Goal: Task Accomplishment & Management: Use online tool/utility

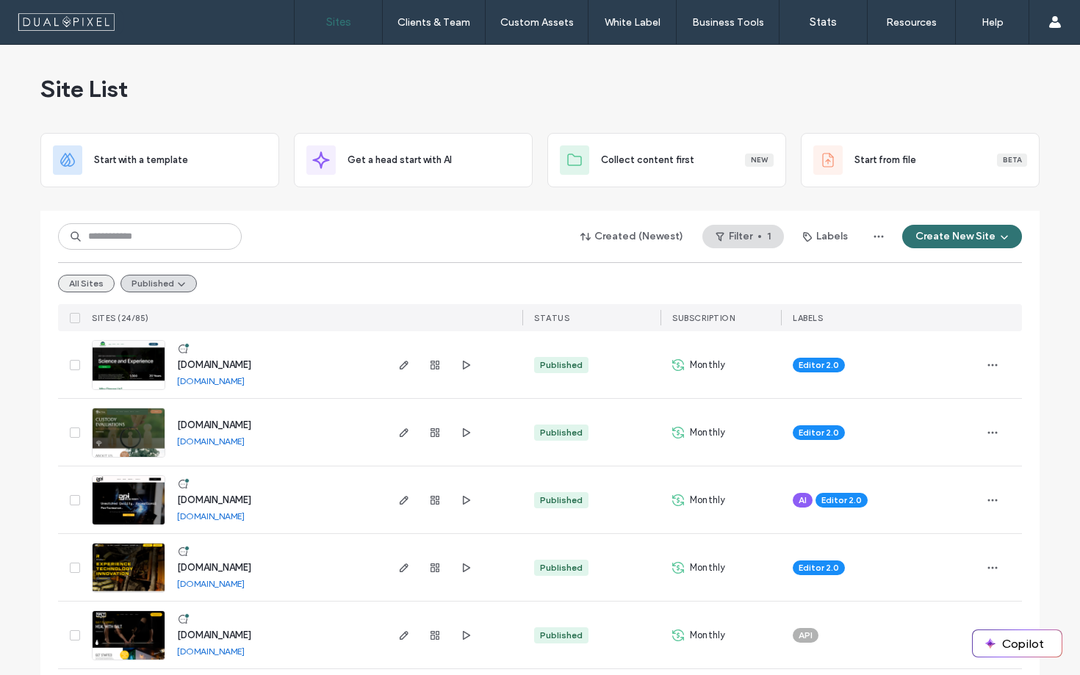
click at [79, 284] on button "All Sites" at bounding box center [86, 284] width 57 height 18
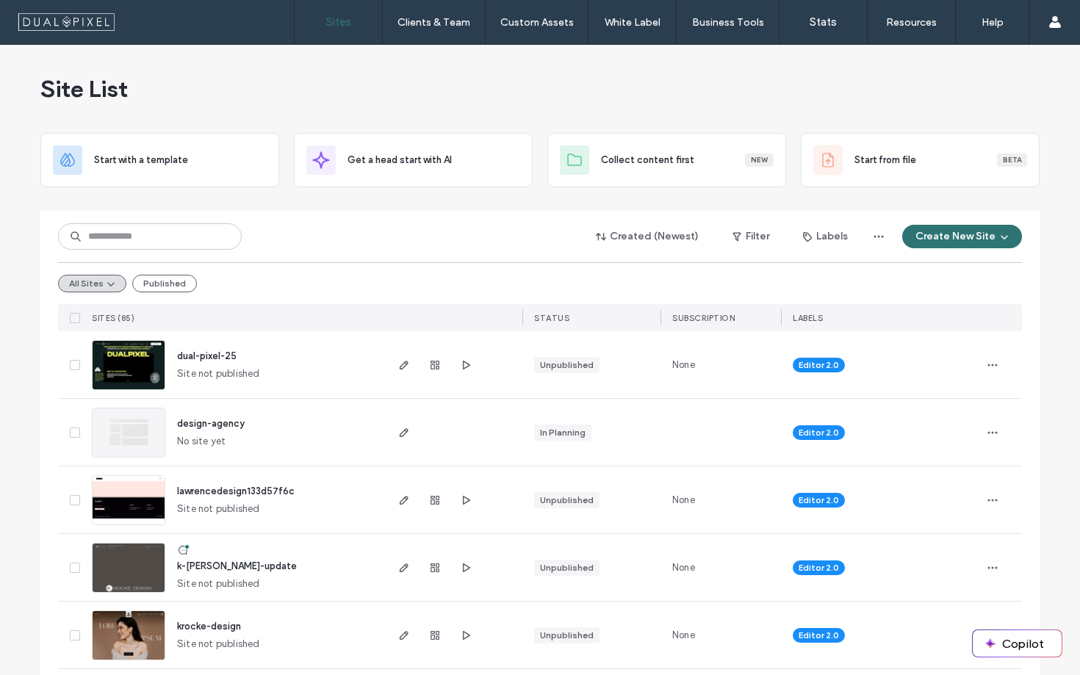
click at [209, 357] on span "dual-pixel-25" at bounding box center [206, 355] width 59 height 11
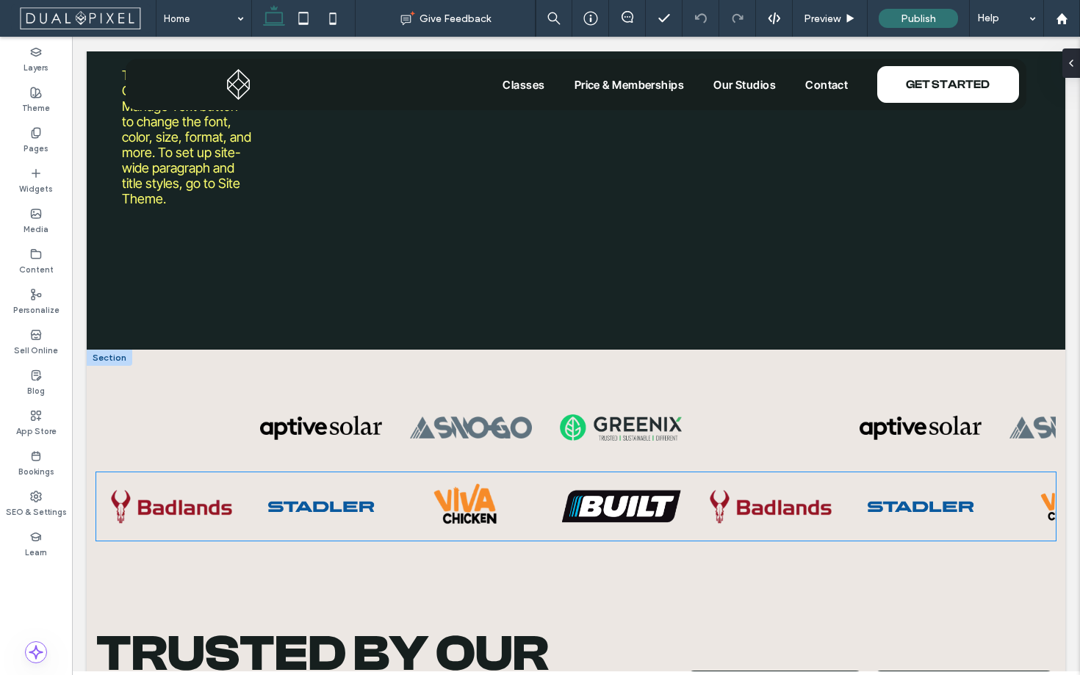
scroll to position [654, 0]
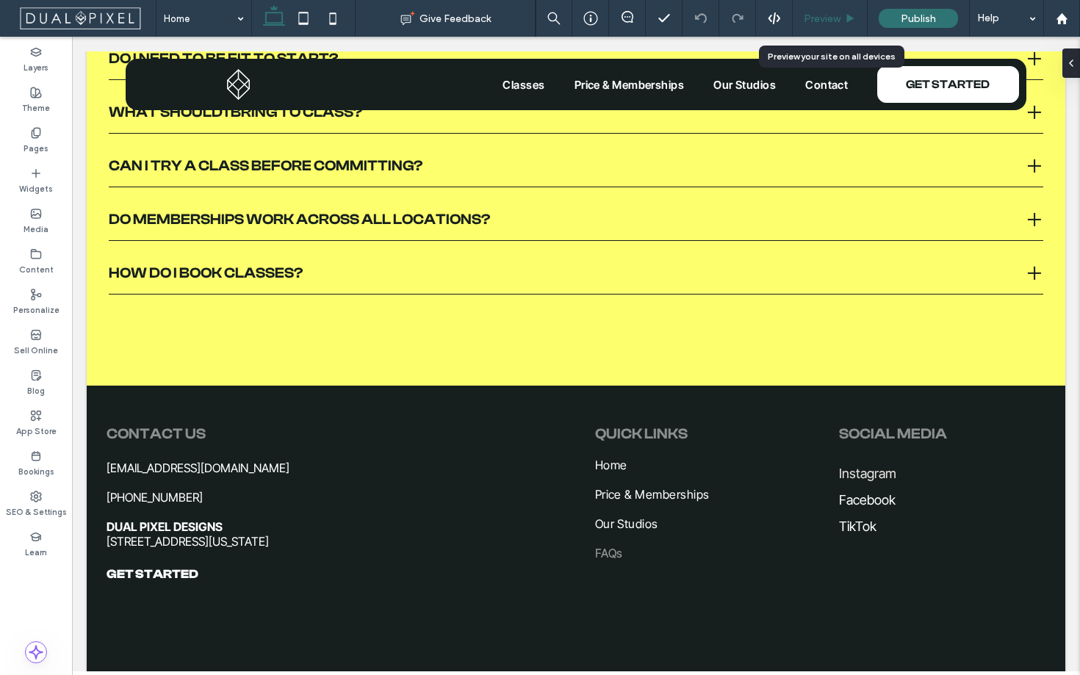
click at [840, 16] on span "Preview" at bounding box center [822, 18] width 37 height 12
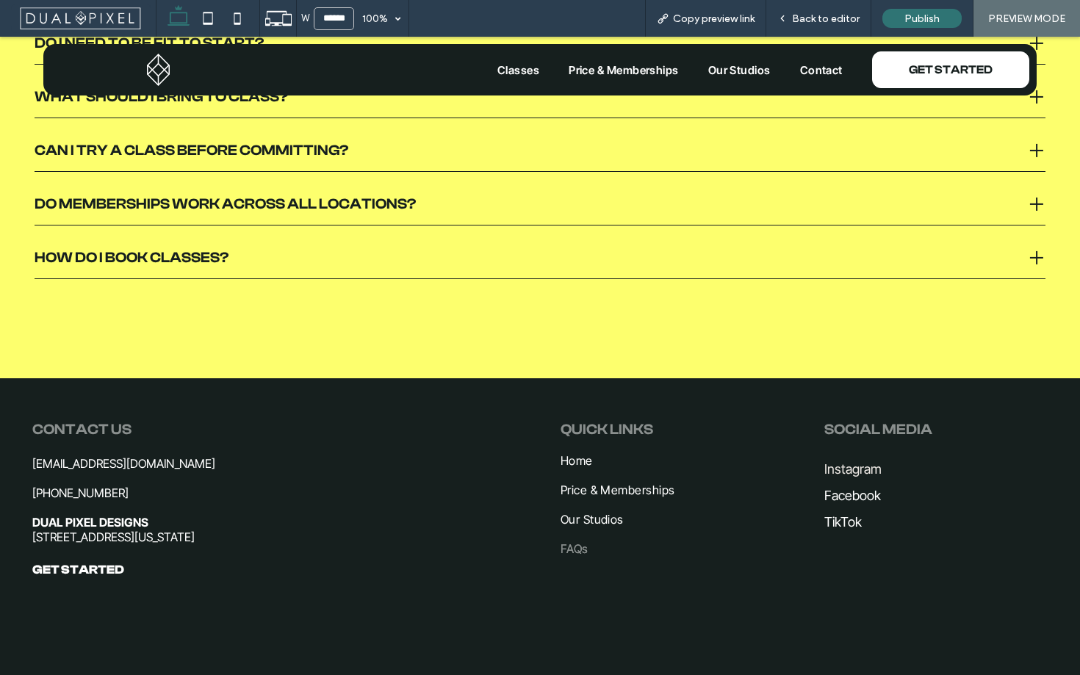
scroll to position [4894, 0]
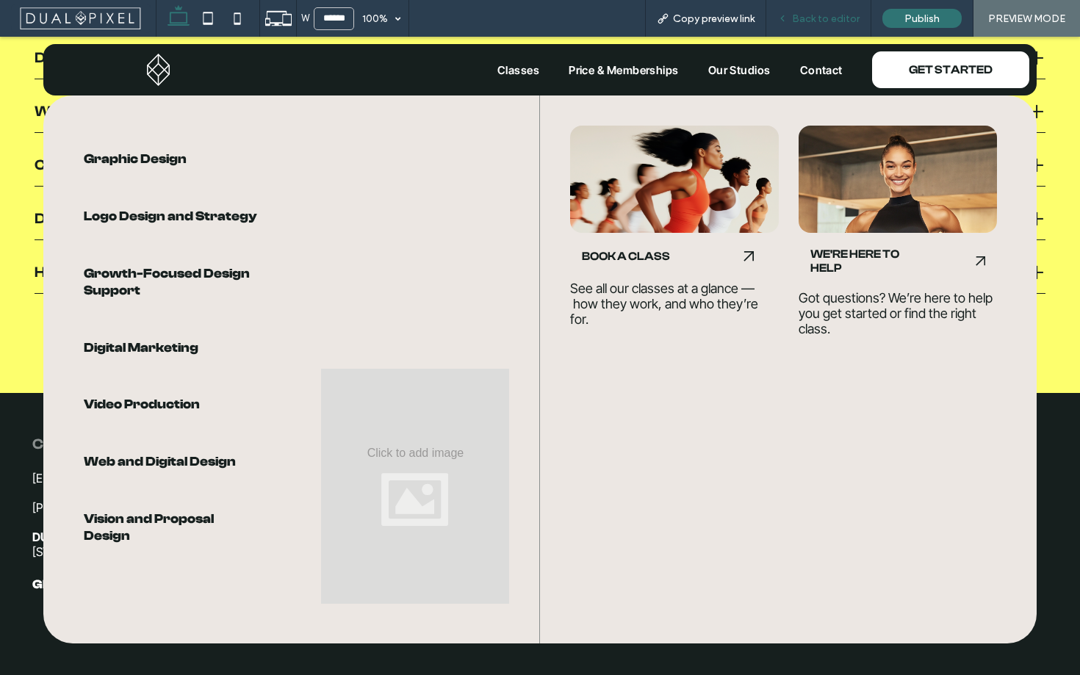
click at [812, 24] on span "Back to editor" at bounding box center [826, 18] width 68 height 12
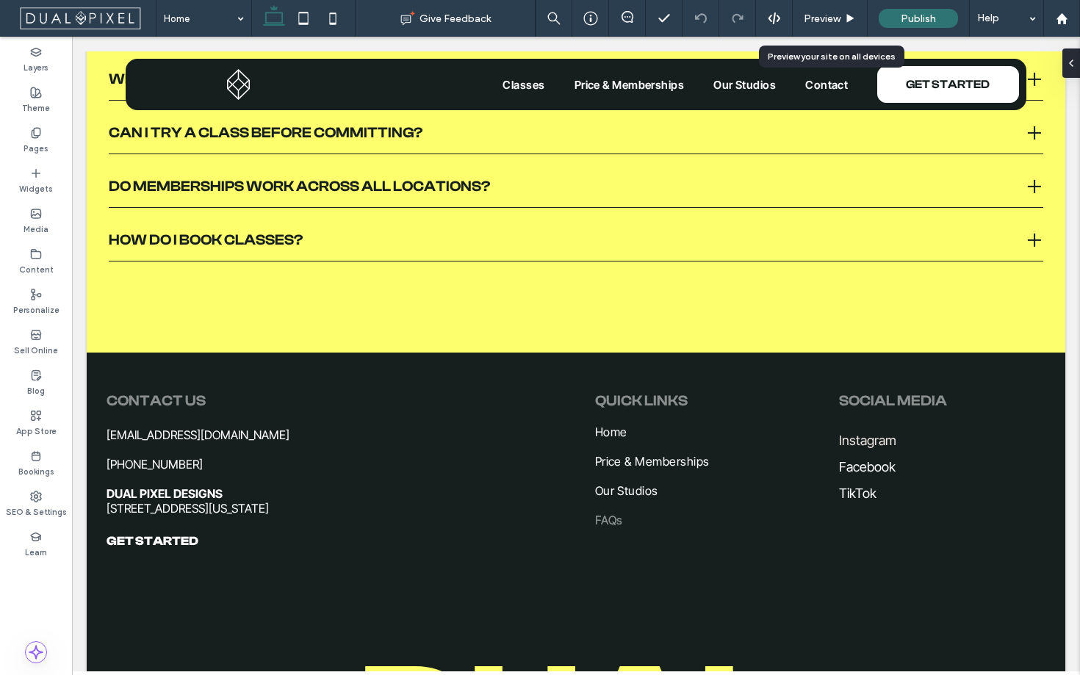
scroll to position [4840, 0]
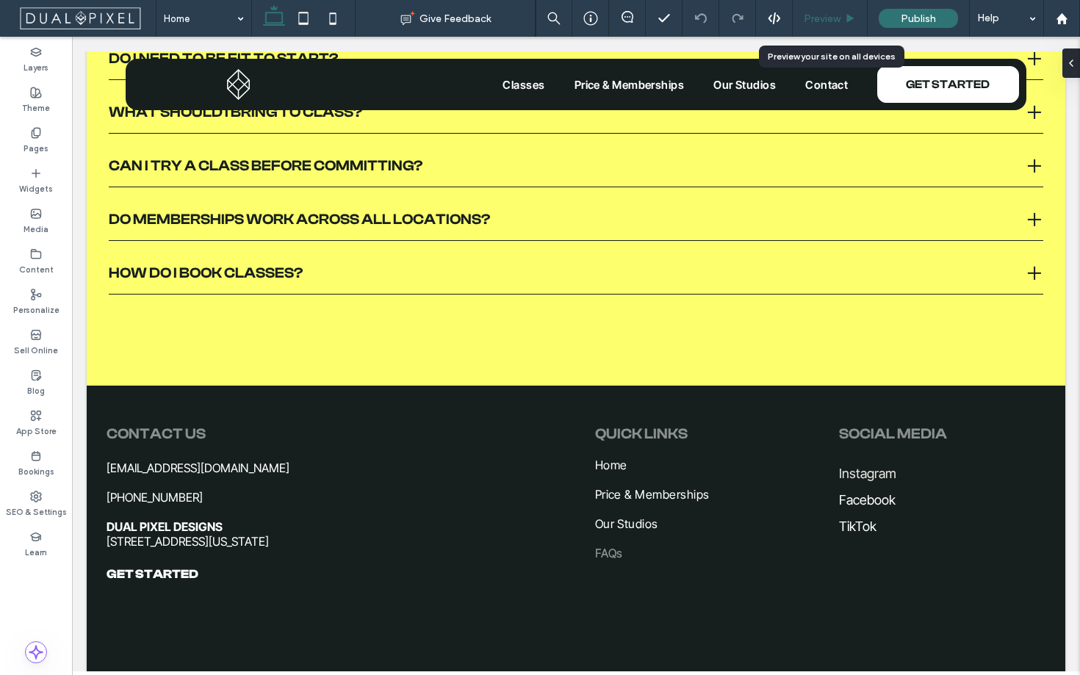
click at [831, 16] on span "Preview" at bounding box center [822, 18] width 37 height 12
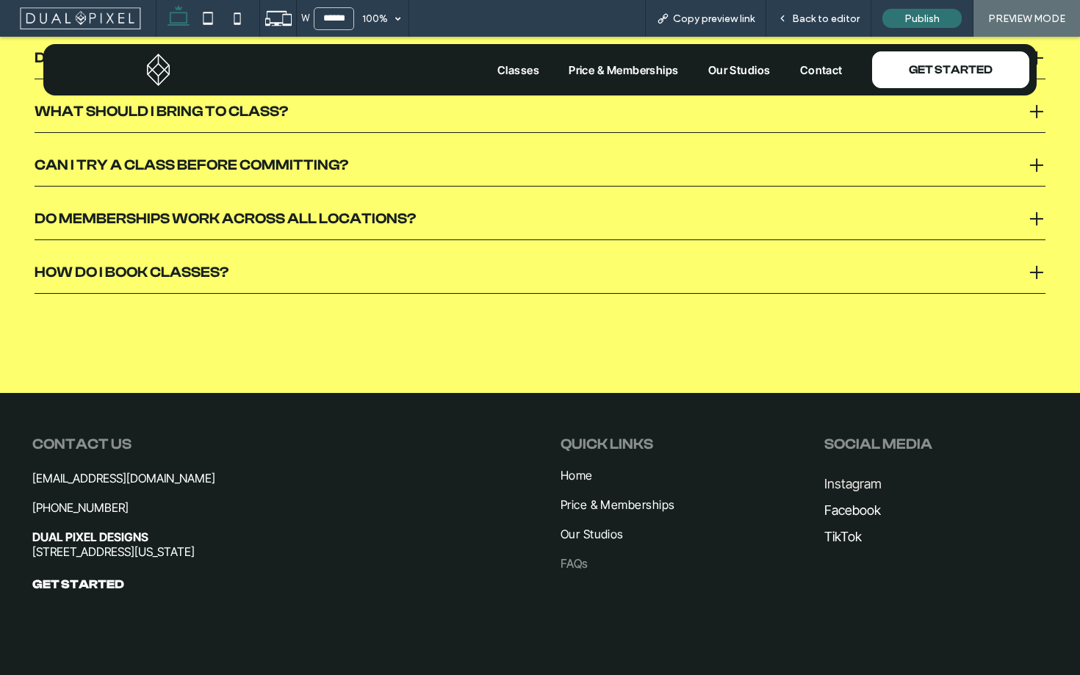
scroll to position [4895, 0]
click at [507, 70] on span "Classes" at bounding box center [518, 70] width 42 height 14
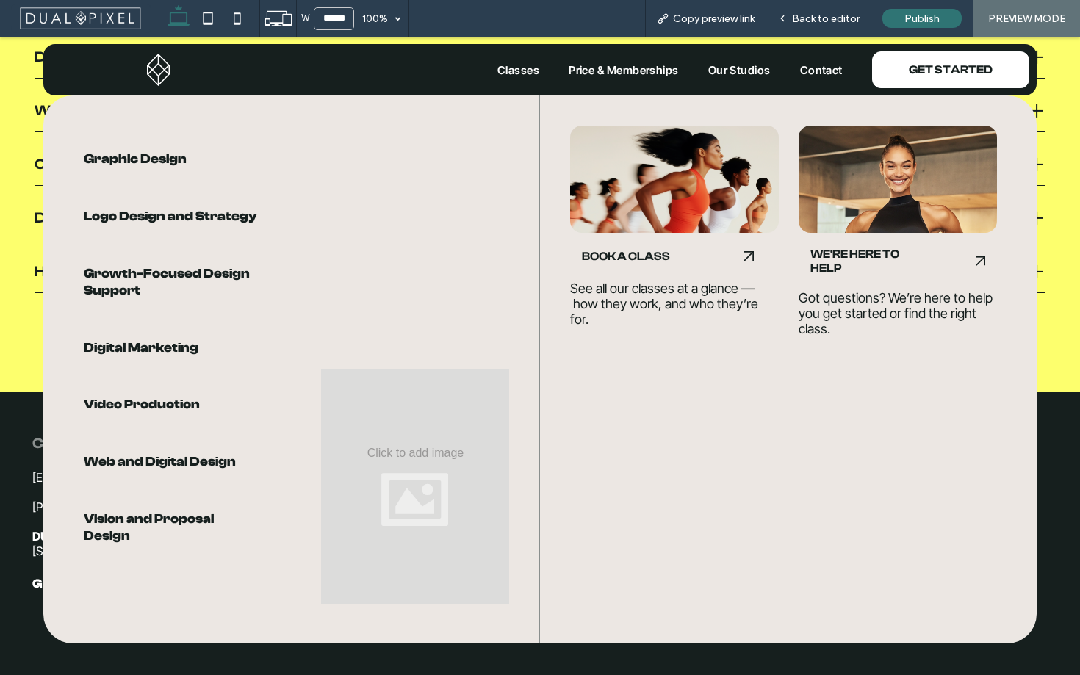
click at [507, 70] on span "Classes" at bounding box center [518, 70] width 42 height 14
click at [610, 67] on span "Price & Memberships" at bounding box center [624, 70] width 110 height 14
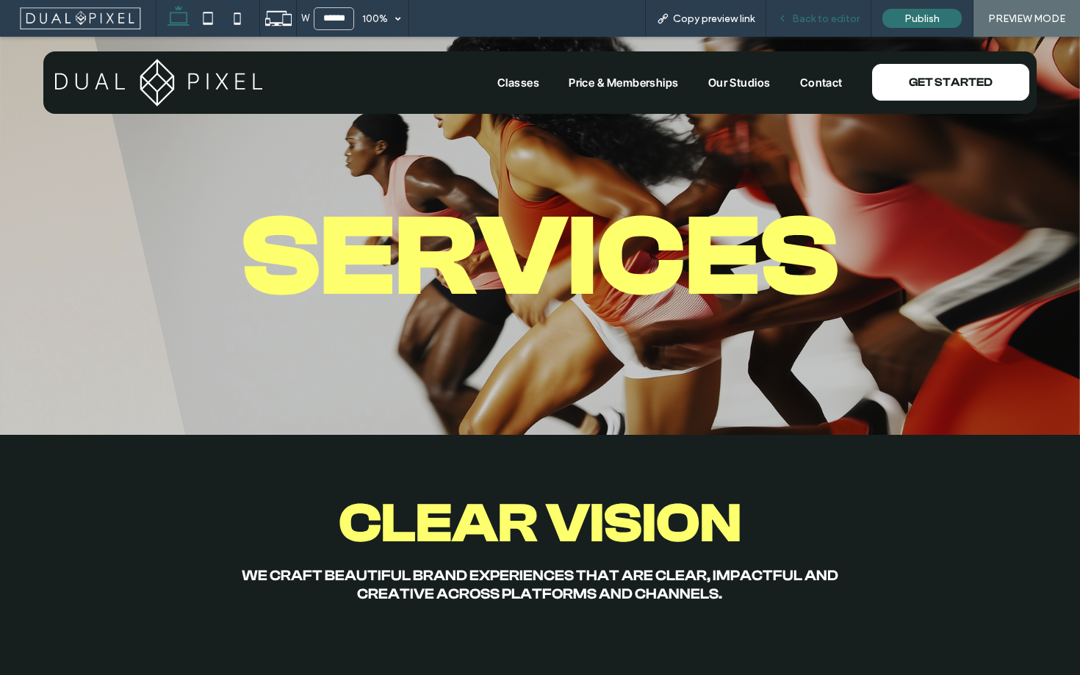
click at [823, 24] on span "Back to editor" at bounding box center [826, 18] width 68 height 12
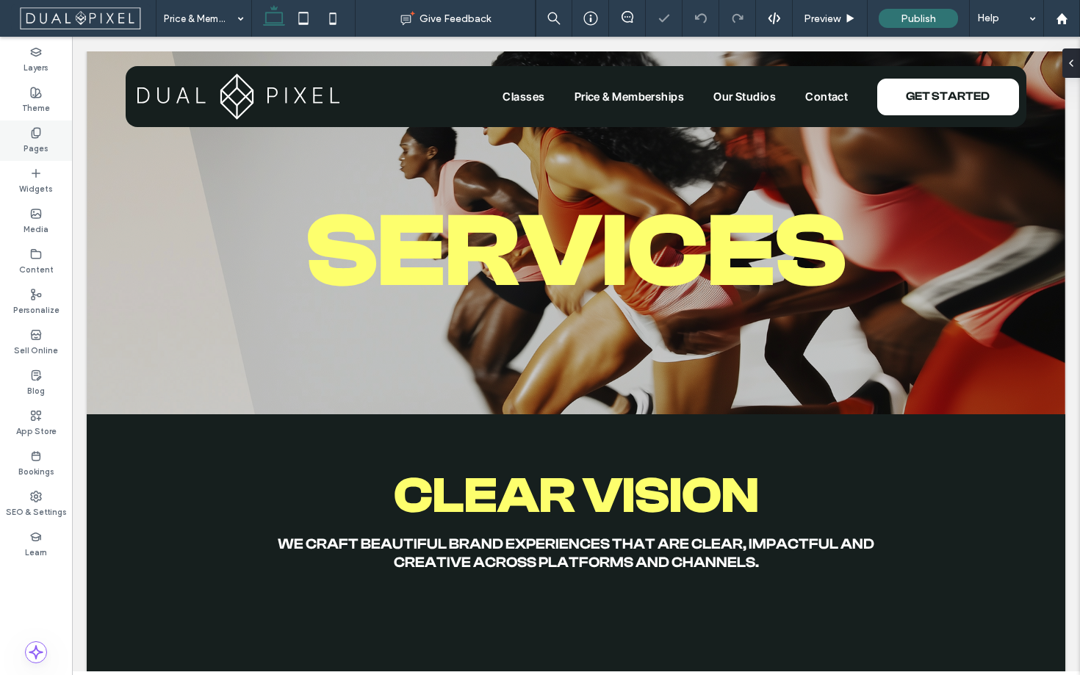
click at [48, 137] on div "Pages" at bounding box center [36, 140] width 72 height 40
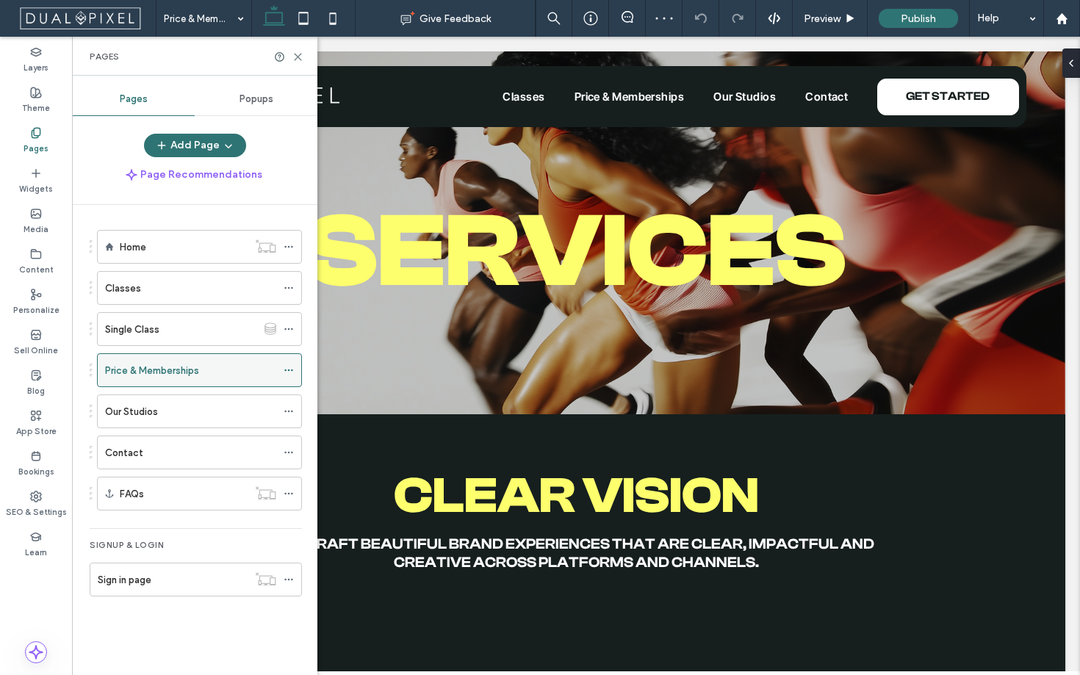
click at [284, 372] on icon at bounding box center [289, 370] width 10 height 10
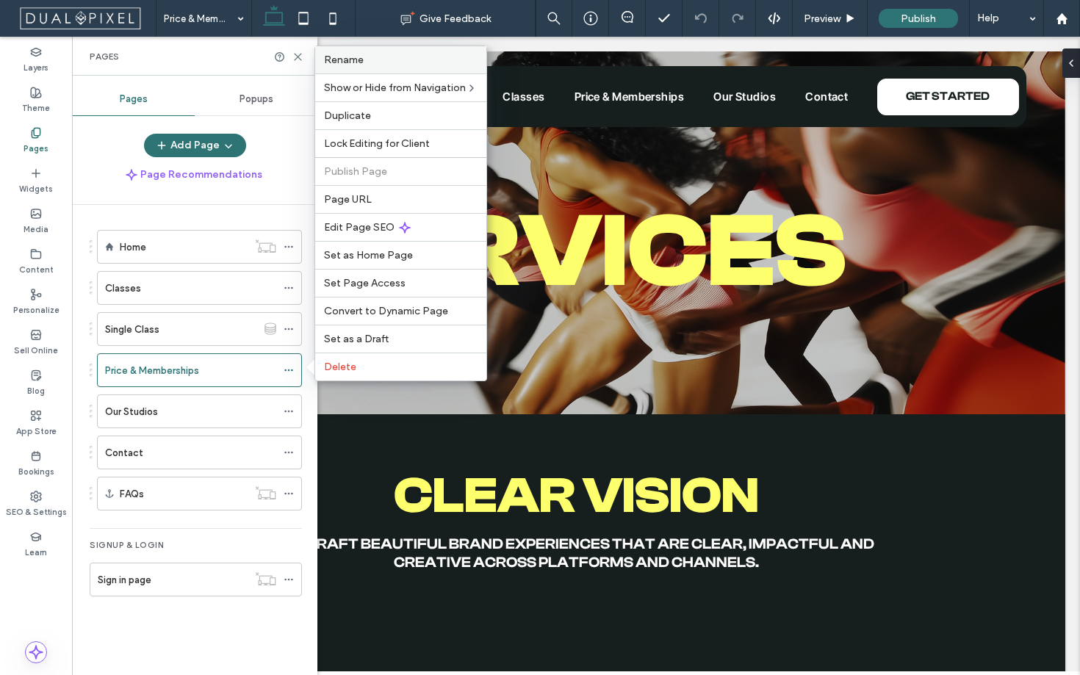
click at [371, 59] on label "Rename" at bounding box center [401, 60] width 154 height 12
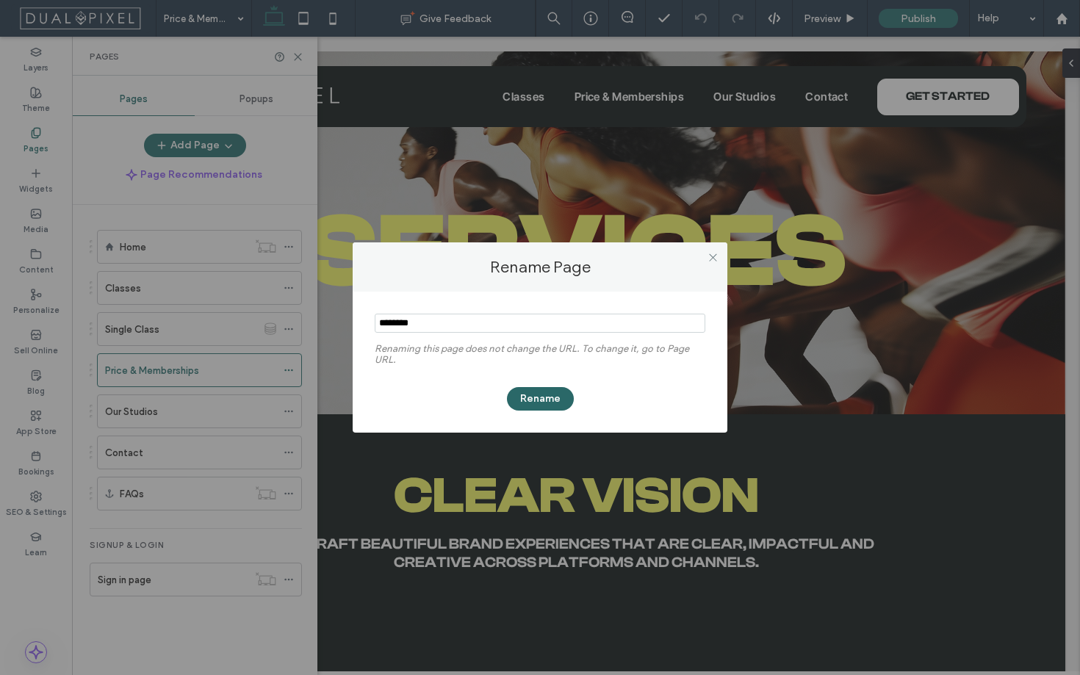
type input "********"
click at [534, 408] on button "Rename" at bounding box center [540, 399] width 67 height 24
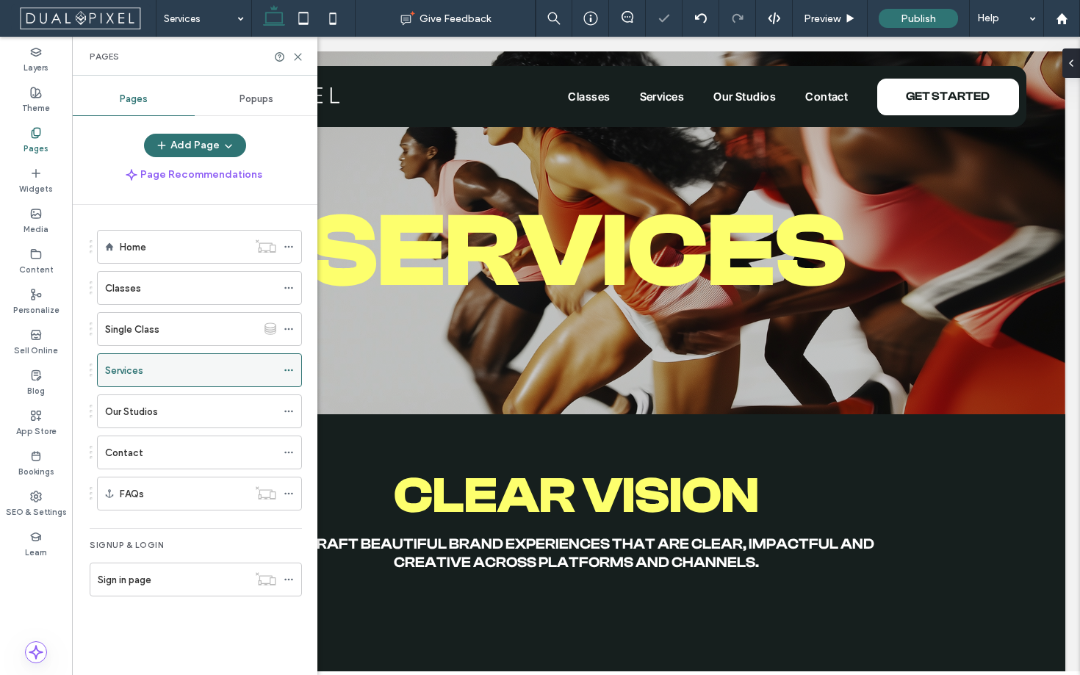
click at [286, 370] on icon at bounding box center [289, 370] width 10 height 10
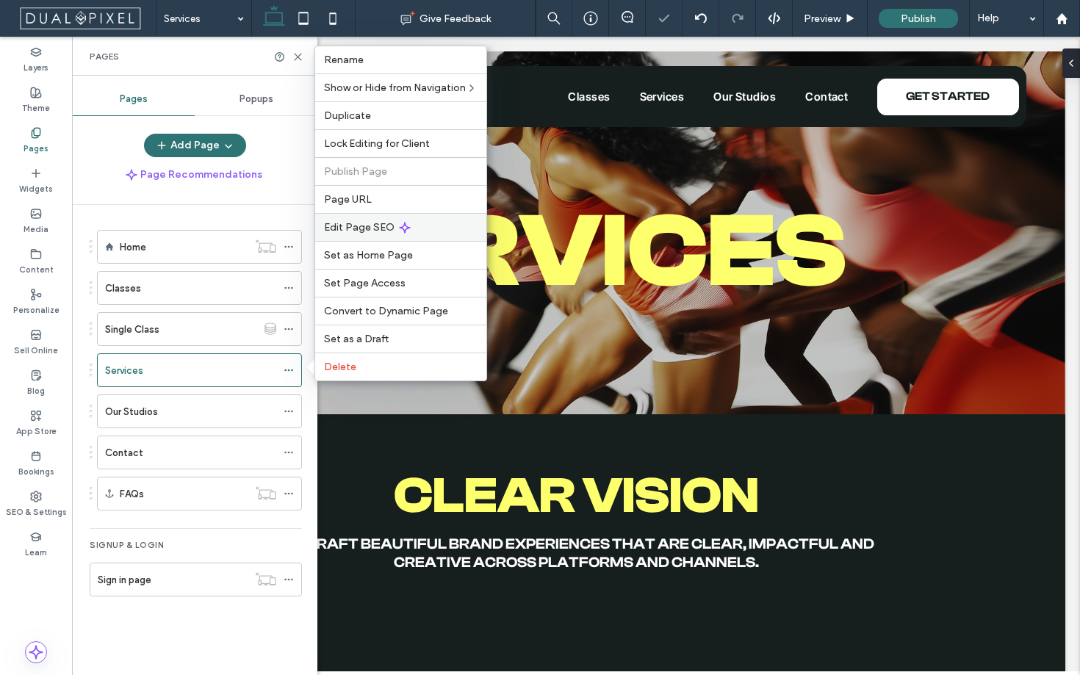
click at [385, 234] on div "Edit Page SEO" at bounding box center [400, 227] width 171 height 28
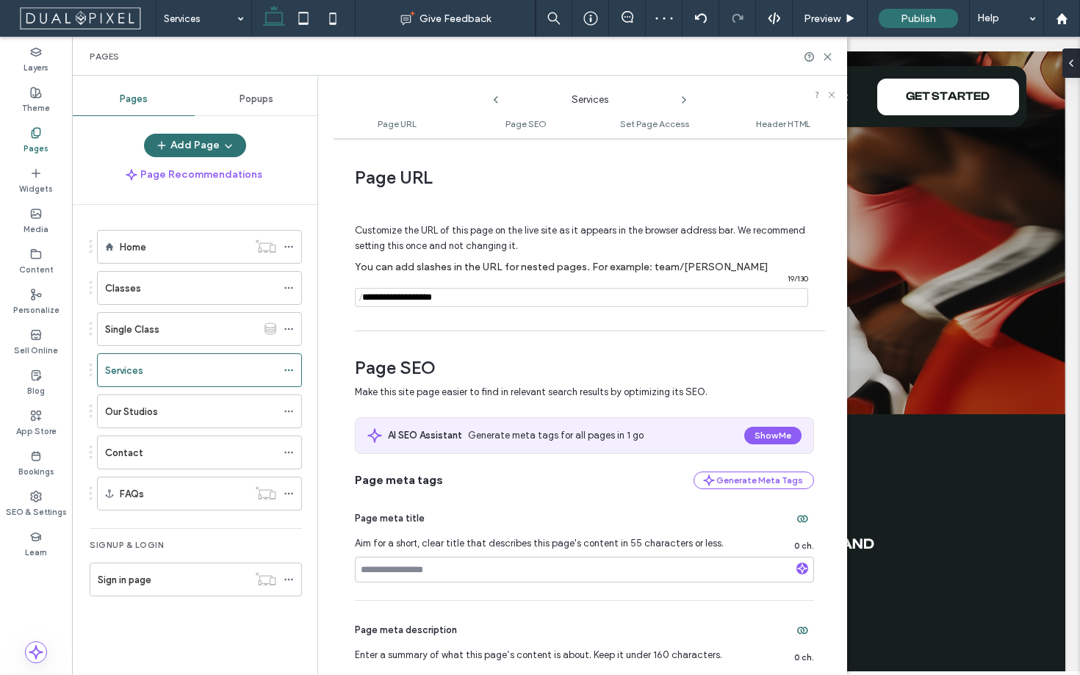
click at [450, 305] on input "notEmpty" at bounding box center [581, 297] width 453 height 19
type input "*"
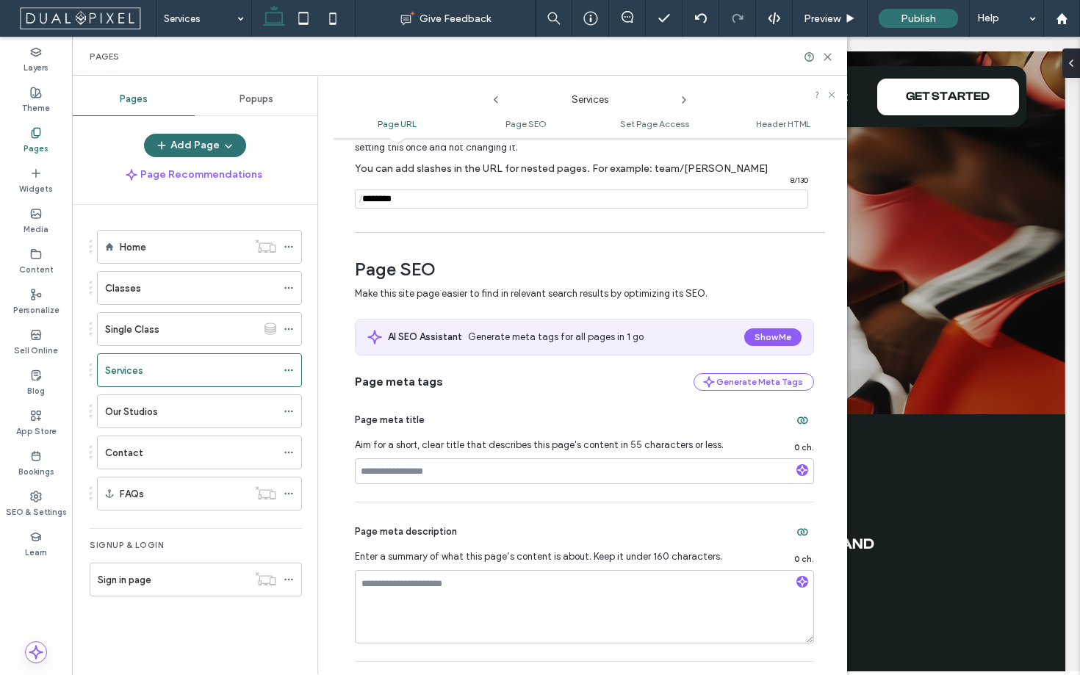
type input "********"
click at [544, 469] on input at bounding box center [584, 471] width 459 height 26
paste input "**********"
type input "**********"
click at [483, 575] on textarea at bounding box center [584, 606] width 459 height 73
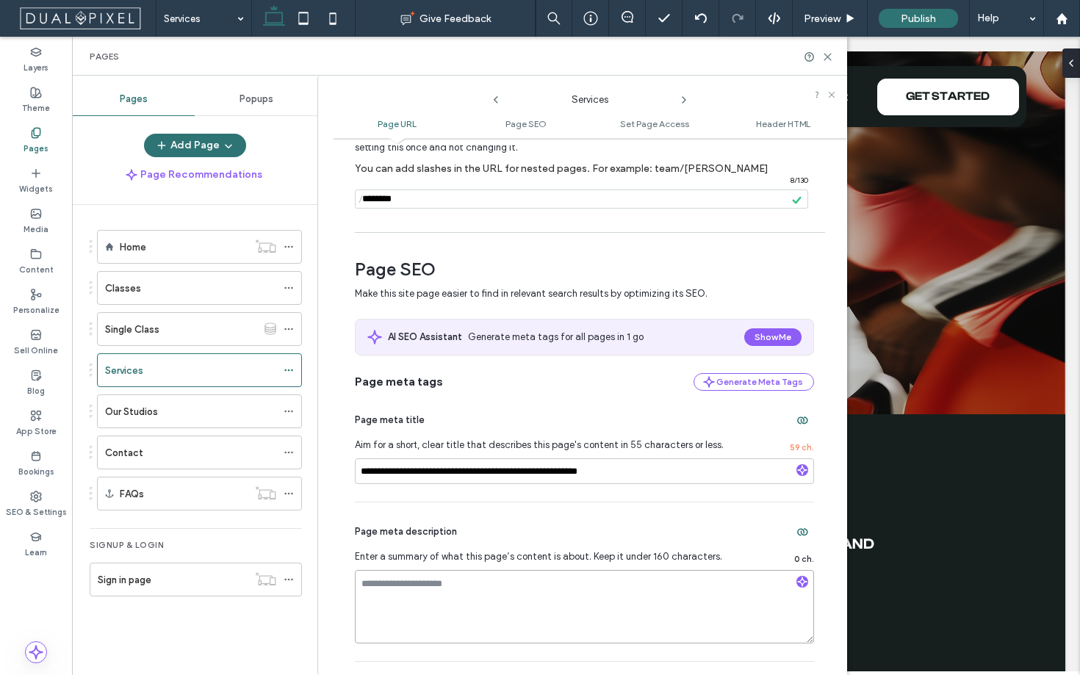
paste textarea "**********"
type textarea "**********"
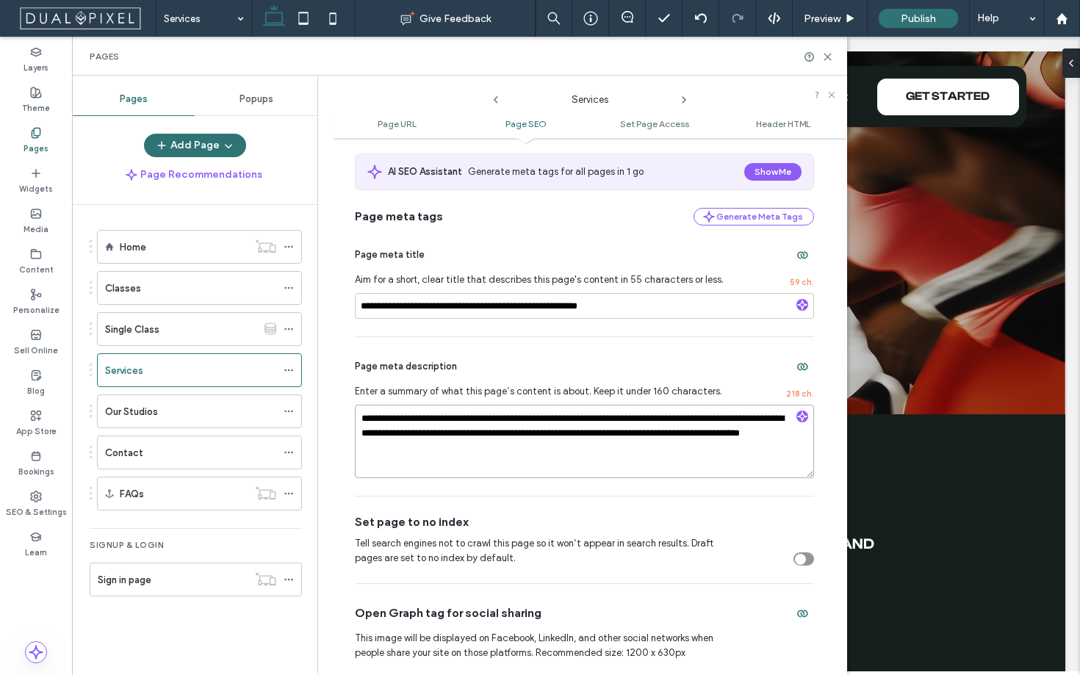
scroll to position [475, 0]
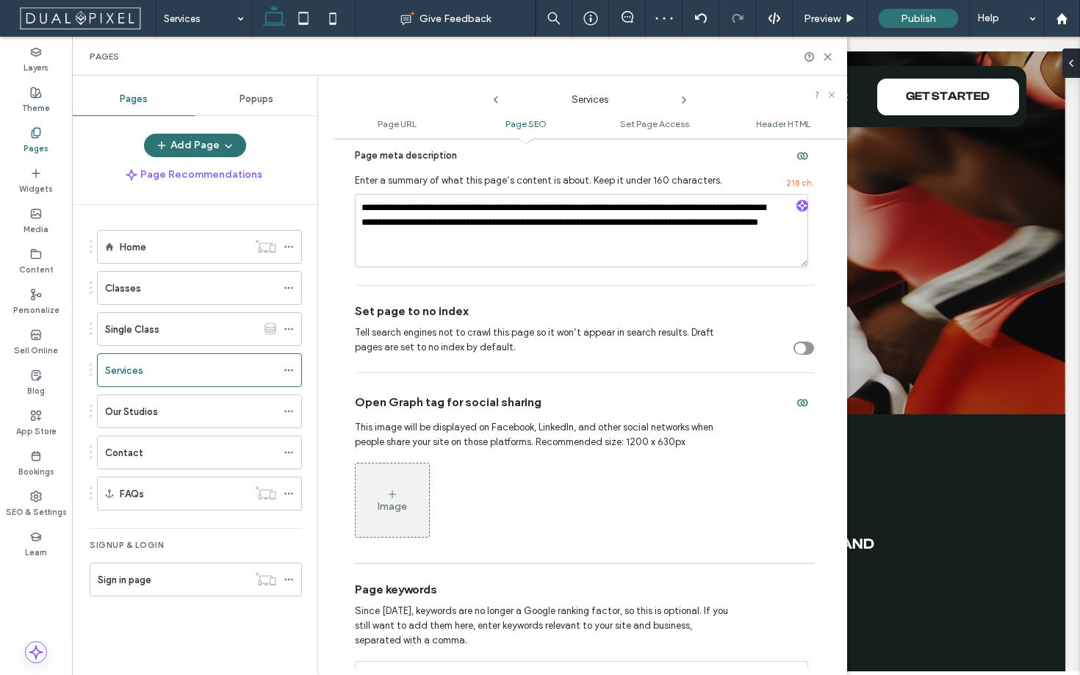
click at [364, 499] on div "Image" at bounding box center [392, 500] width 73 height 71
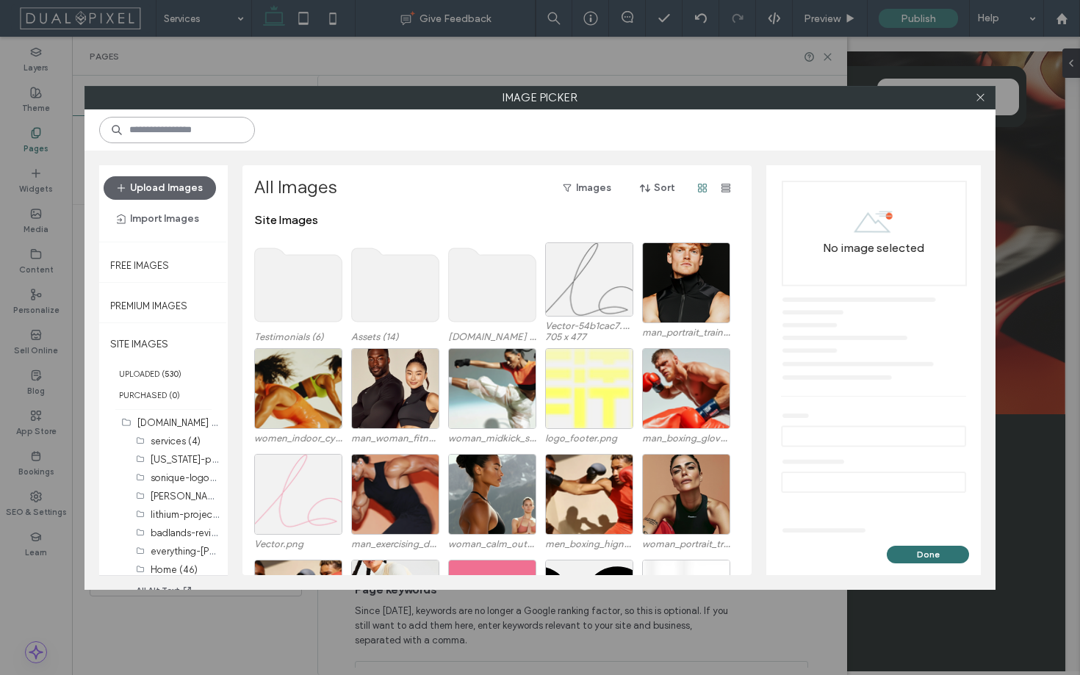
click at [203, 134] on input at bounding box center [177, 130] width 156 height 26
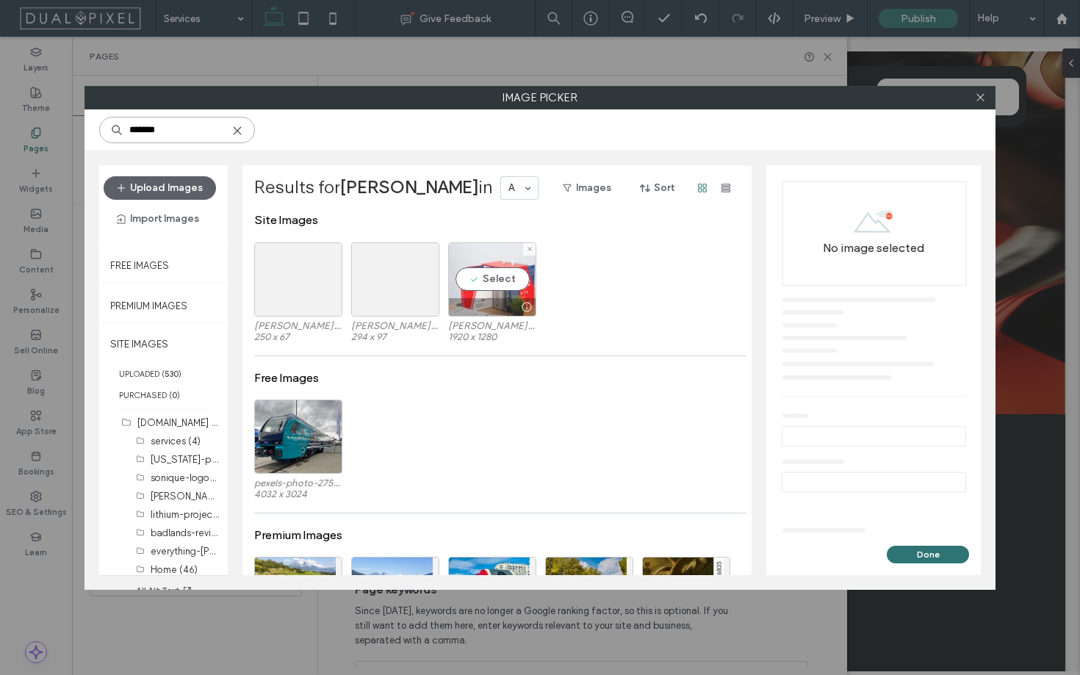
type input "*******"
drag, startPoint x: 492, startPoint y: 277, endPoint x: 508, endPoint y: 291, distance: 21.4
click at [510, 292] on div at bounding box center [492, 279] width 88 height 74
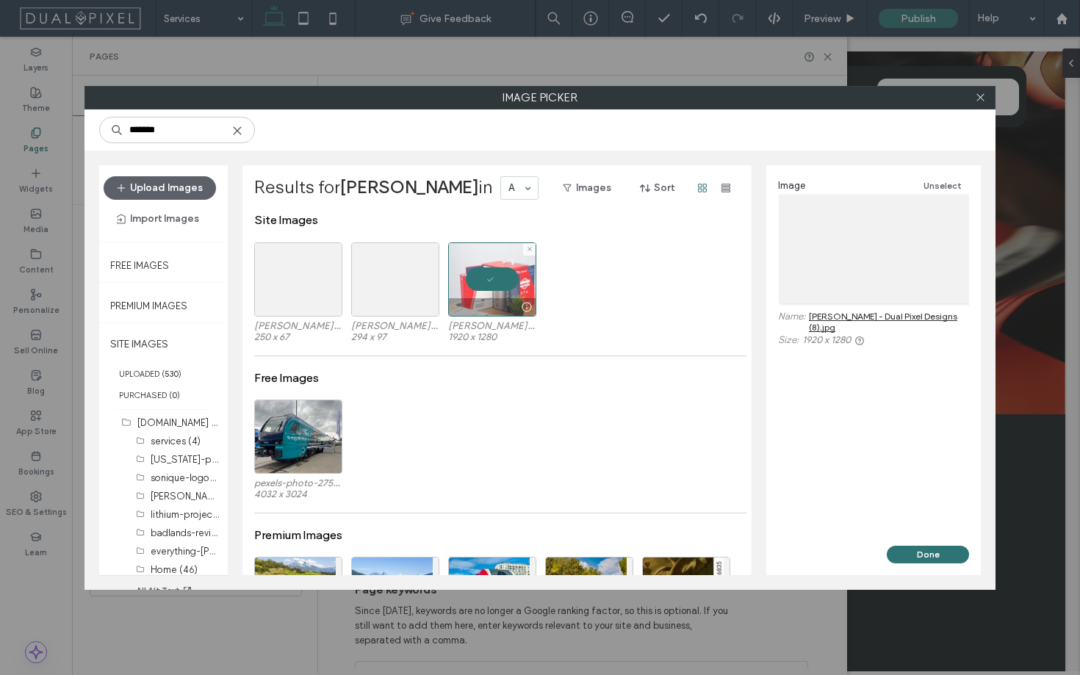
click at [506, 284] on div at bounding box center [492, 279] width 88 height 74
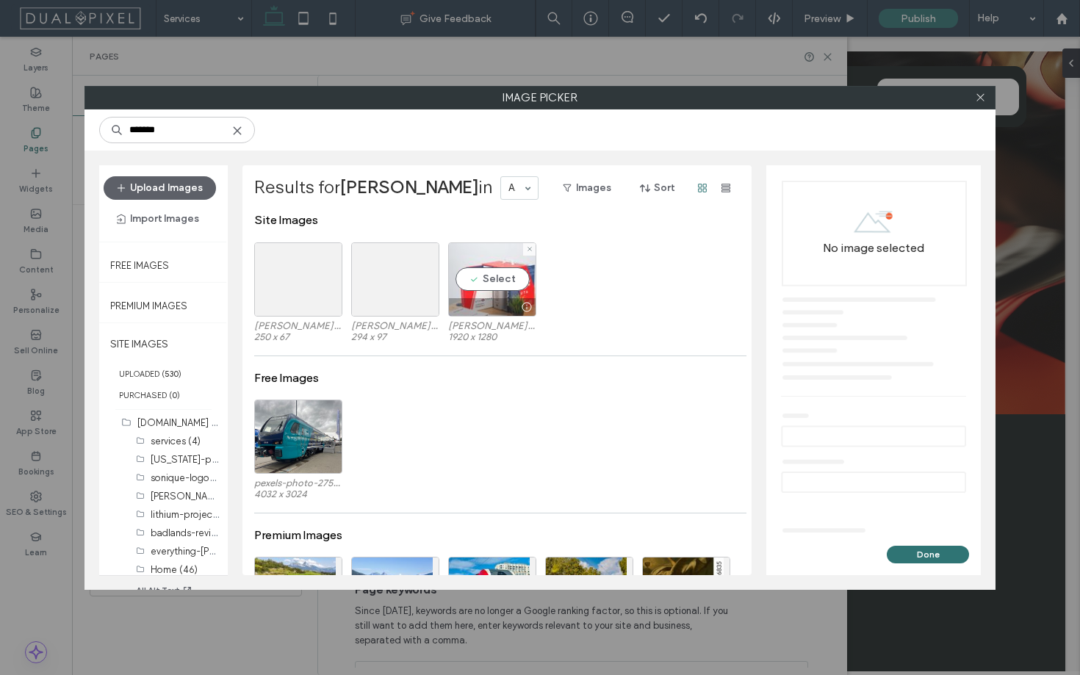
click at [492, 282] on div "Select" at bounding box center [492, 279] width 88 height 74
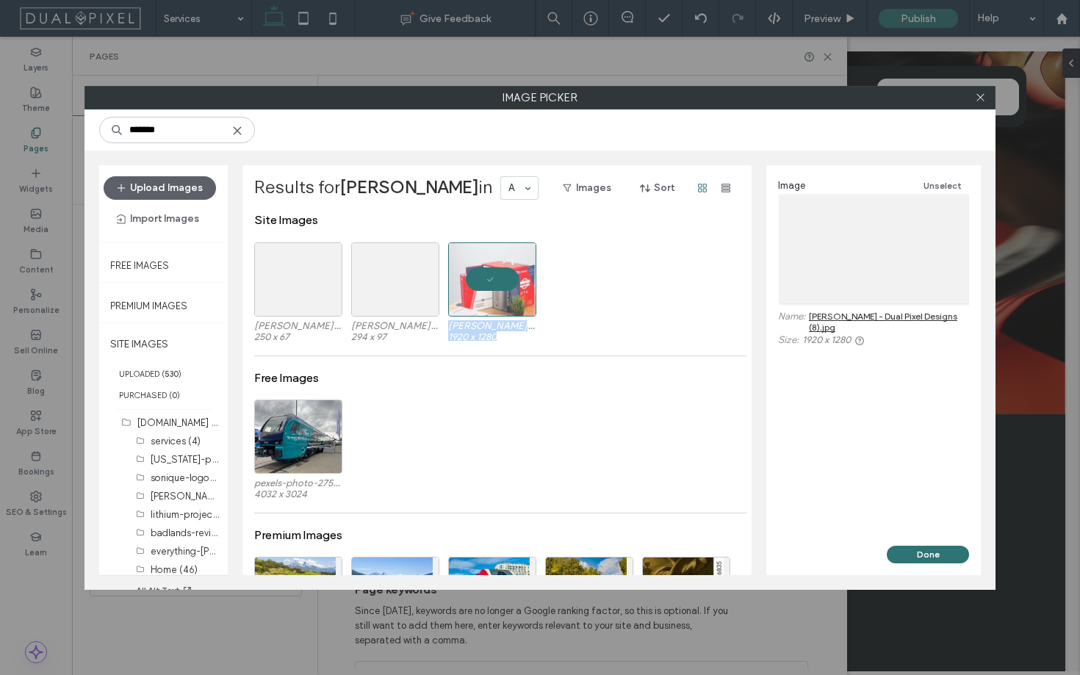
drag, startPoint x: 492, startPoint y: 292, endPoint x: 236, endPoint y: 388, distance: 273.8
click at [236, 388] on div "Upload Images Import Images Free Images Premium Images SITE IMAGES UPLOADED ( 5…" at bounding box center [539, 370] width 911 height 439
click at [157, 585] on button "All Alt Text" at bounding box center [164, 591] width 76 height 18
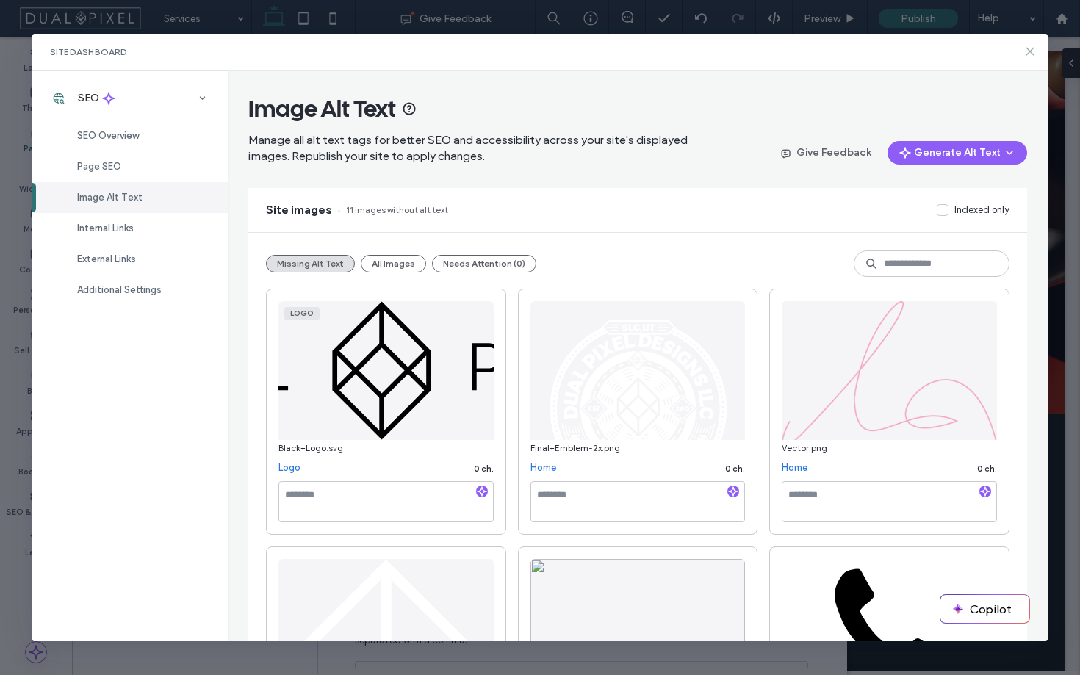
click at [1024, 55] on icon at bounding box center [1030, 52] width 12 height 12
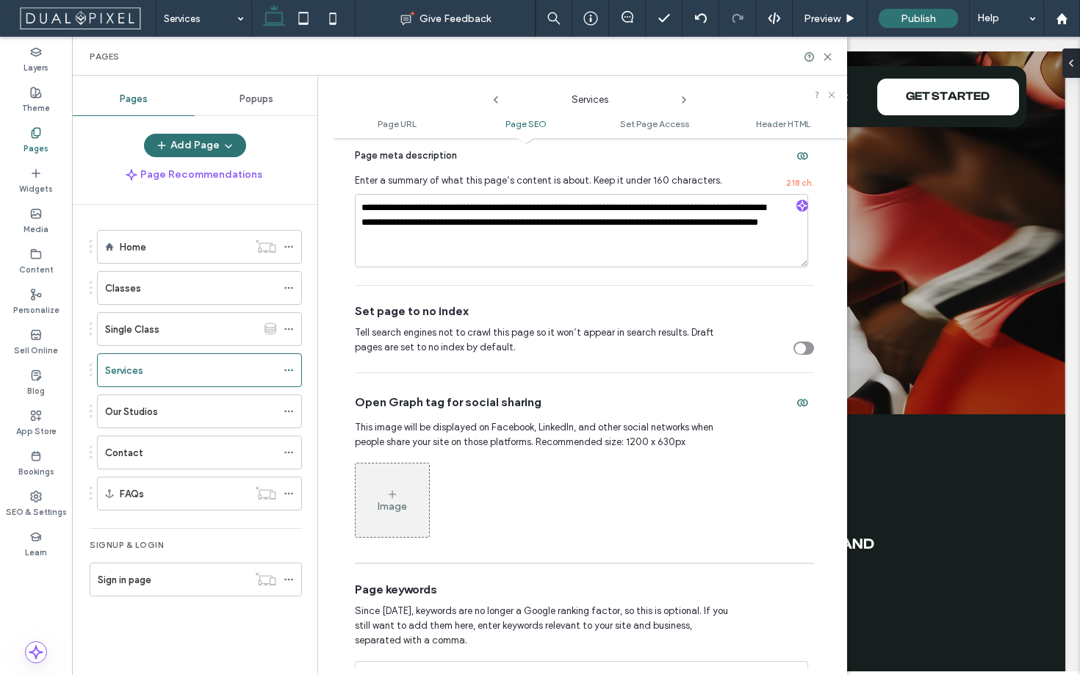
click at [387, 484] on div "Image" at bounding box center [392, 500] width 73 height 71
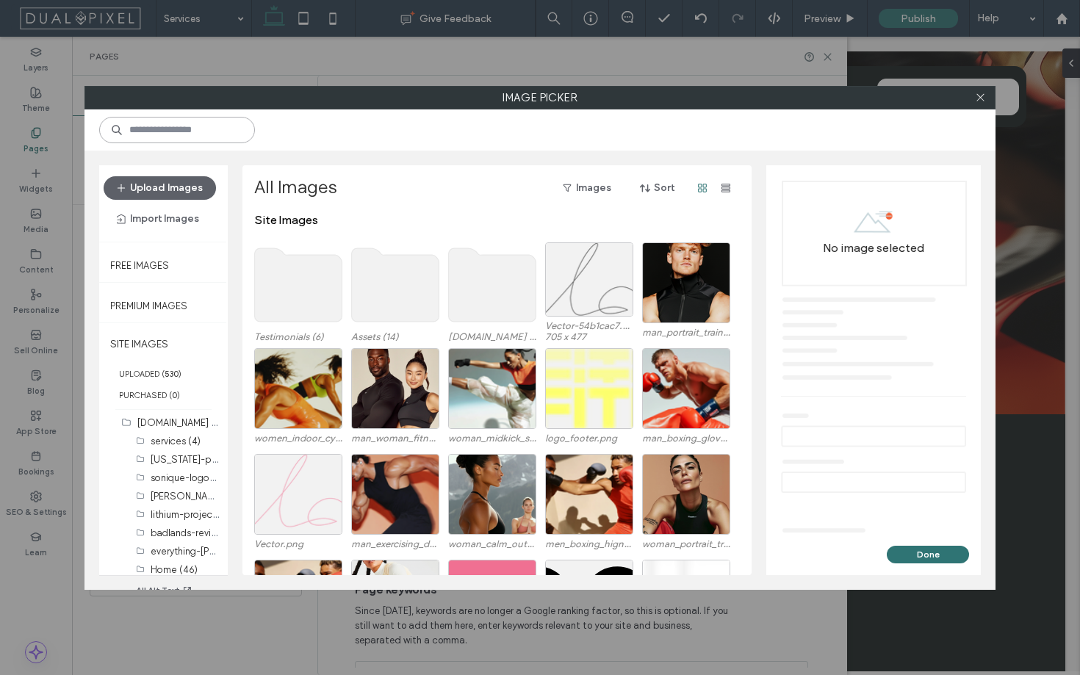
click at [174, 131] on input at bounding box center [177, 130] width 156 height 26
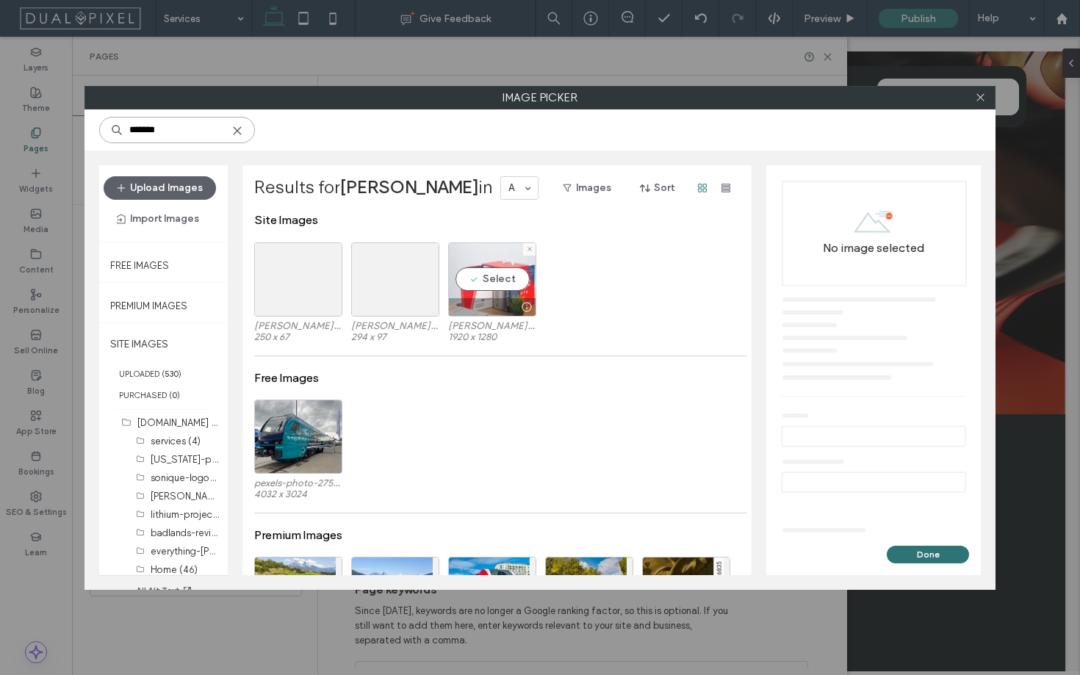
type input "*******"
click at [481, 286] on div "Select" at bounding box center [492, 279] width 88 height 74
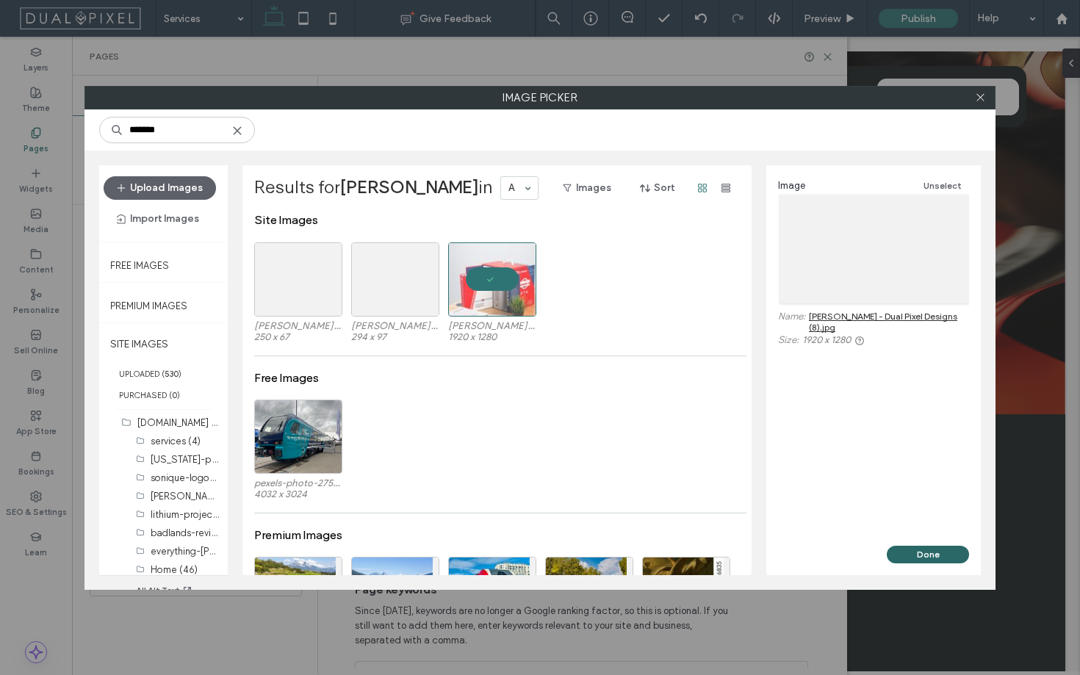
click at [926, 555] on button "Done" at bounding box center [928, 555] width 82 height 18
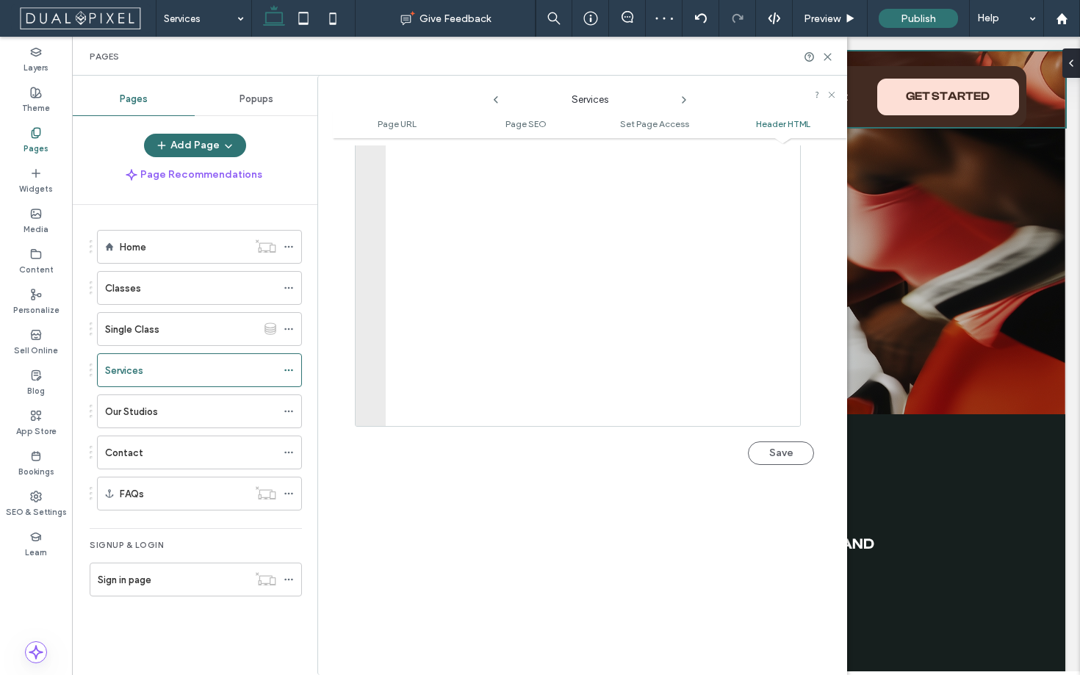
scroll to position [1458, 0]
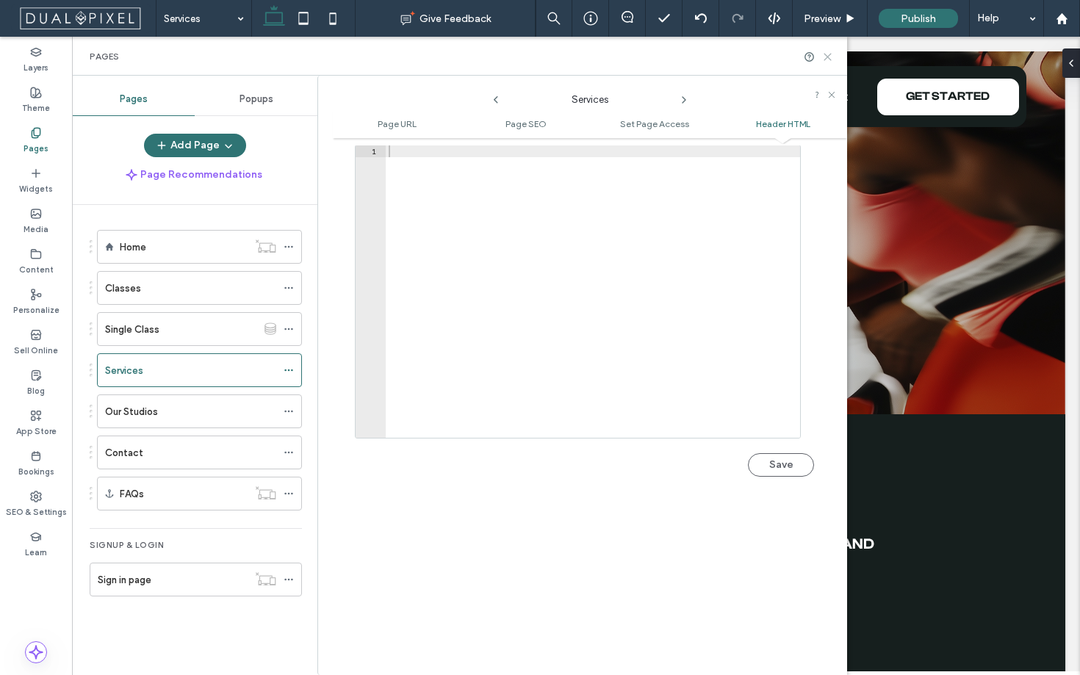
click at [828, 54] on icon at bounding box center [827, 56] width 11 height 11
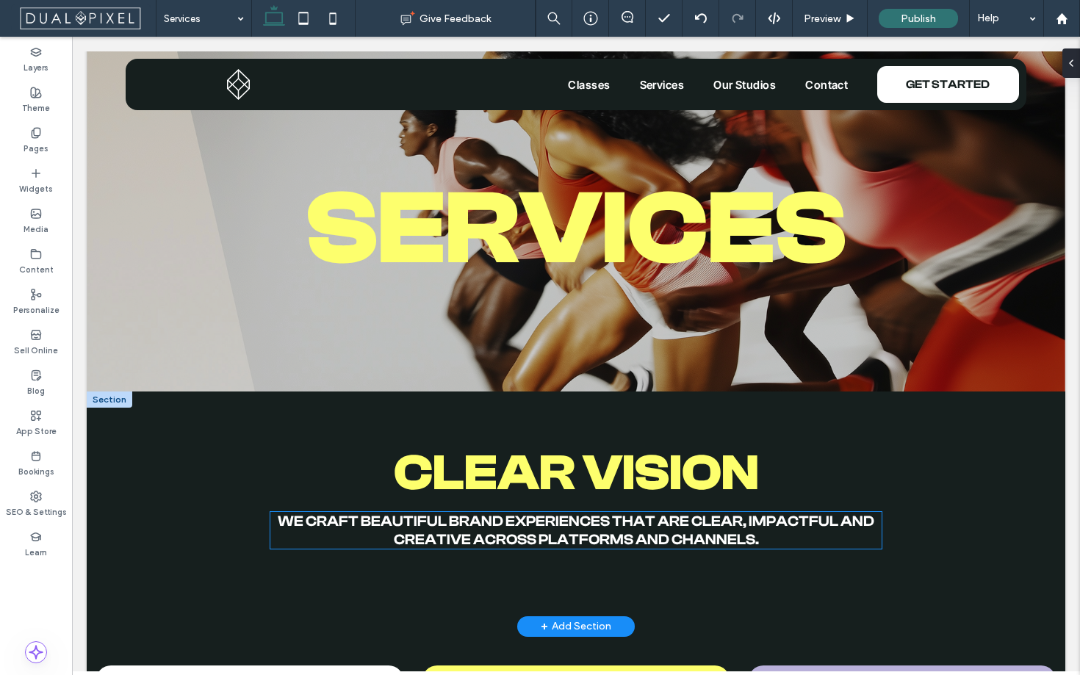
scroll to position [0, 0]
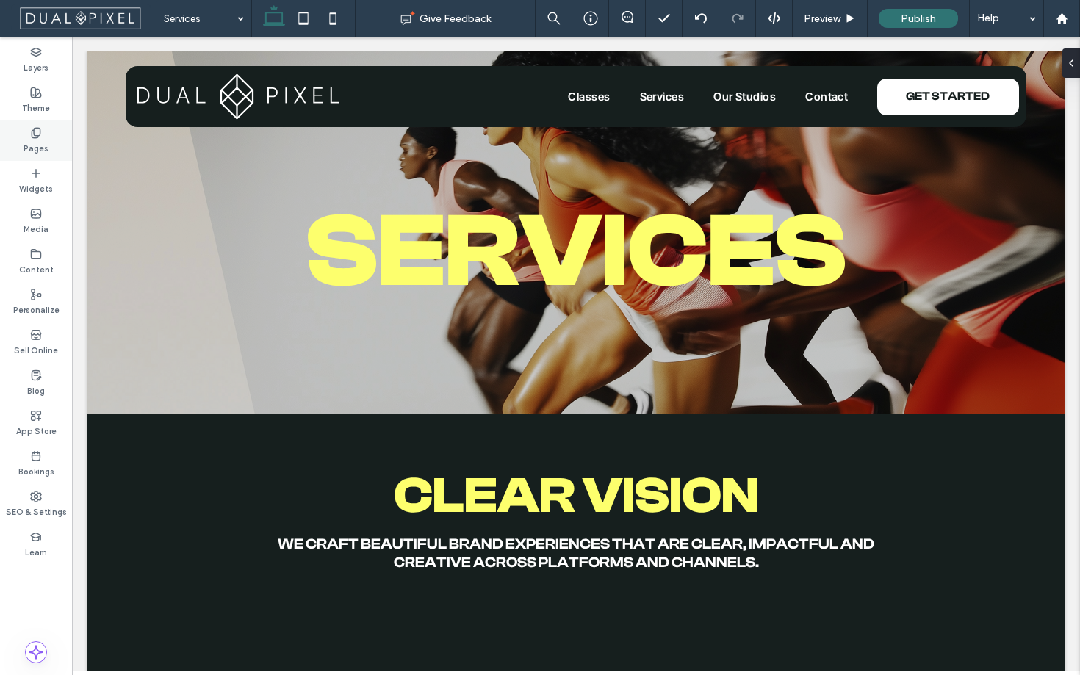
click at [49, 136] on div "Pages" at bounding box center [36, 140] width 72 height 40
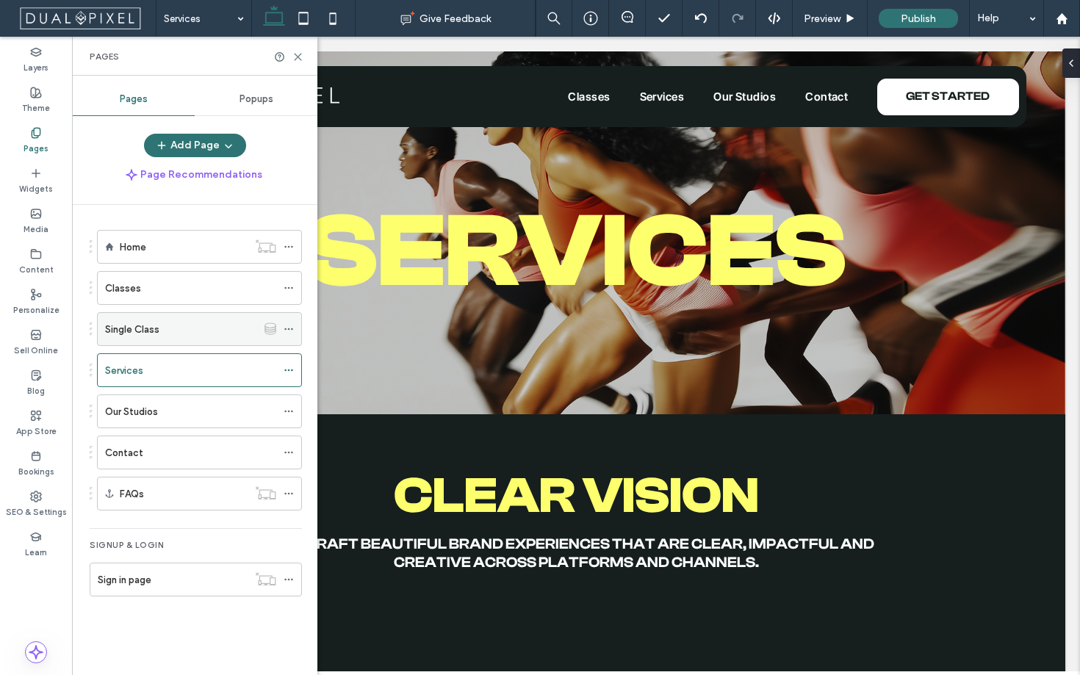
click at [209, 336] on div "Single Class" at bounding box center [181, 329] width 152 height 32
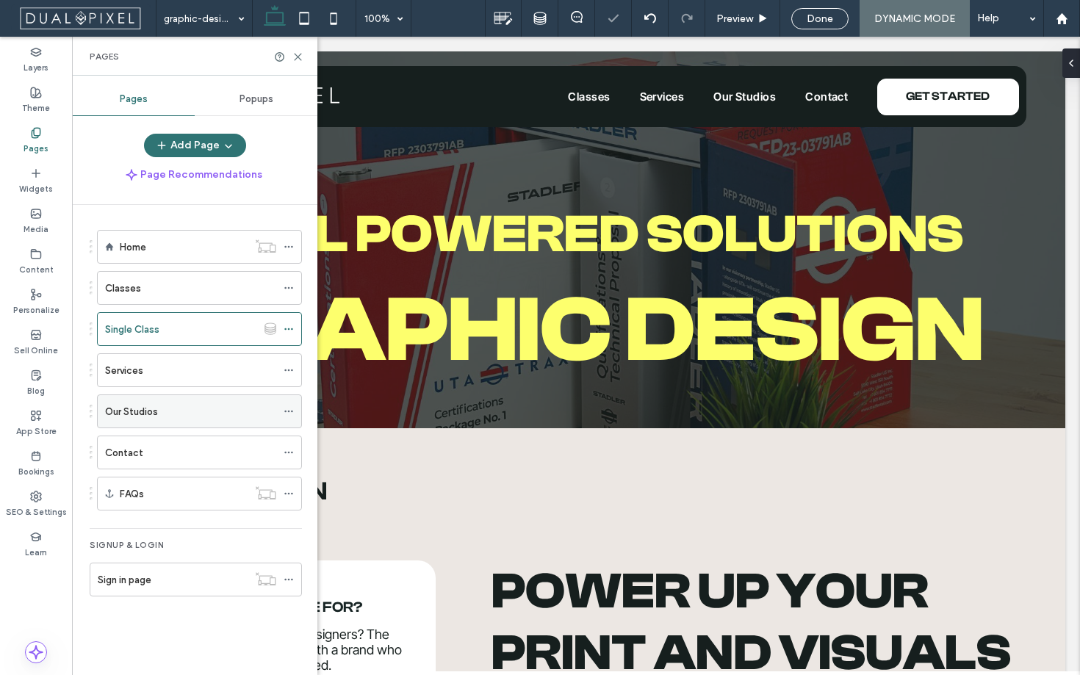
click at [196, 416] on div "Our Studios" at bounding box center [190, 411] width 171 height 15
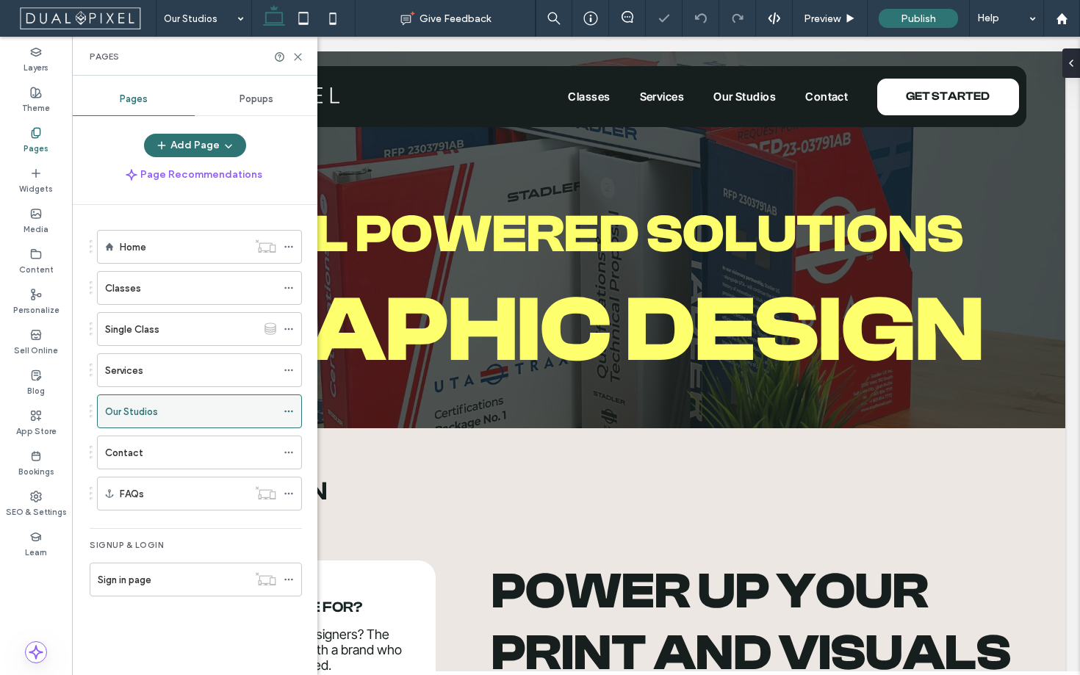
click at [286, 411] on icon at bounding box center [289, 411] width 10 height 10
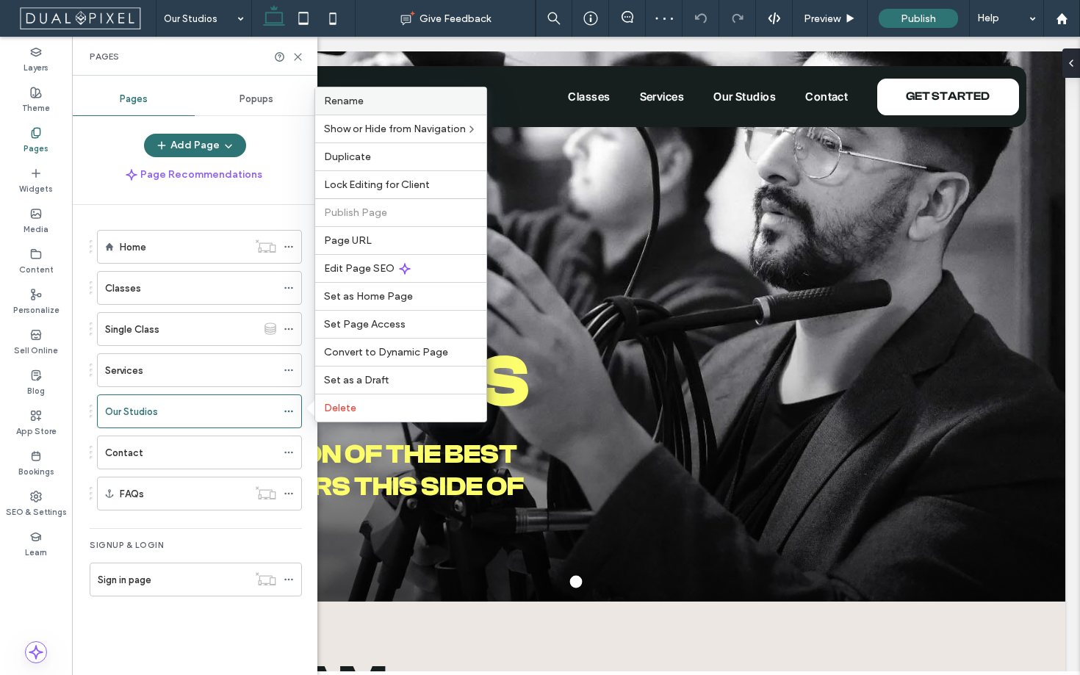
click at [367, 106] on label "Rename" at bounding box center [401, 101] width 154 height 12
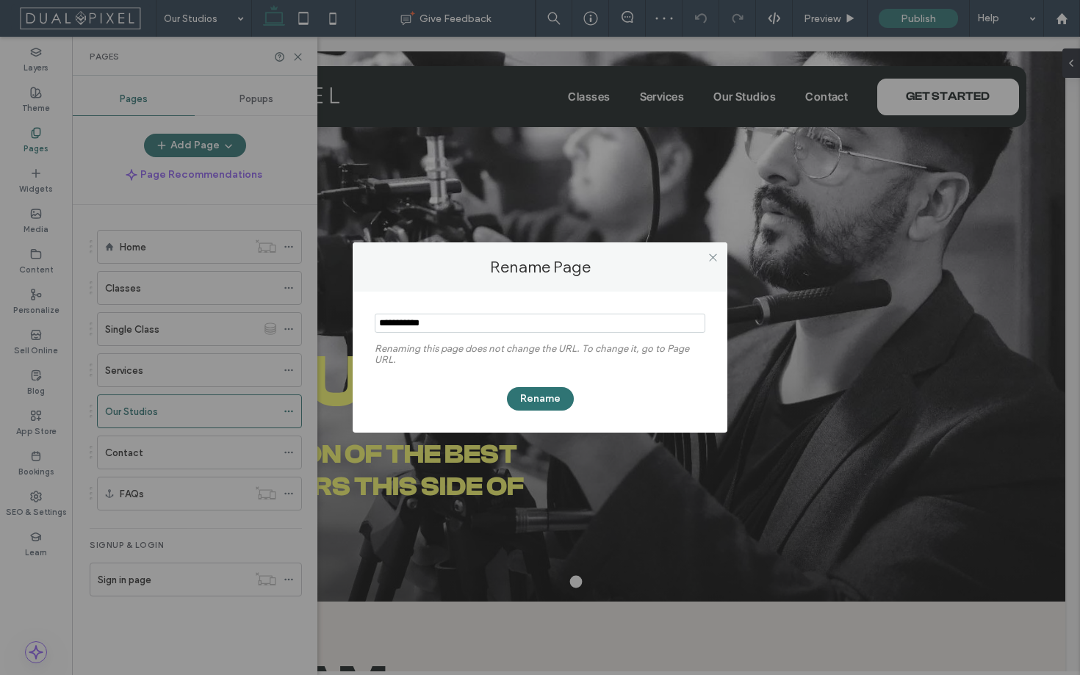
click at [490, 320] on input "notEmpty" at bounding box center [540, 323] width 331 height 19
type input "*****"
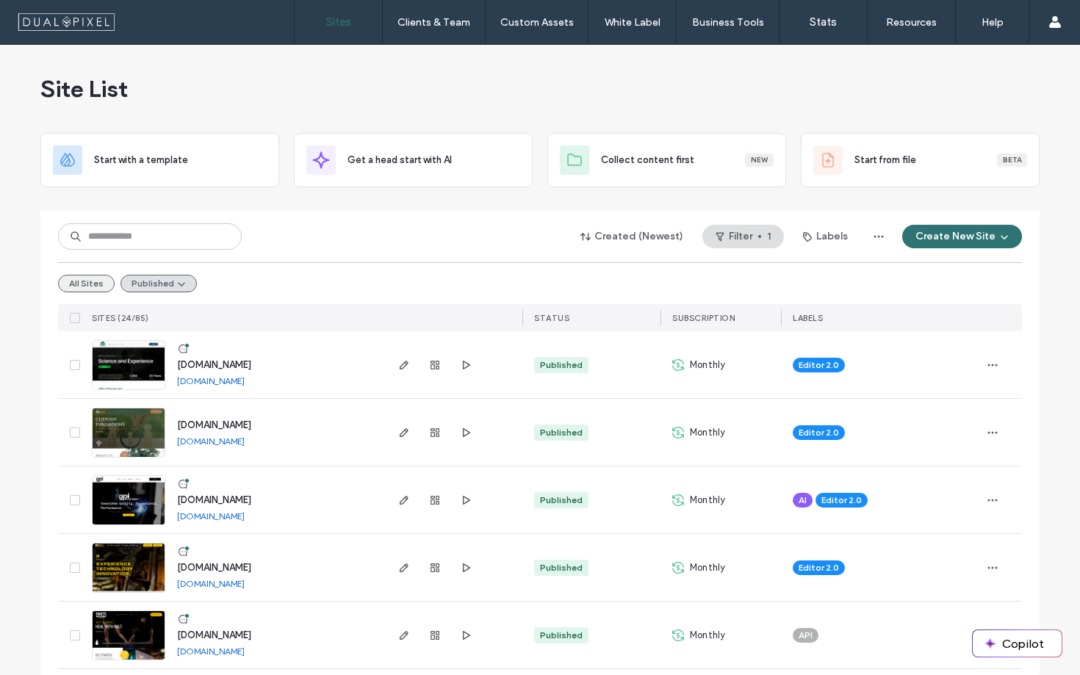
click at [69, 281] on button "All Sites" at bounding box center [86, 284] width 57 height 18
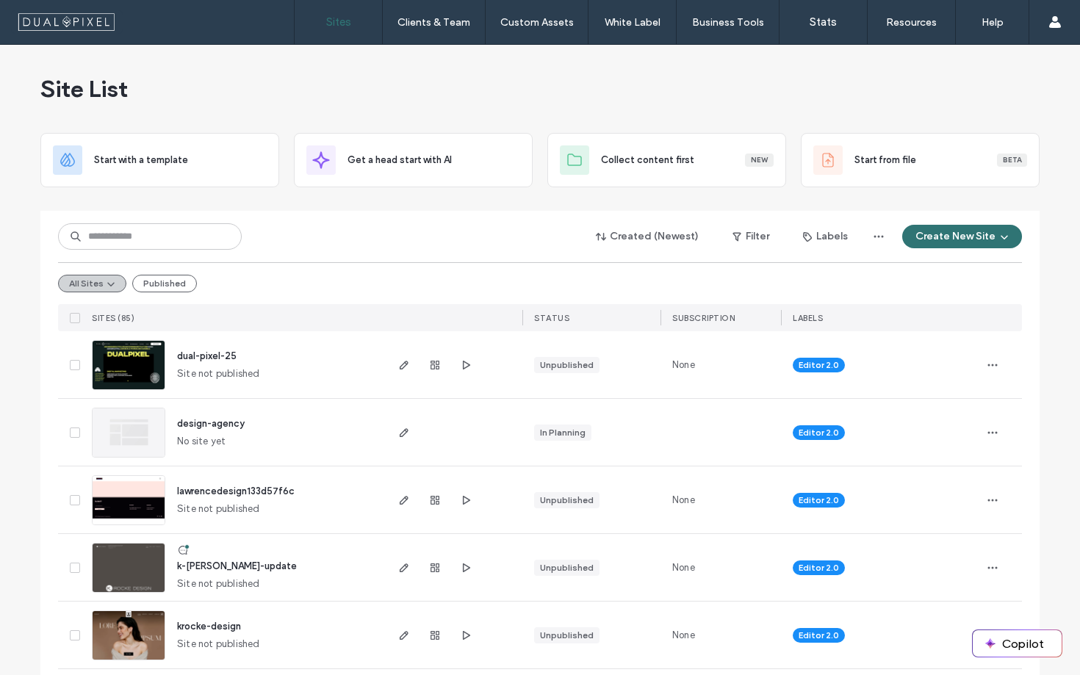
click at [107, 282] on icon "button" at bounding box center [111, 284] width 12 height 12
click at [367, 275] on div "All Sites Published" at bounding box center [540, 283] width 964 height 42
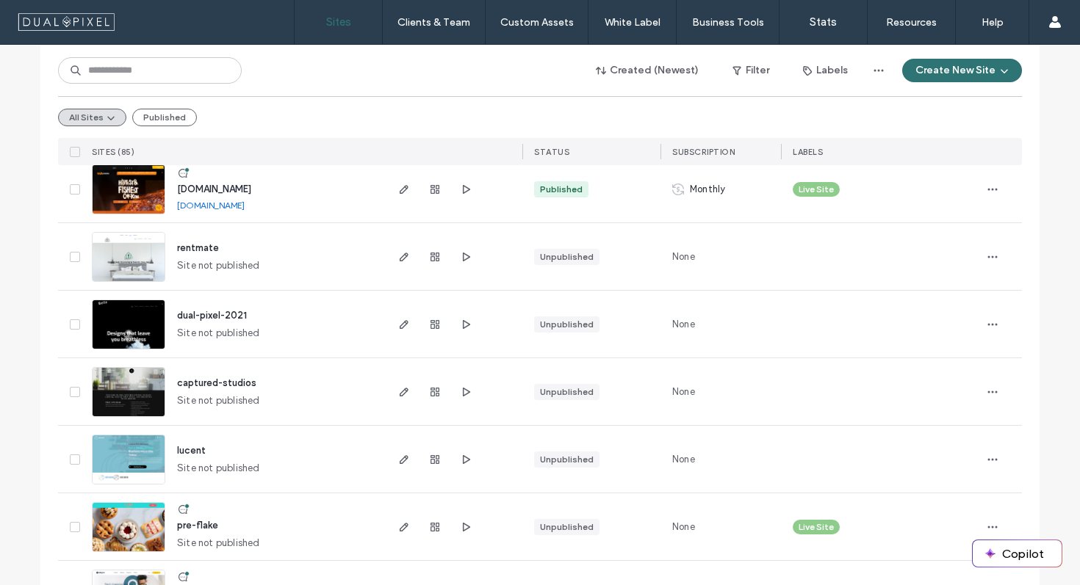
scroll to position [40, 0]
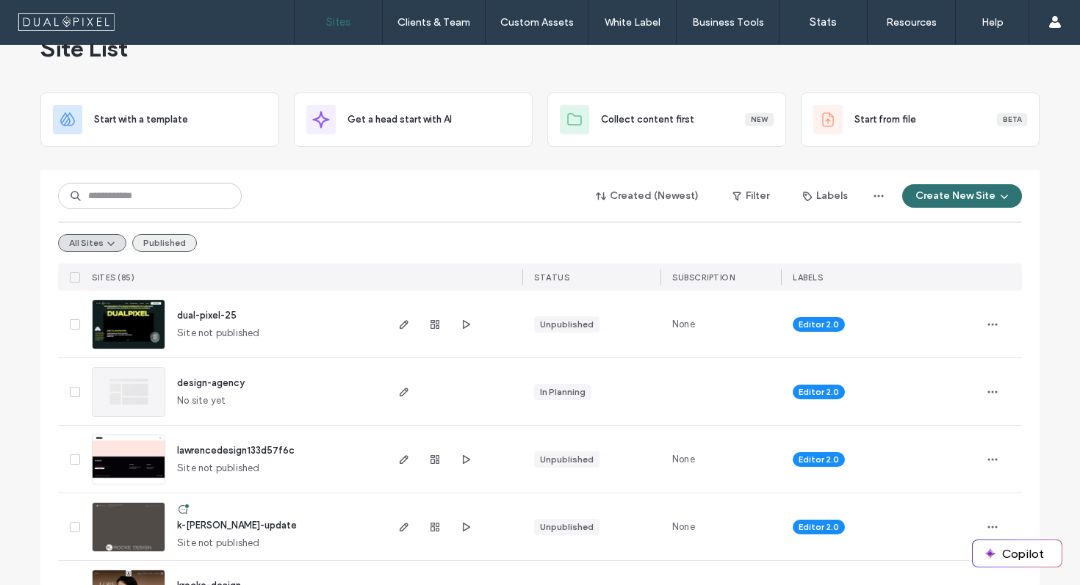
click at [137, 243] on button "Published" at bounding box center [164, 243] width 65 height 18
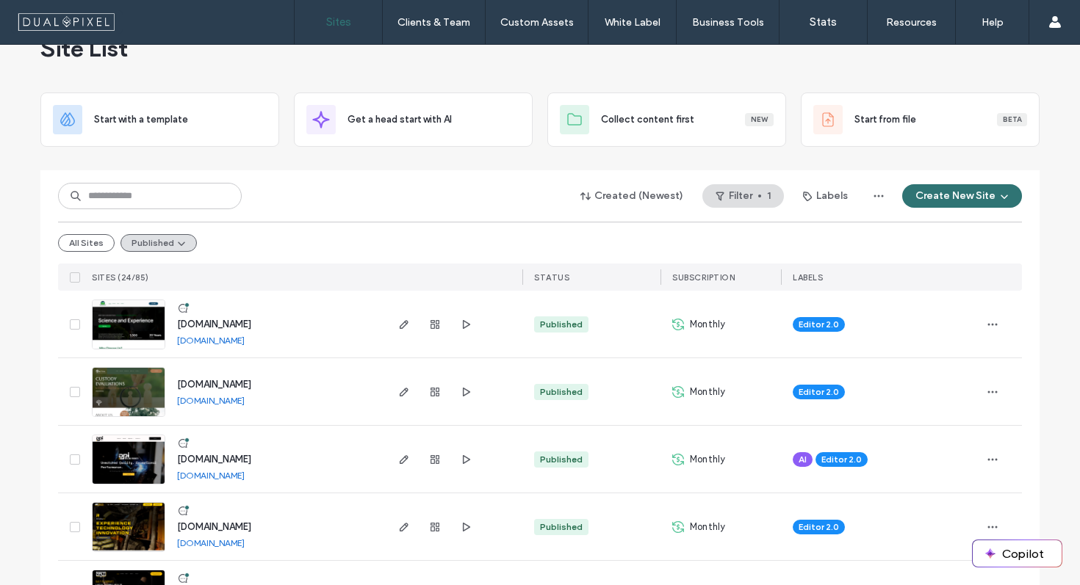
scroll to position [1385, 0]
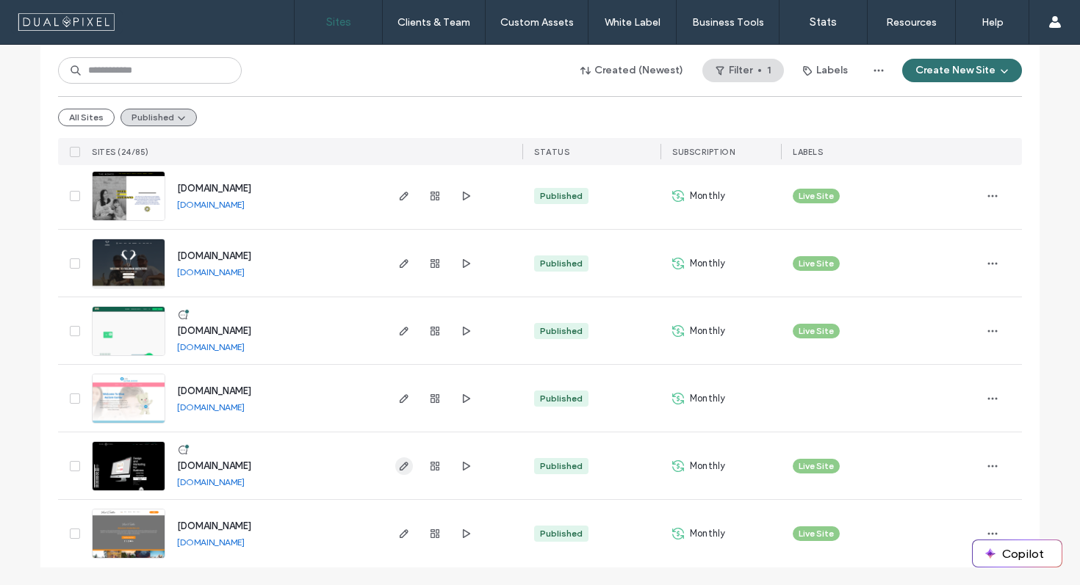
click at [402, 461] on icon "button" at bounding box center [404, 467] width 12 height 12
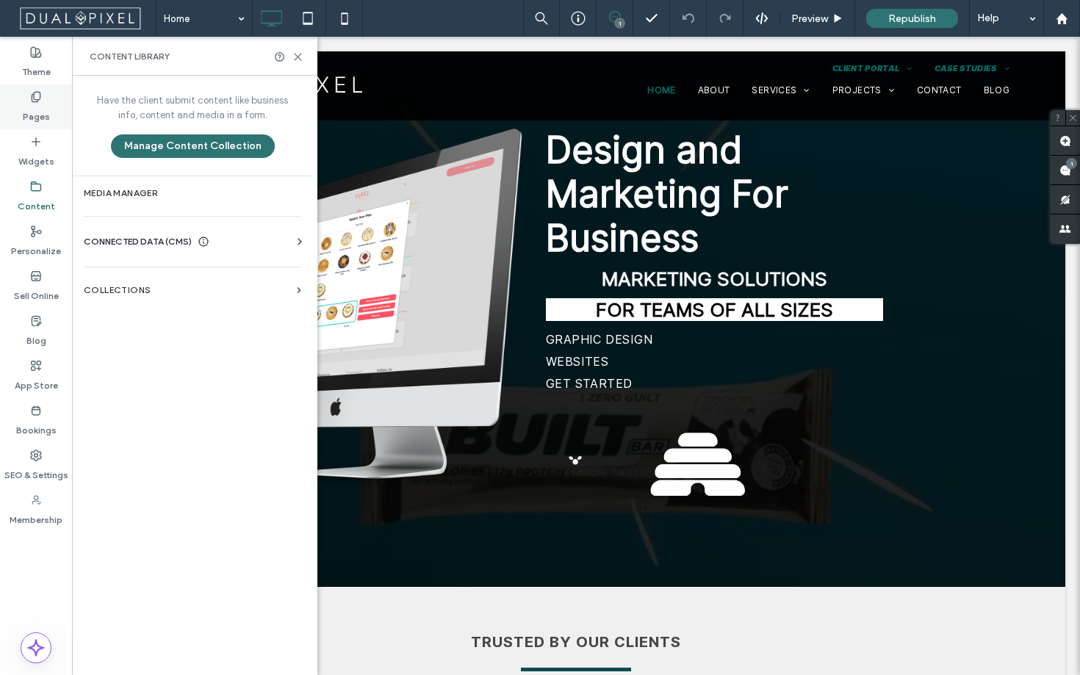
click at [43, 116] on label "Pages" at bounding box center [36, 113] width 27 height 21
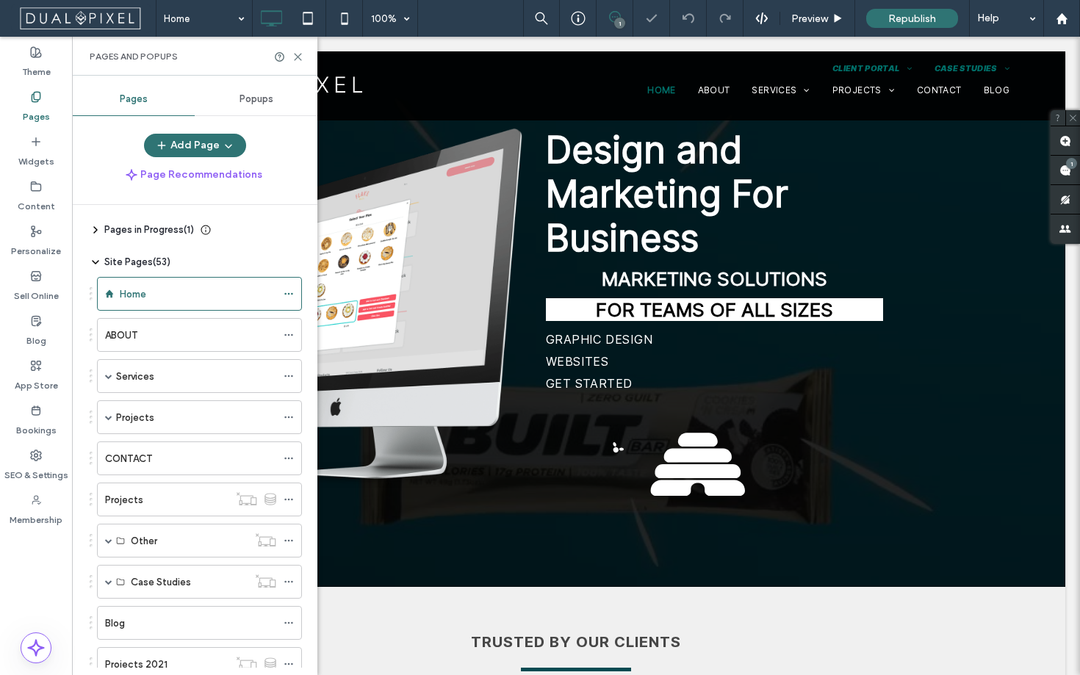
click at [95, 231] on use at bounding box center [95, 230] width 3 height 6
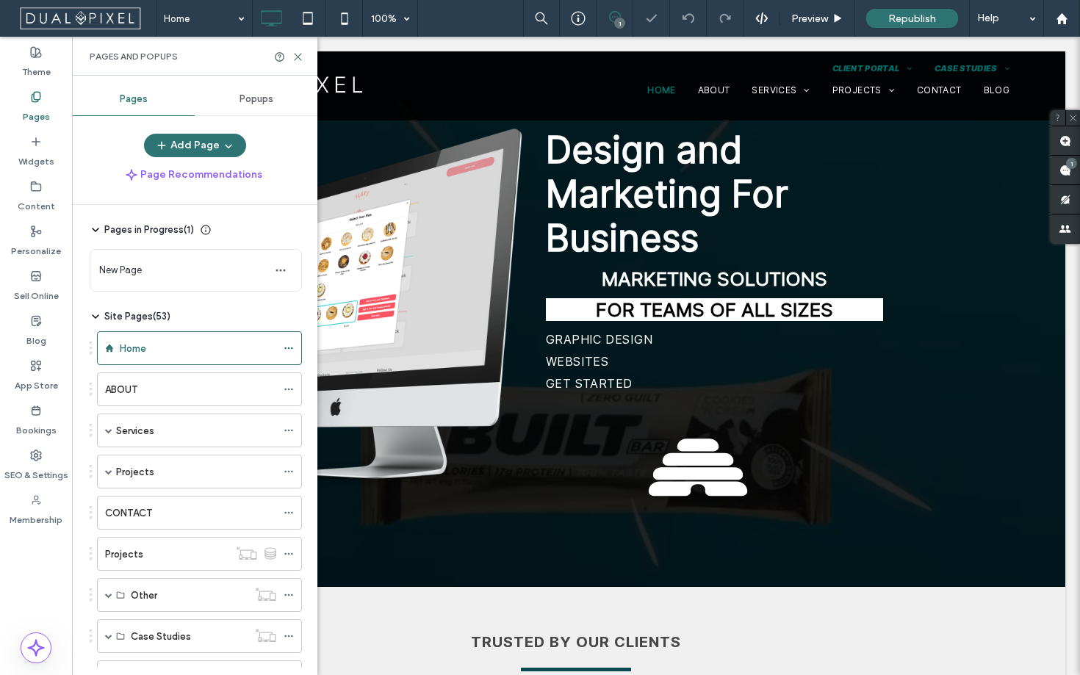
click at [95, 231] on use at bounding box center [96, 229] width 6 height 3
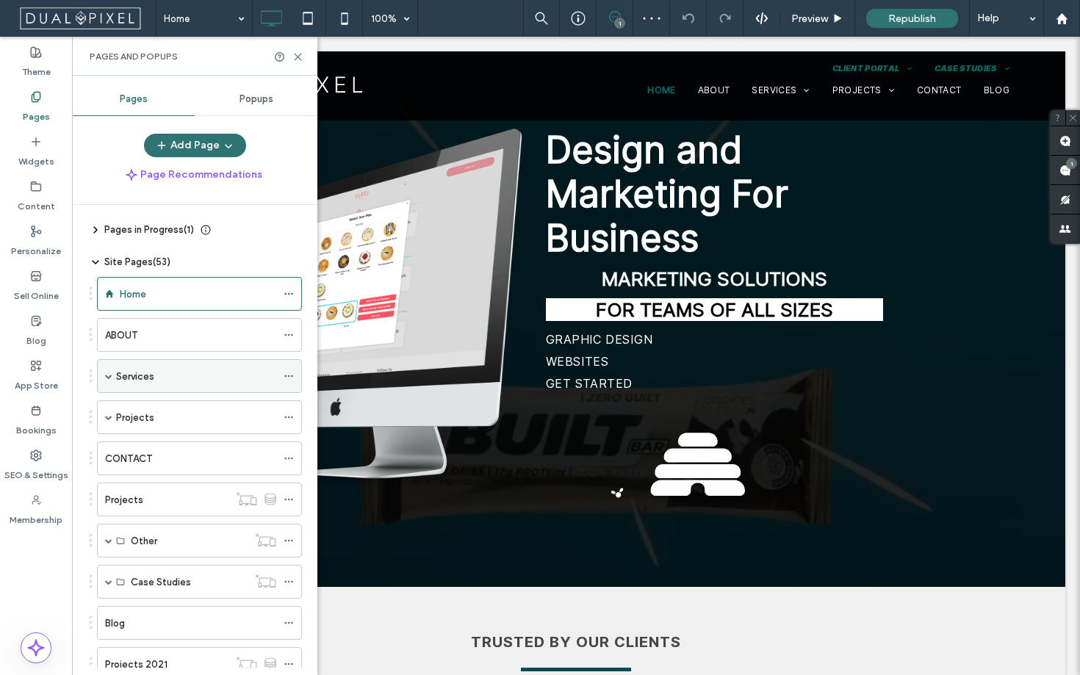
click at [148, 378] on label "Services" at bounding box center [135, 377] width 38 height 26
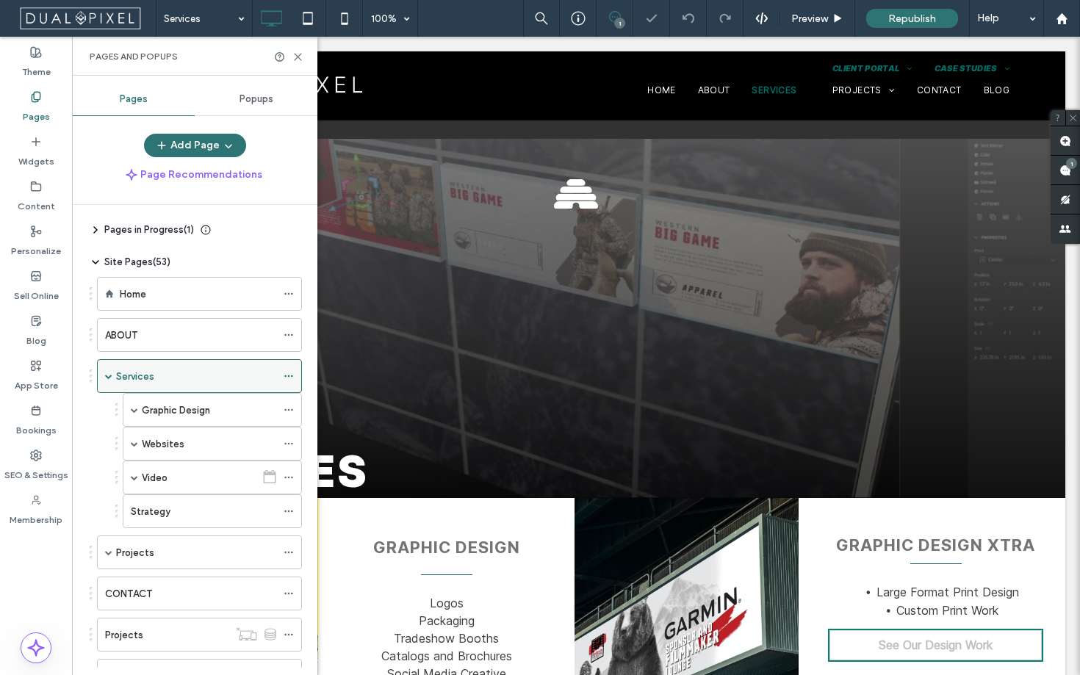
click at [284, 378] on icon at bounding box center [289, 376] width 10 height 10
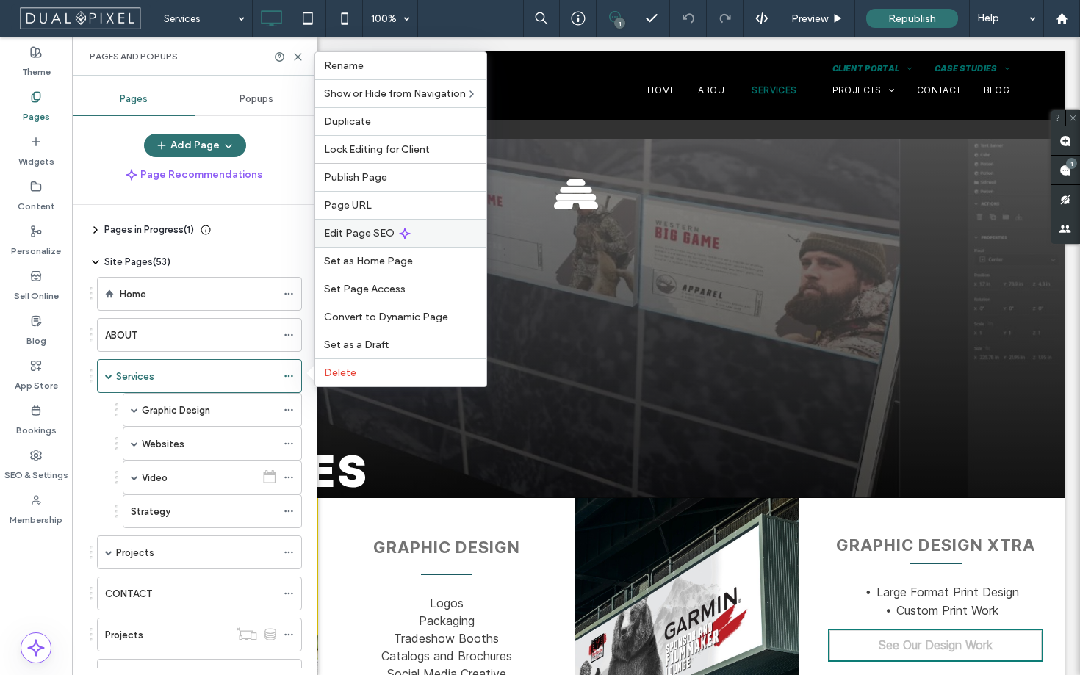
click at [377, 235] on span "Edit Page SEO" at bounding box center [359, 233] width 71 height 12
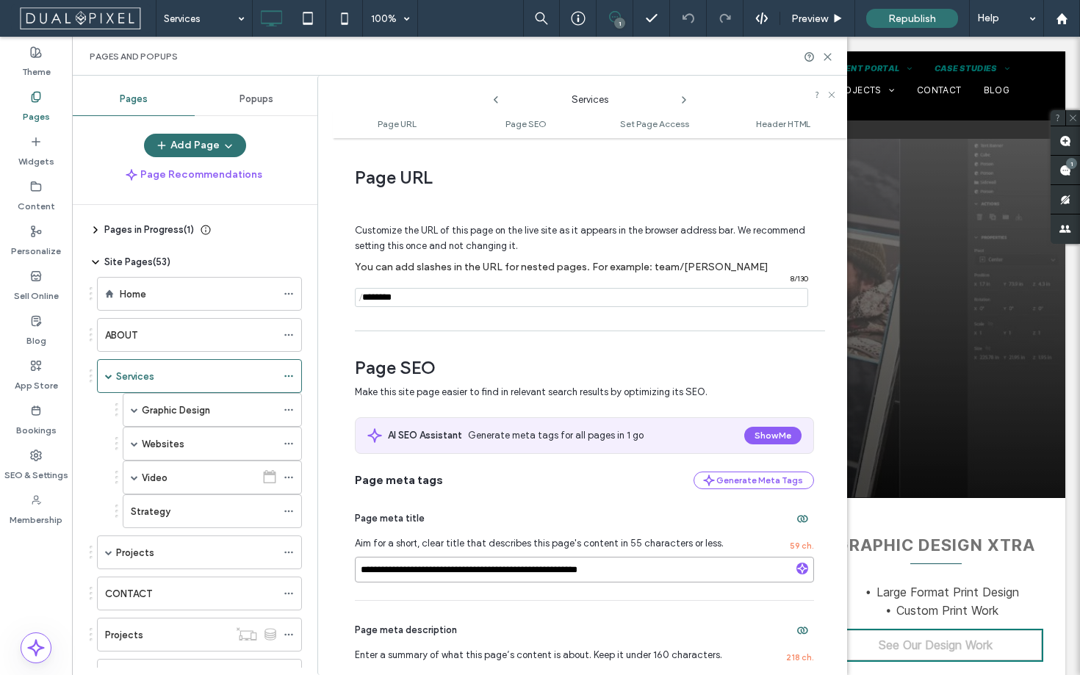
click at [540, 574] on input "**********" at bounding box center [584, 570] width 459 height 26
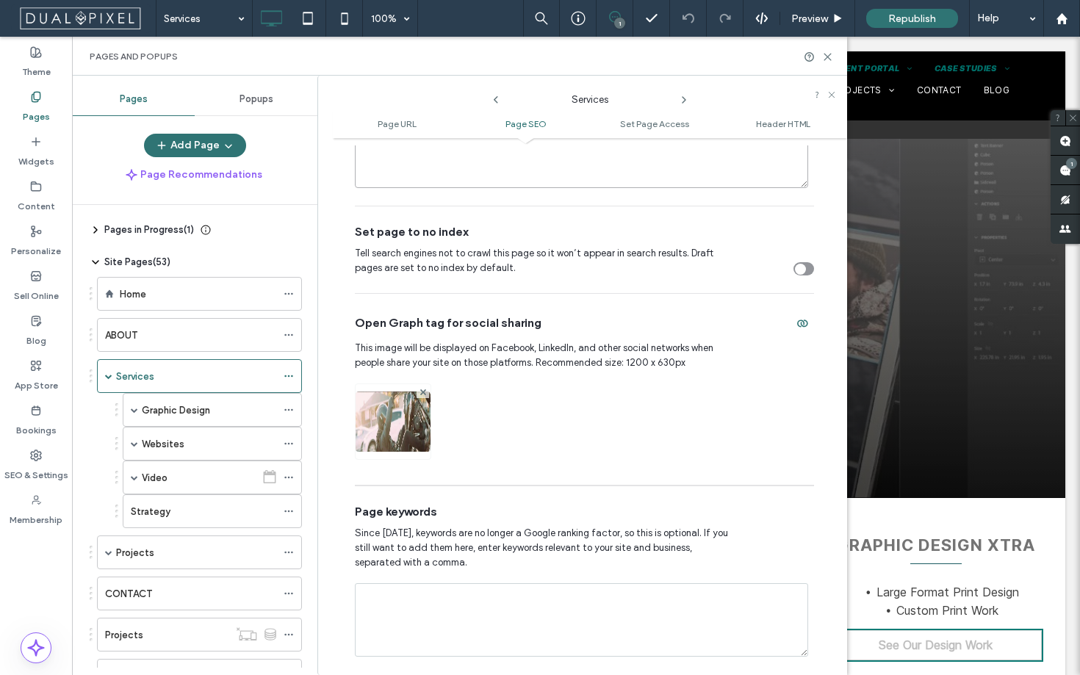
scroll to position [630, 0]
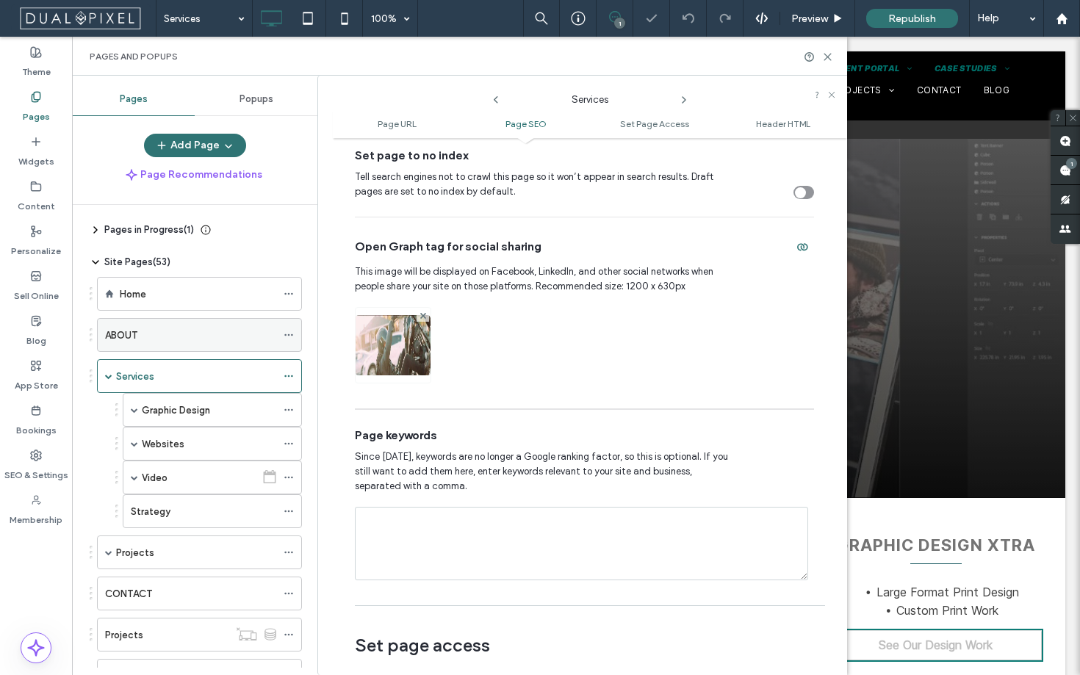
click at [205, 328] on div "ABOUT" at bounding box center [190, 335] width 171 height 15
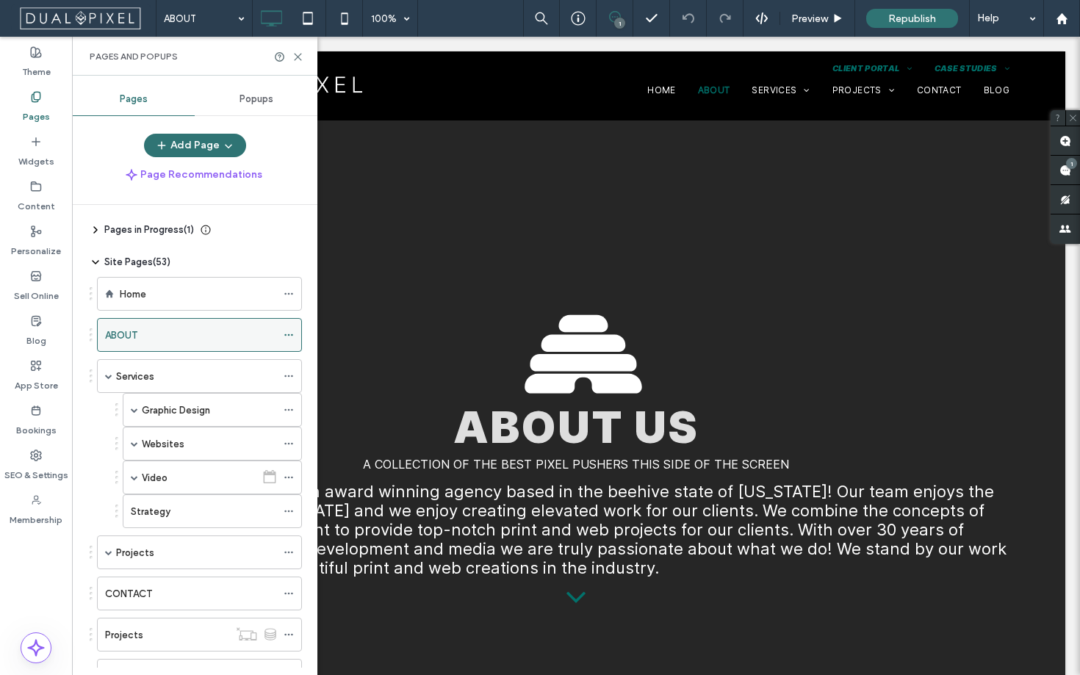
click at [286, 333] on icon at bounding box center [289, 335] width 10 height 10
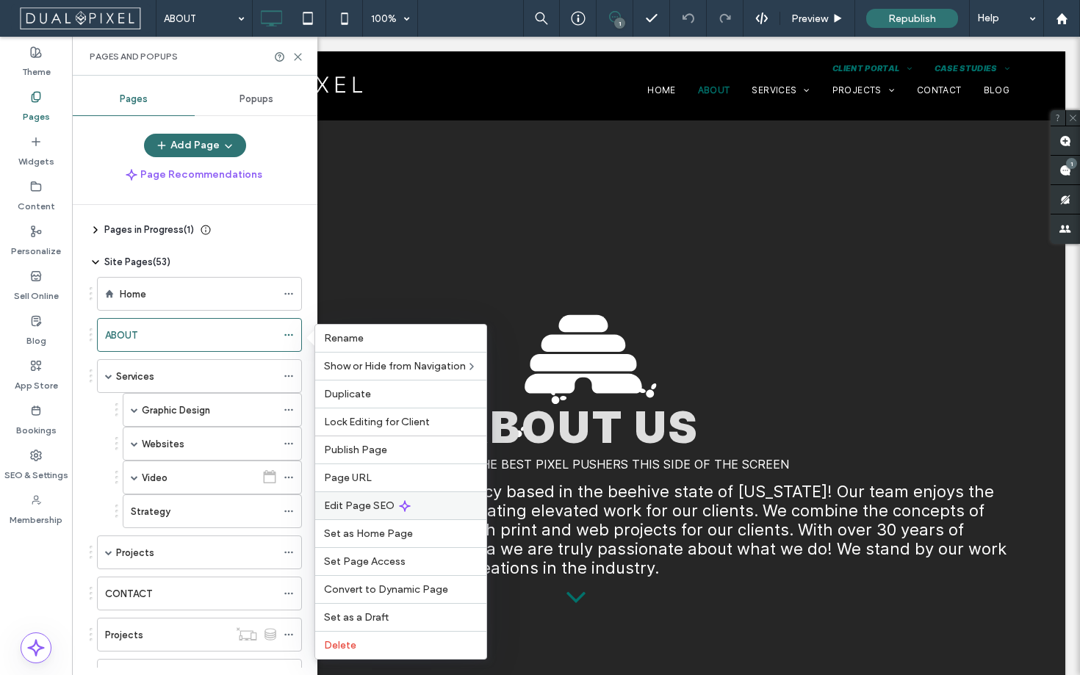
click at [384, 504] on span "Edit Page SEO" at bounding box center [359, 505] width 71 height 12
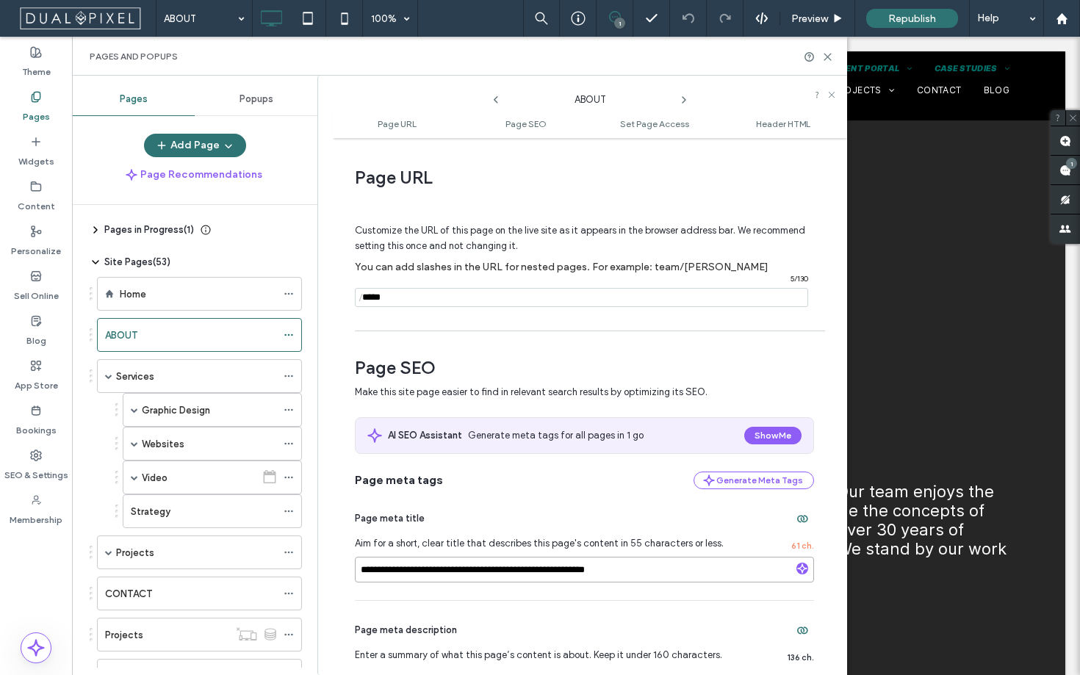
click at [492, 566] on input "**********" at bounding box center [584, 570] width 459 height 26
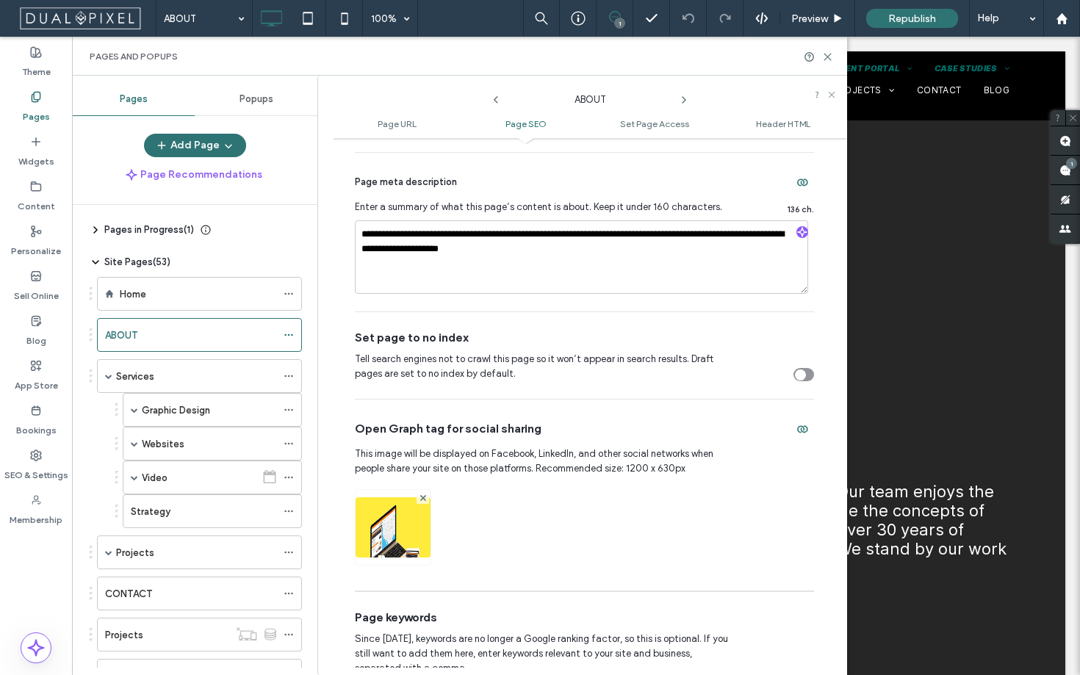
scroll to position [372, 0]
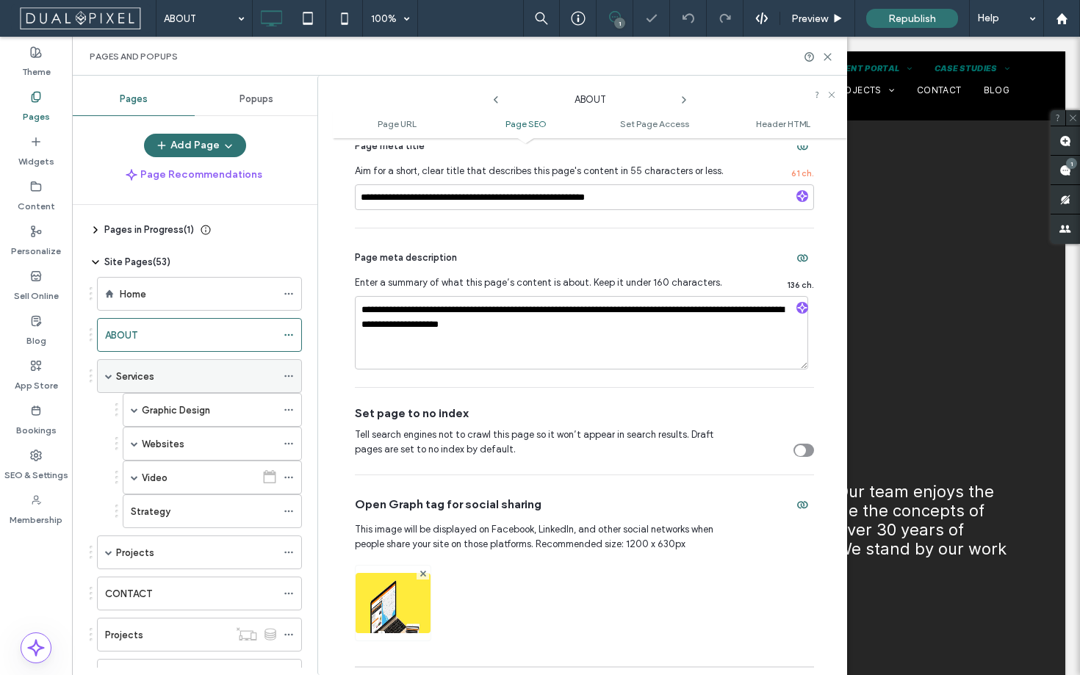
click at [107, 376] on span at bounding box center [108, 375] width 7 height 7
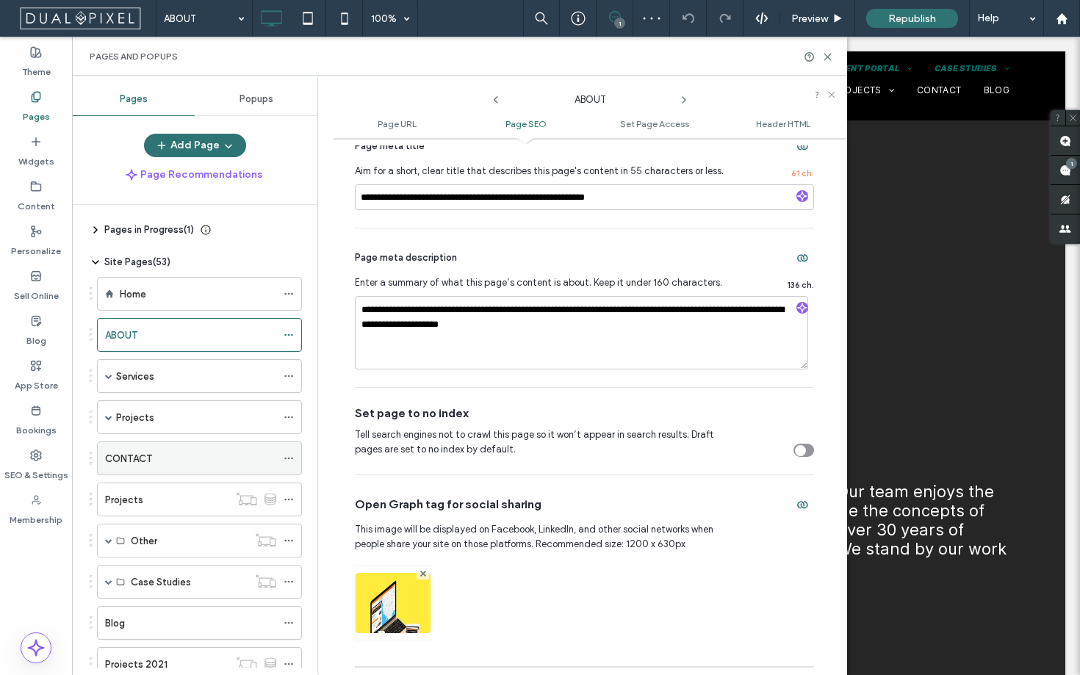
click at [143, 463] on label "CONTACT" at bounding box center [128, 459] width 47 height 26
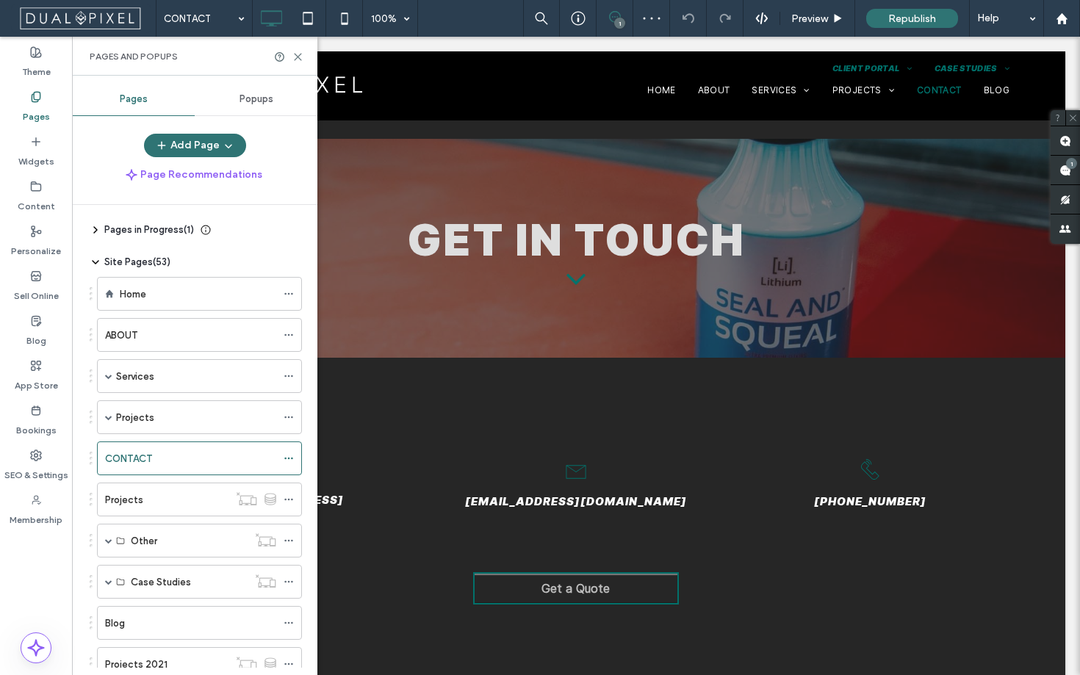
click at [303, 55] on div "Pages and Popups" at bounding box center [194, 56] width 245 height 39
click at [302, 55] on icon at bounding box center [297, 56] width 11 height 11
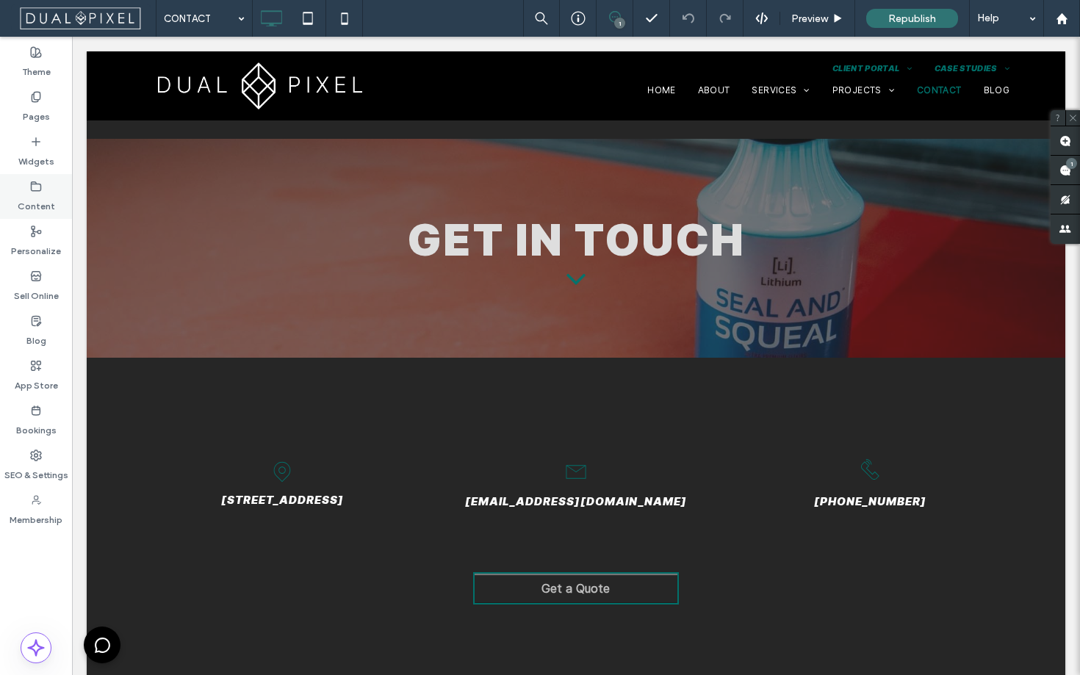
click at [51, 206] on label "Content" at bounding box center [36, 202] width 37 height 21
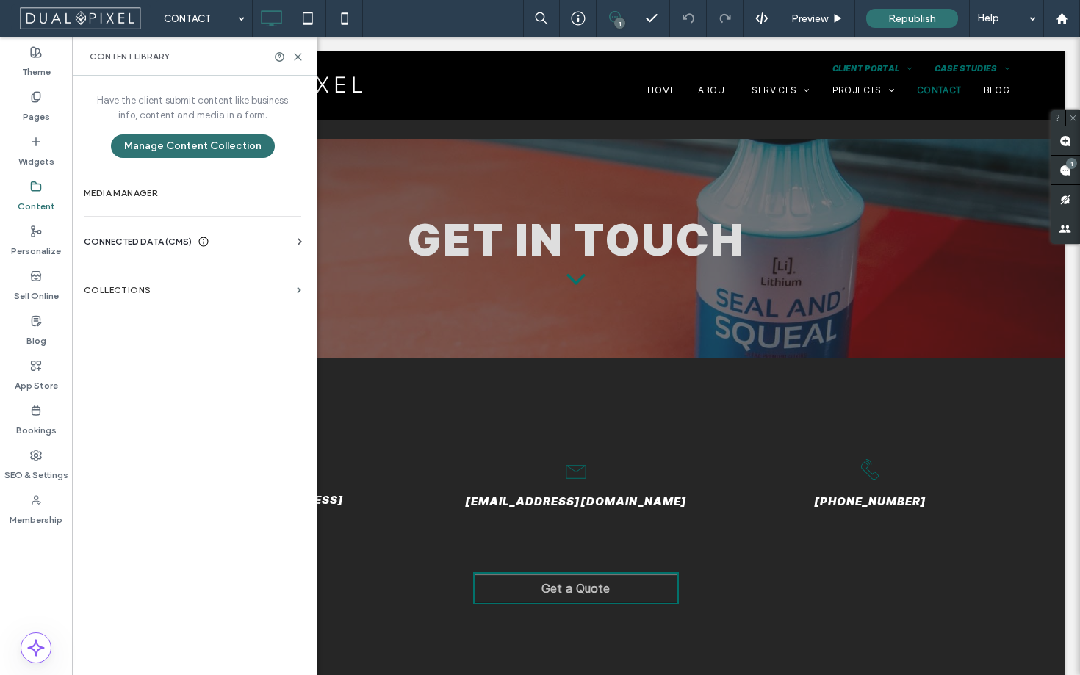
click at [45, 195] on label "Content" at bounding box center [36, 202] width 37 height 21
click at [43, 111] on label "Pages" at bounding box center [36, 113] width 27 height 21
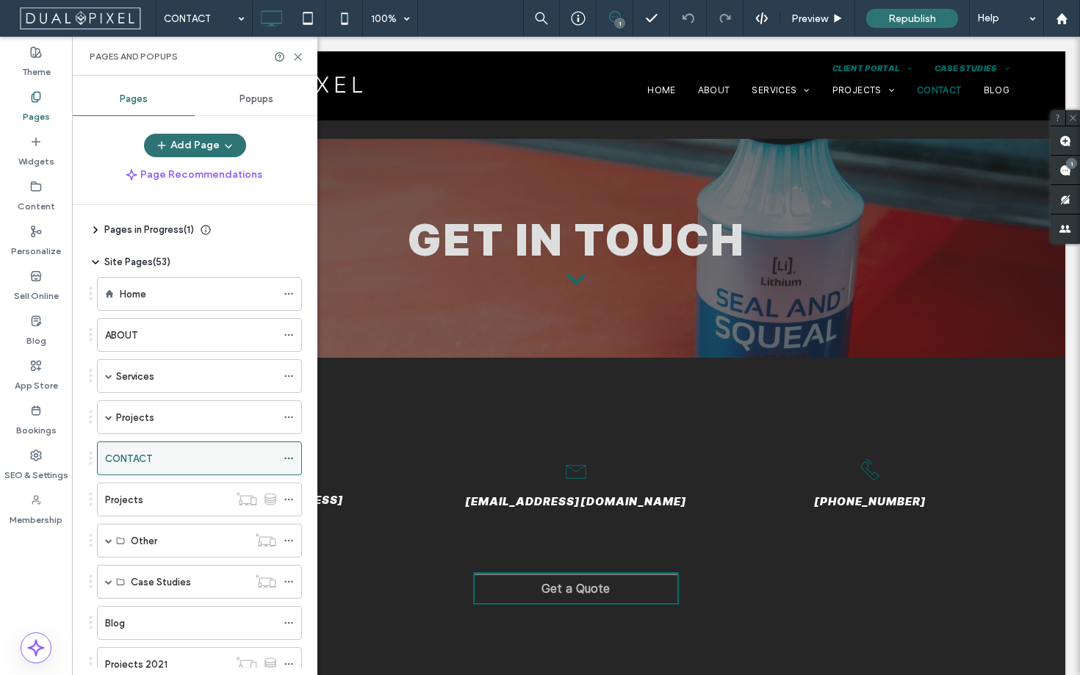
click at [291, 457] on icon at bounding box center [289, 458] width 10 height 10
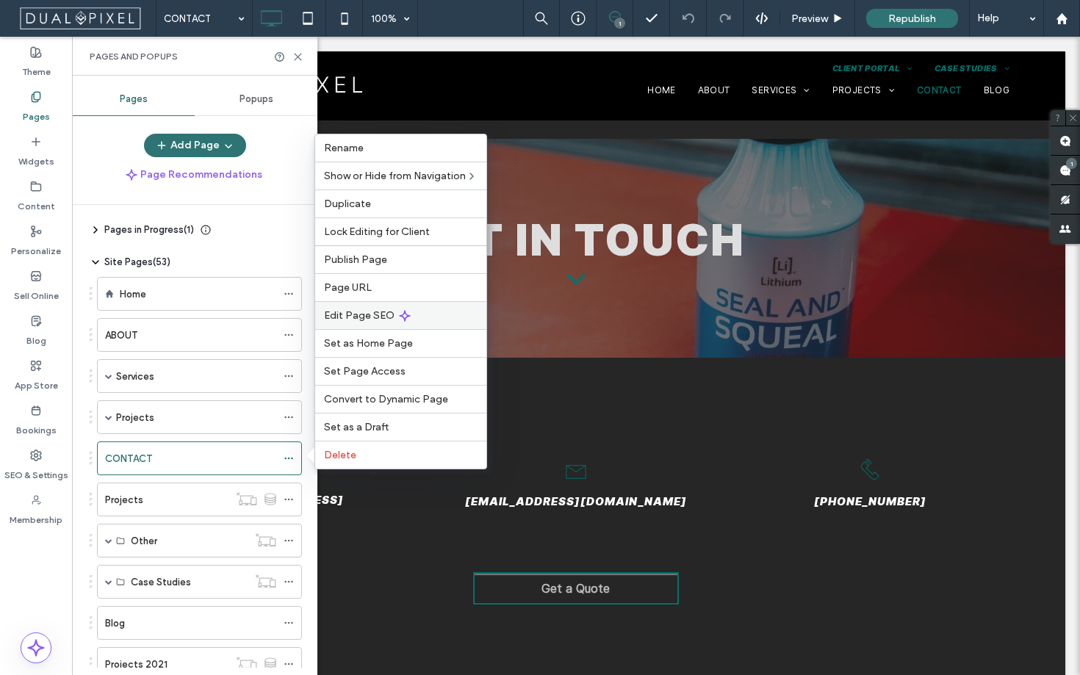
click at [367, 320] on span "Edit Page SEO" at bounding box center [359, 315] width 71 height 12
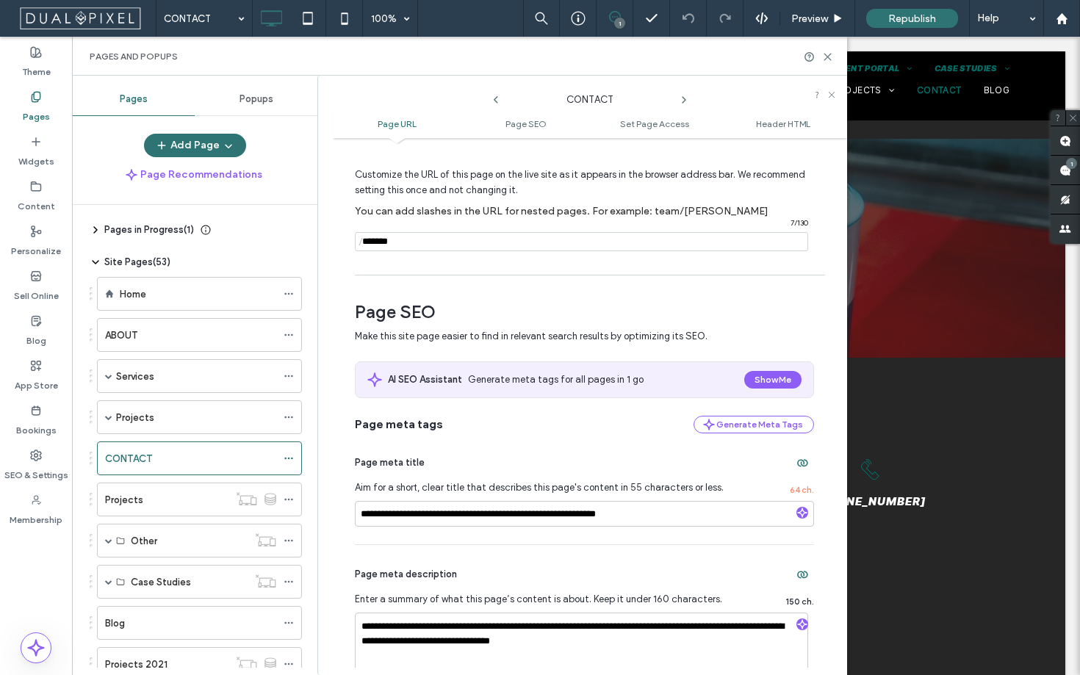
scroll to position [79, 0]
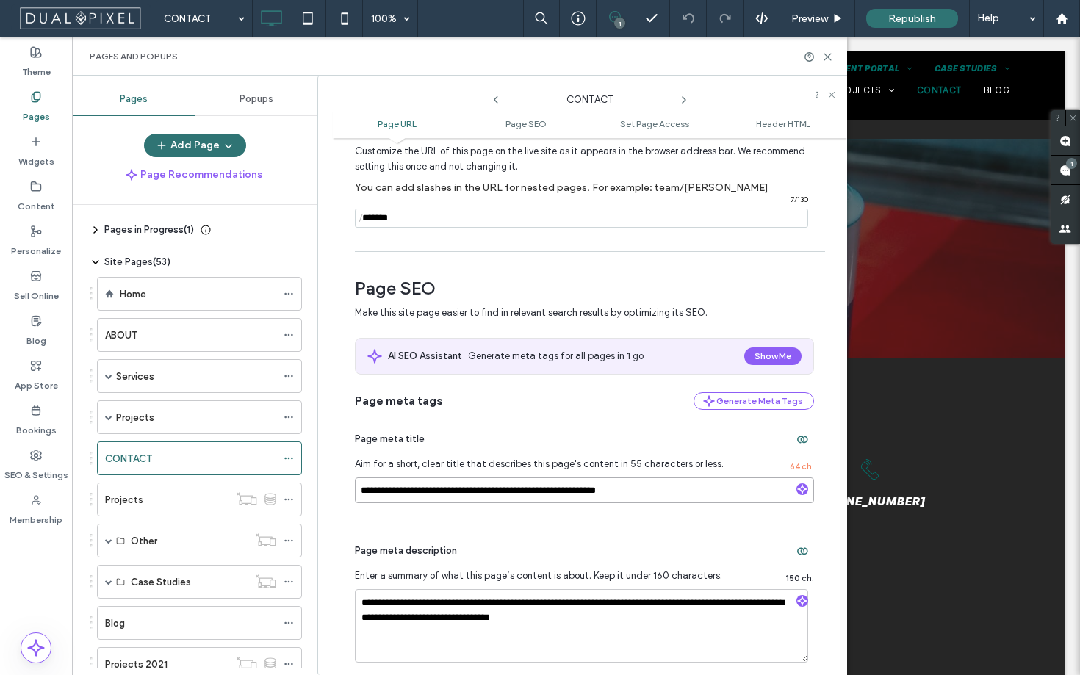
click at [623, 503] on input "**********" at bounding box center [584, 490] width 459 height 26
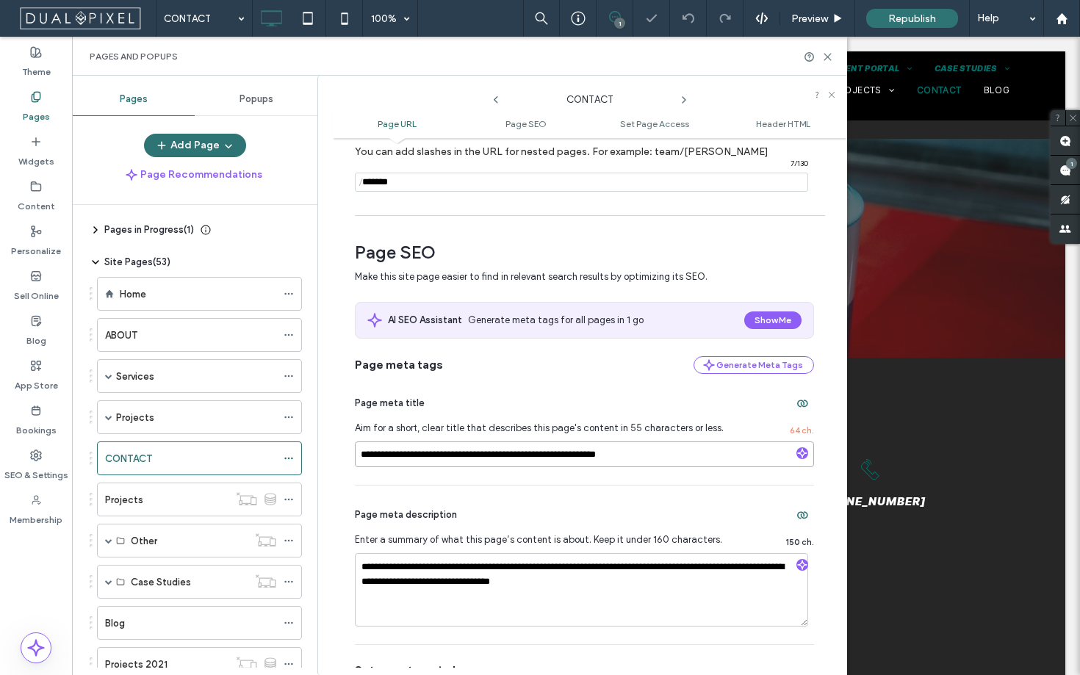
scroll to position [201, 0]
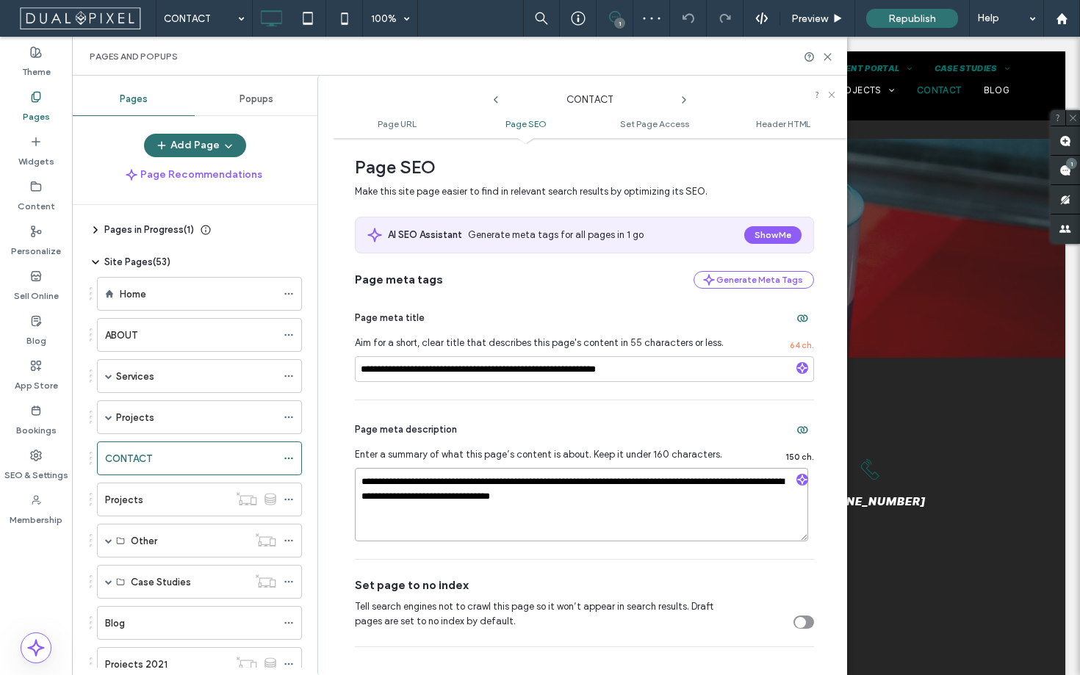
click at [505, 500] on textarea "**********" at bounding box center [581, 504] width 453 height 73
type textarea "**********"
click at [291, 461] on icon at bounding box center [289, 458] width 10 height 10
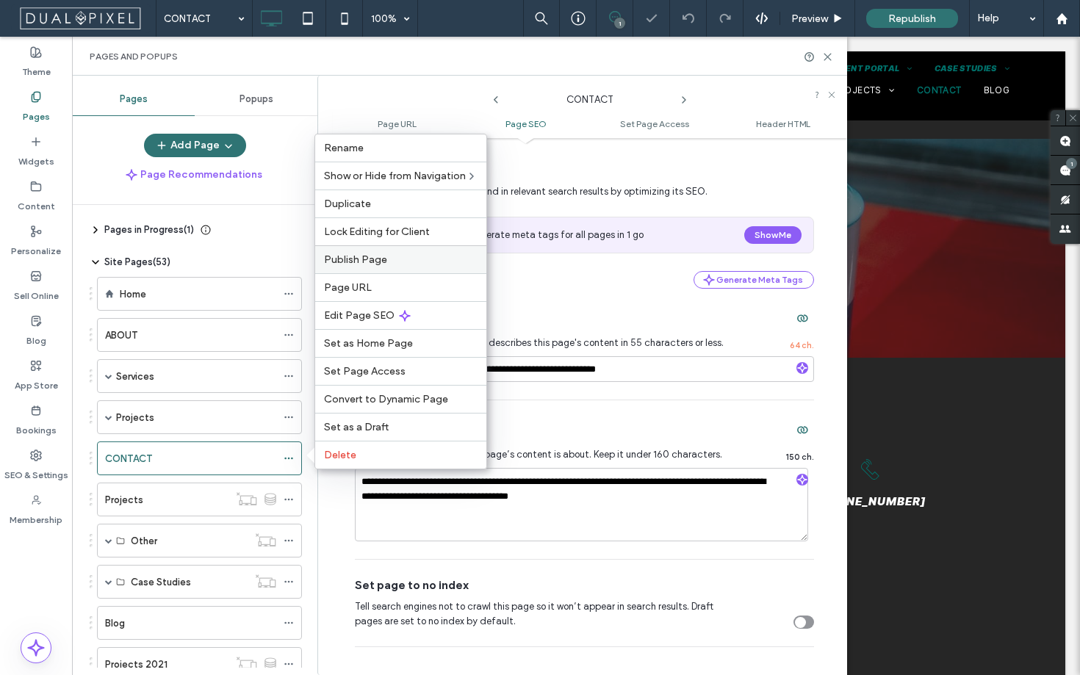
click at [408, 258] on label "Publish Page" at bounding box center [401, 259] width 154 height 12
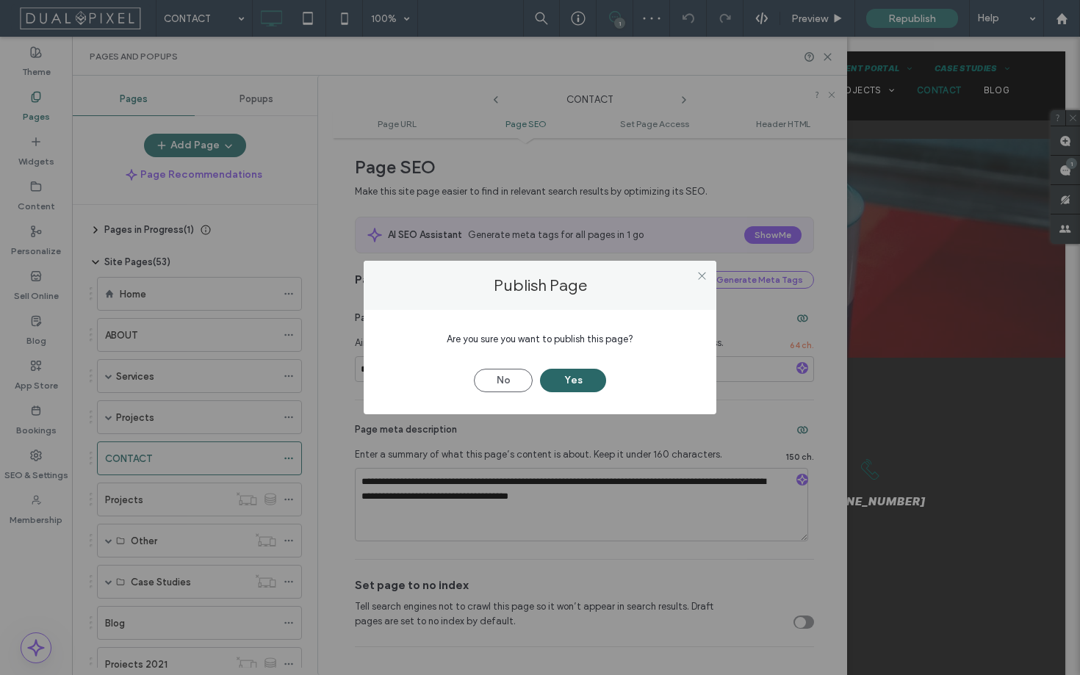
click at [561, 381] on button "Yes" at bounding box center [573, 381] width 66 height 24
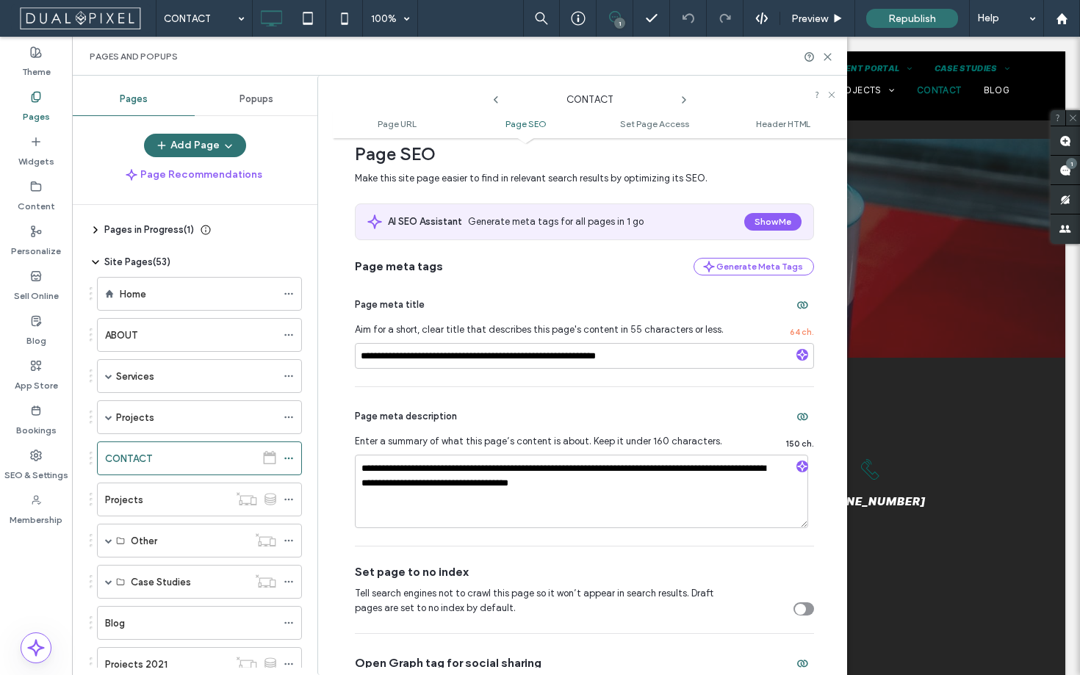
scroll to position [490, 0]
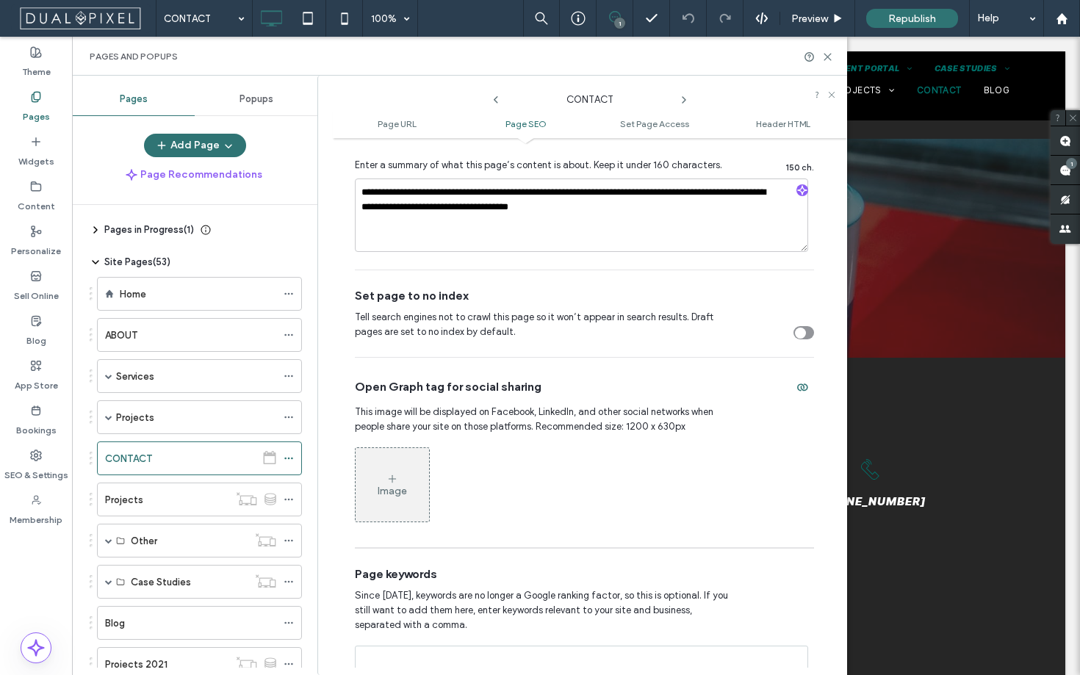
click at [412, 469] on div "Image" at bounding box center [392, 485] width 73 height 71
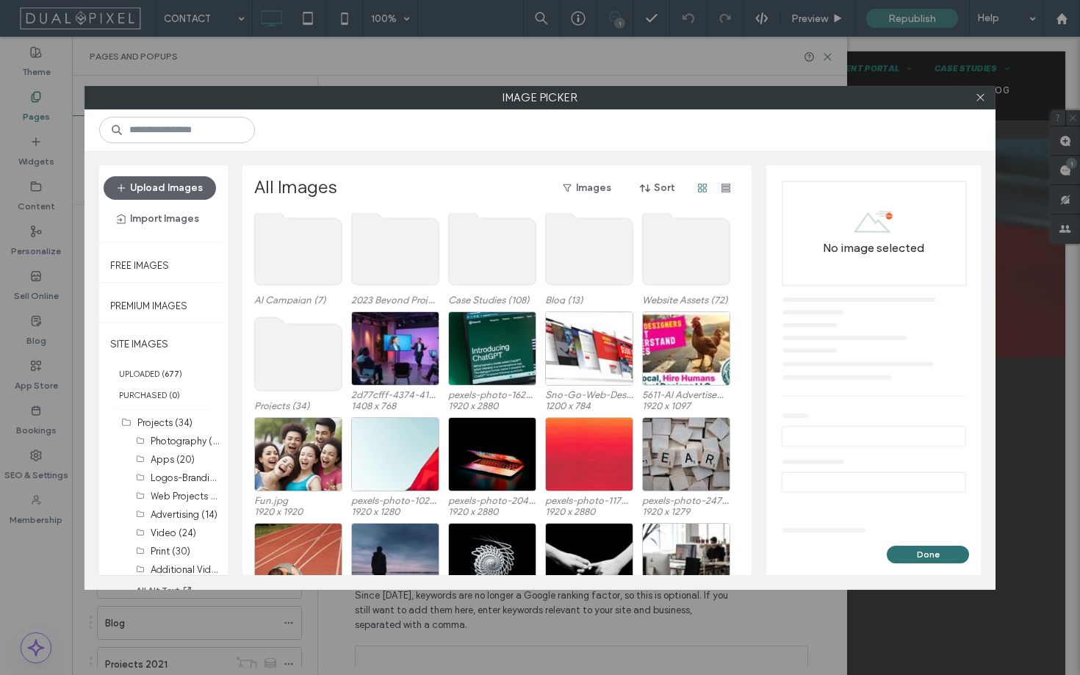
scroll to position [90, 0]
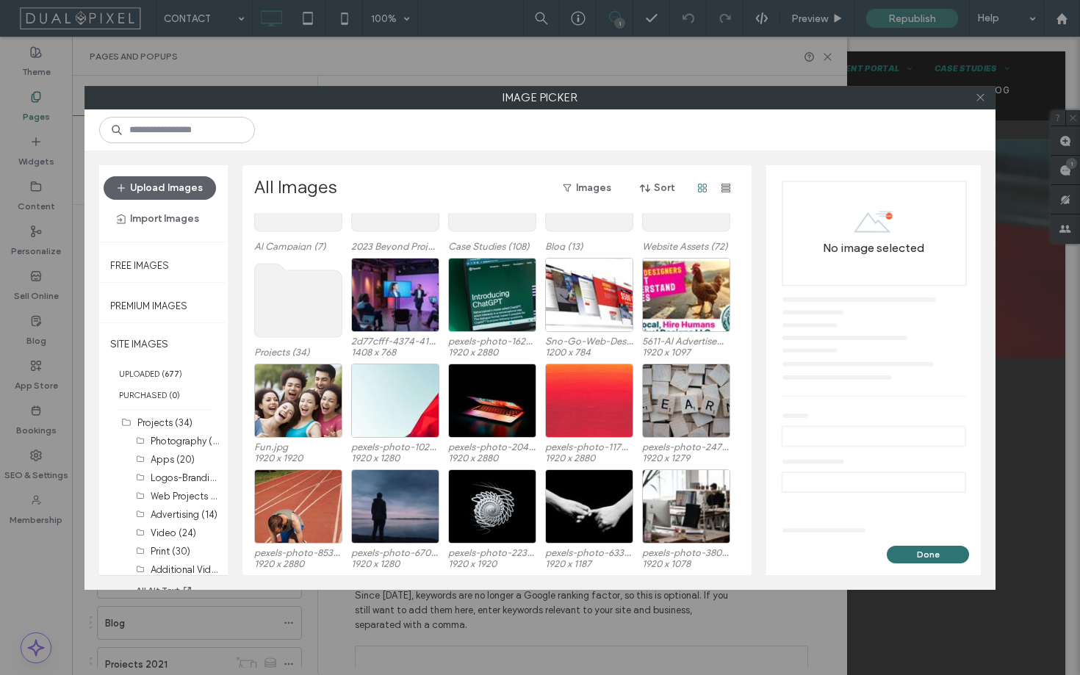
click at [978, 101] on icon at bounding box center [980, 97] width 11 height 11
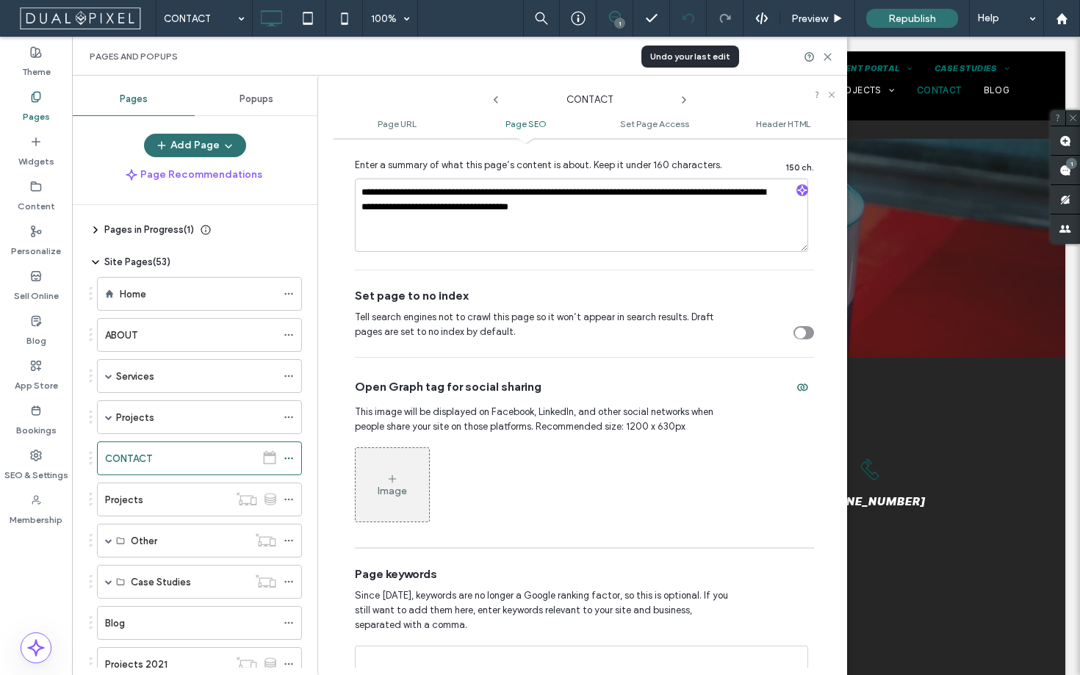
click at [685, 15] on icon at bounding box center [688, 18] width 12 height 12
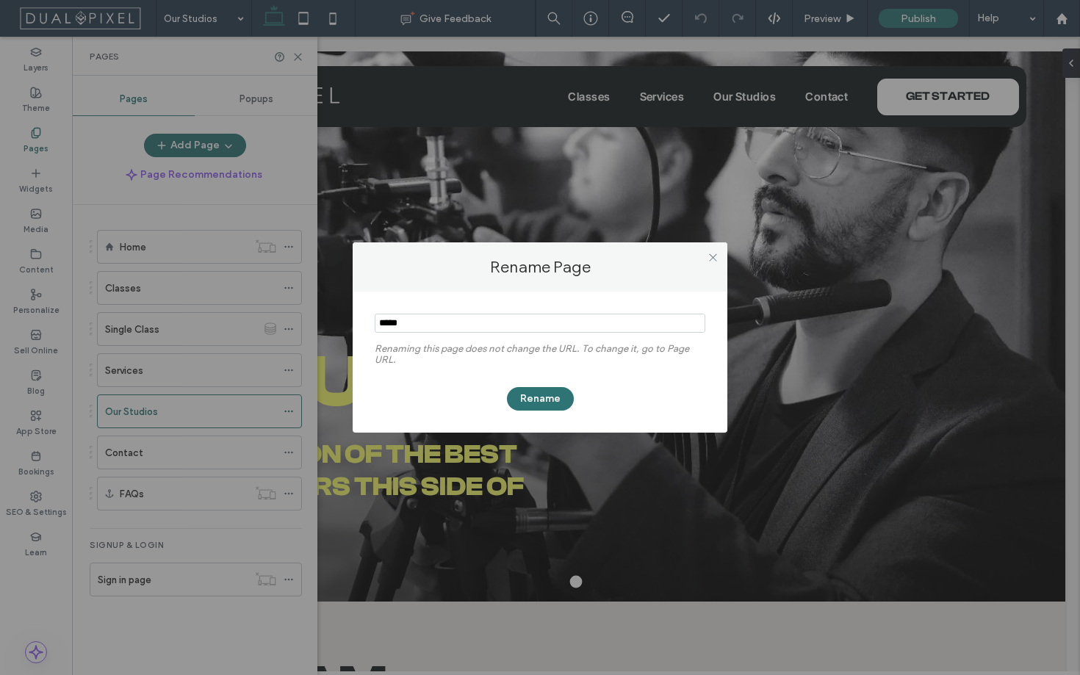
drag, startPoint x: 516, startPoint y: 400, endPoint x: 486, endPoint y: 400, distance: 30.1
click at [516, 400] on button "Rename" at bounding box center [540, 399] width 67 height 24
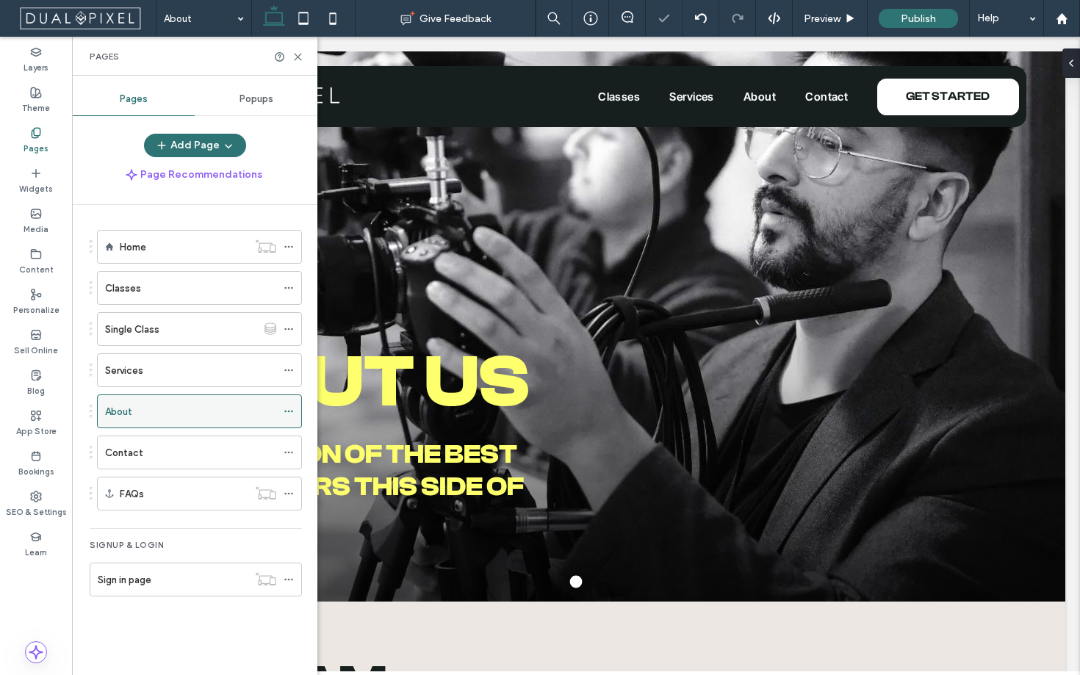
click at [289, 414] on icon at bounding box center [289, 411] width 10 height 10
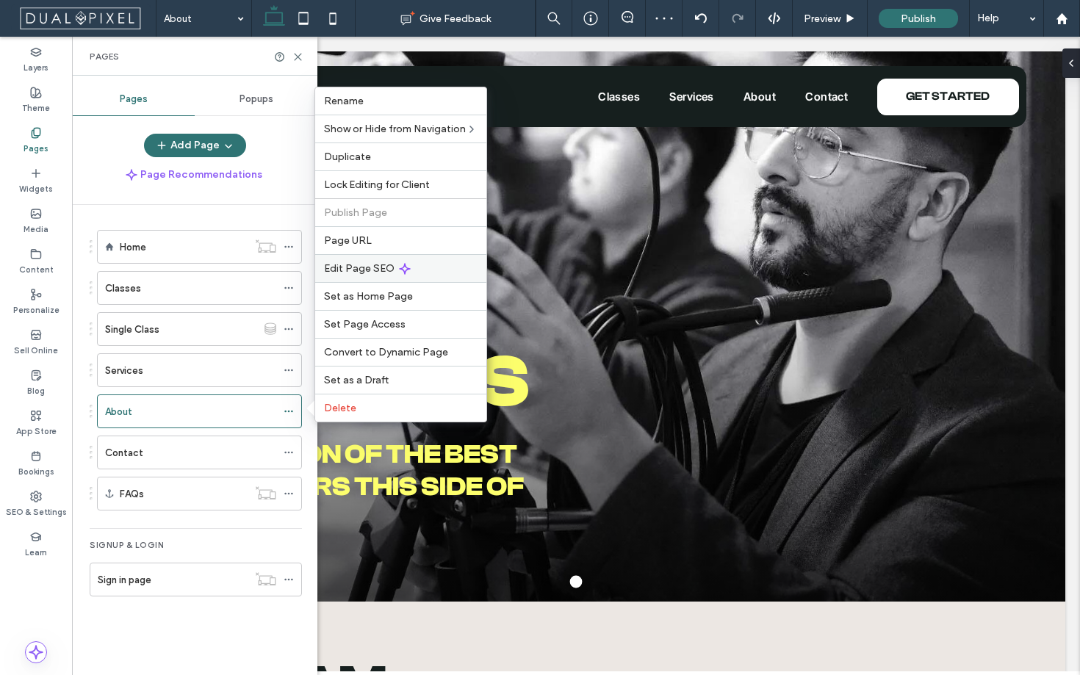
click at [418, 276] on div "Edit Page SEO" at bounding box center [400, 268] width 171 height 28
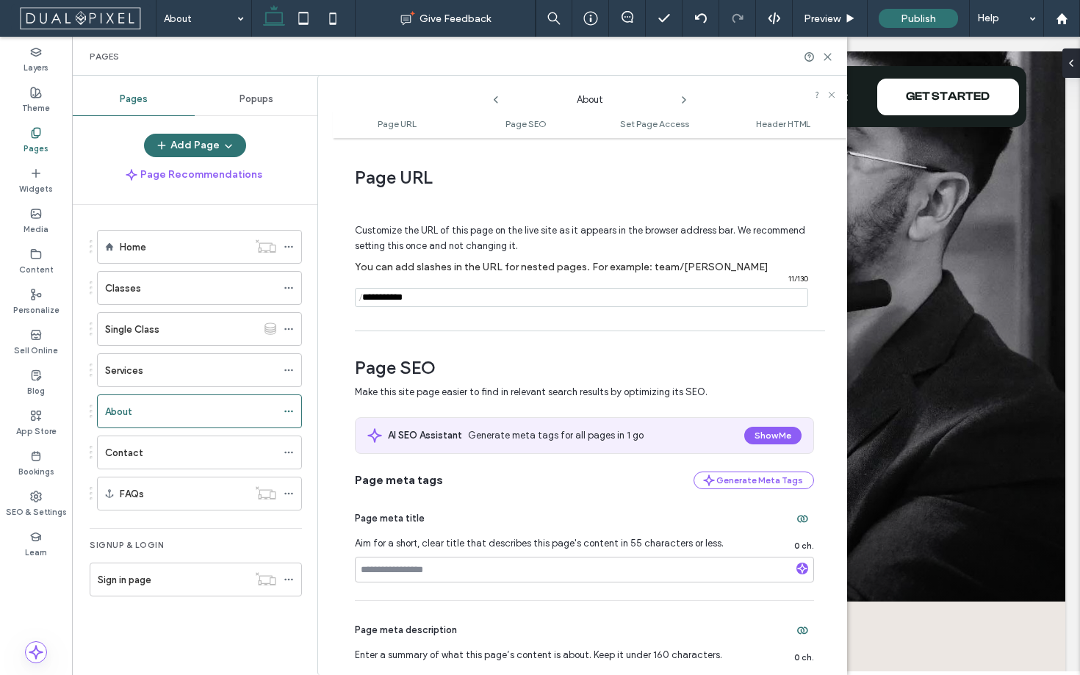
click at [430, 295] on input "notEmpty" at bounding box center [581, 297] width 453 height 19
type input "*****"
click at [565, 576] on input at bounding box center [584, 570] width 459 height 26
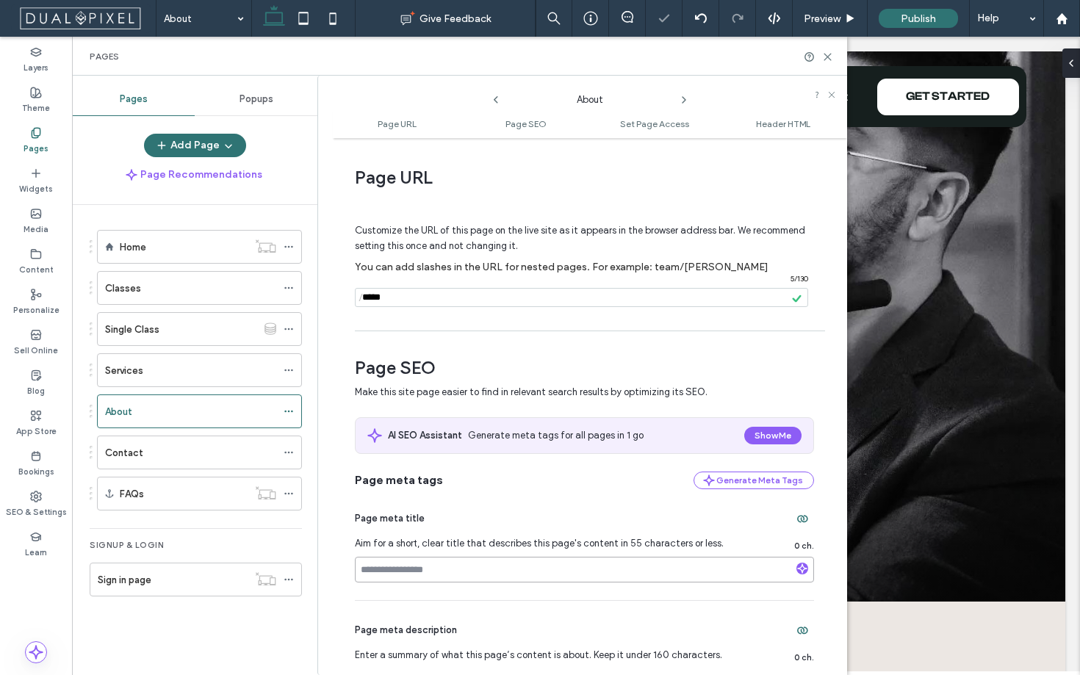
paste input "**********"
type input "**********"
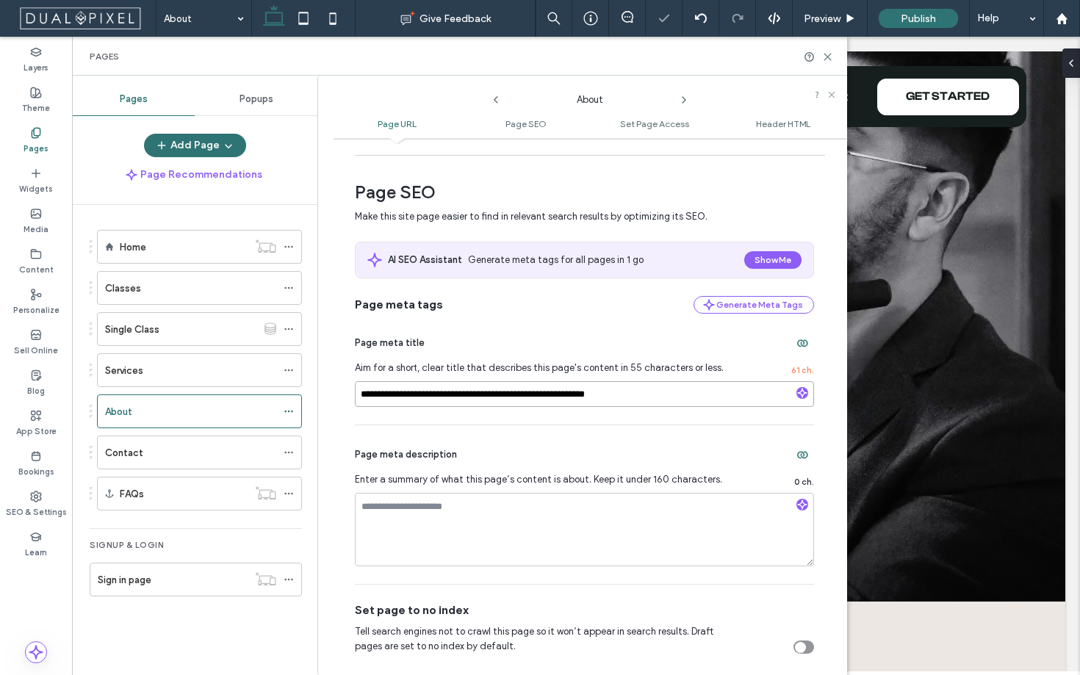
scroll to position [287, 0]
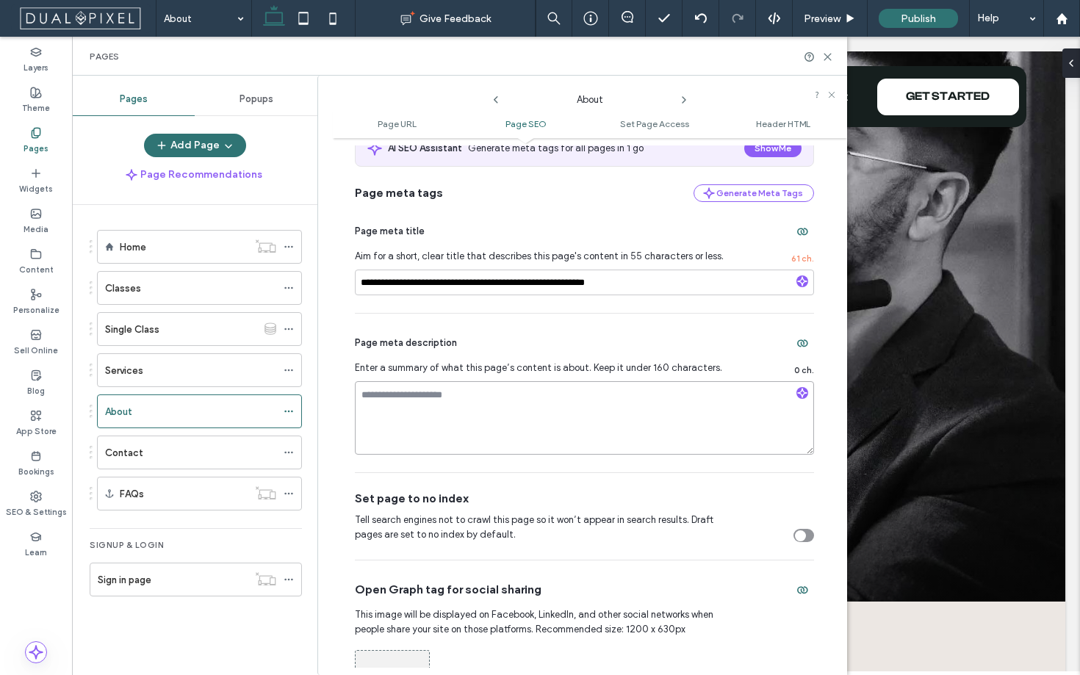
click at [524, 387] on textarea at bounding box center [584, 417] width 459 height 73
paste textarea "**********"
type textarea "**********"
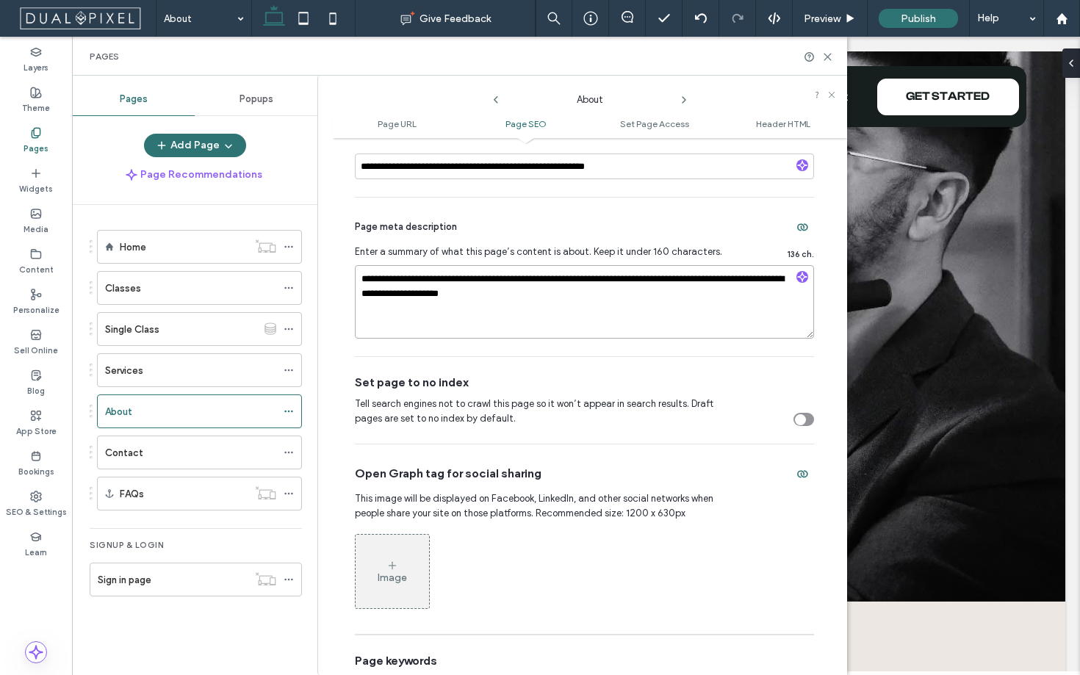
scroll to position [582, 0]
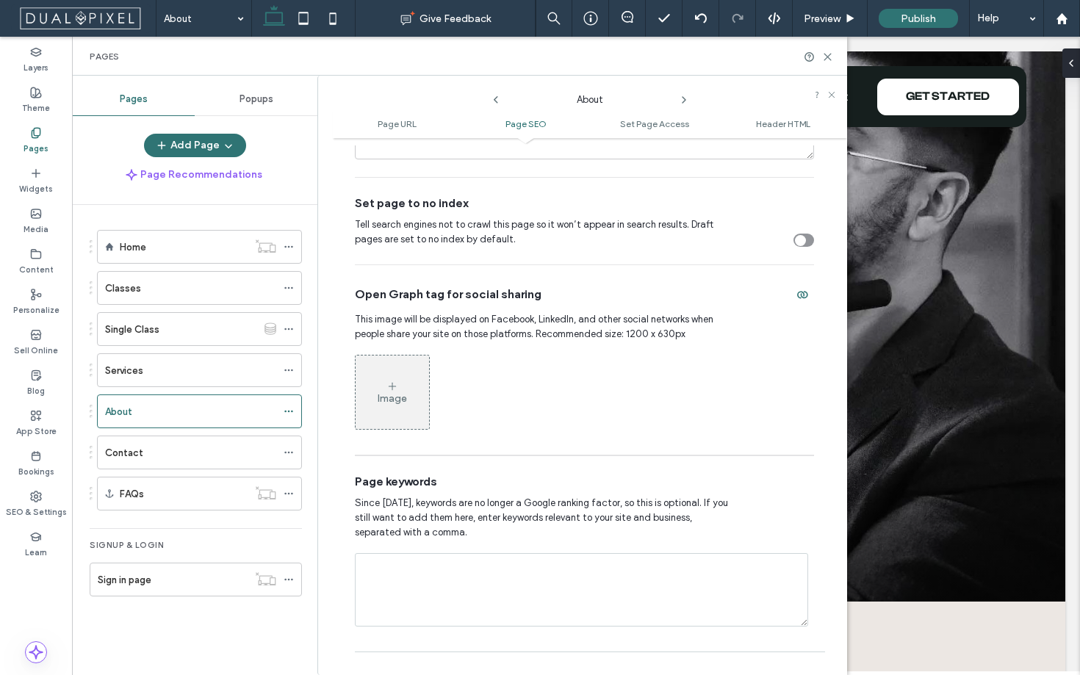
click at [390, 414] on div "Image" at bounding box center [392, 392] width 73 height 71
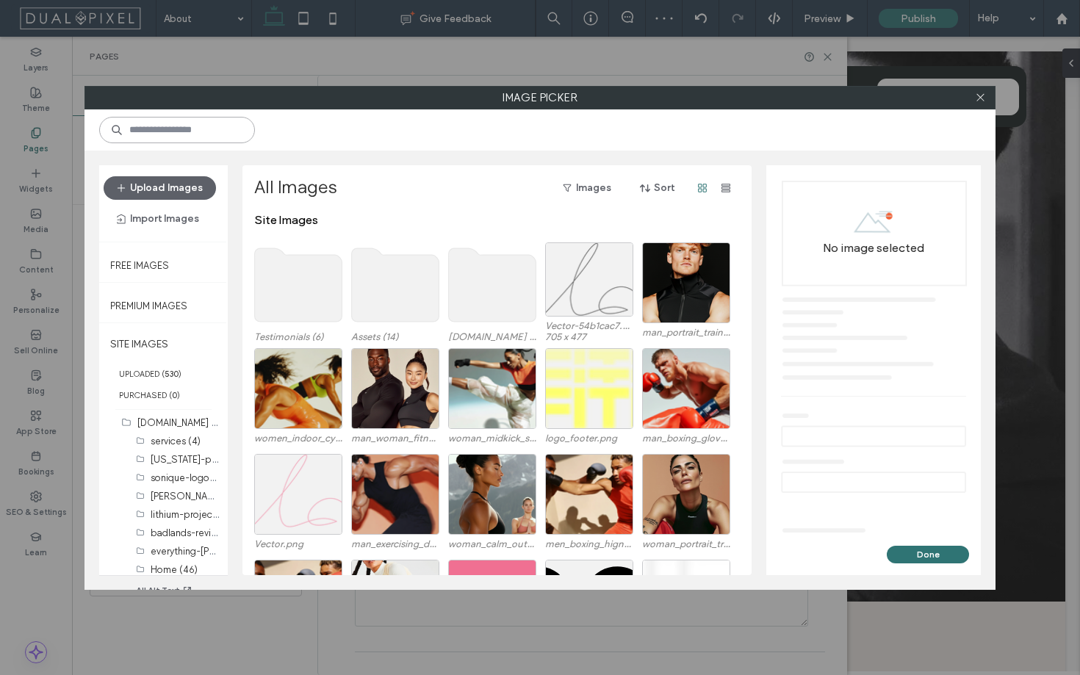
click at [214, 126] on input at bounding box center [177, 130] width 156 height 26
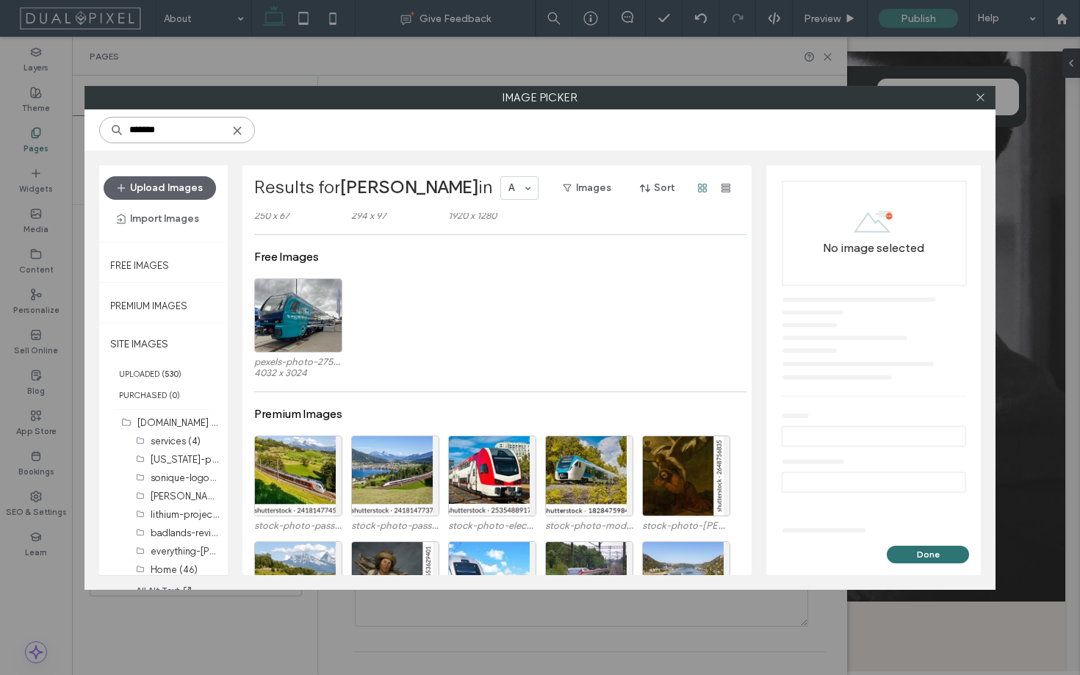
scroll to position [0, 0]
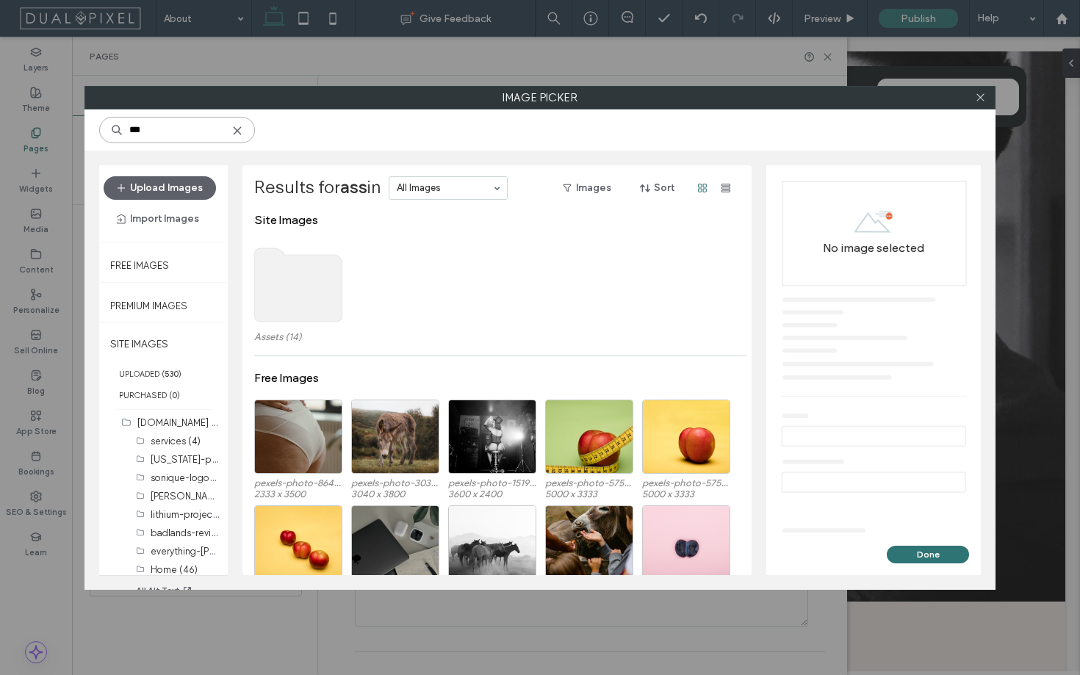
type input "***"
click at [313, 282] on use at bounding box center [298, 284] width 87 height 73
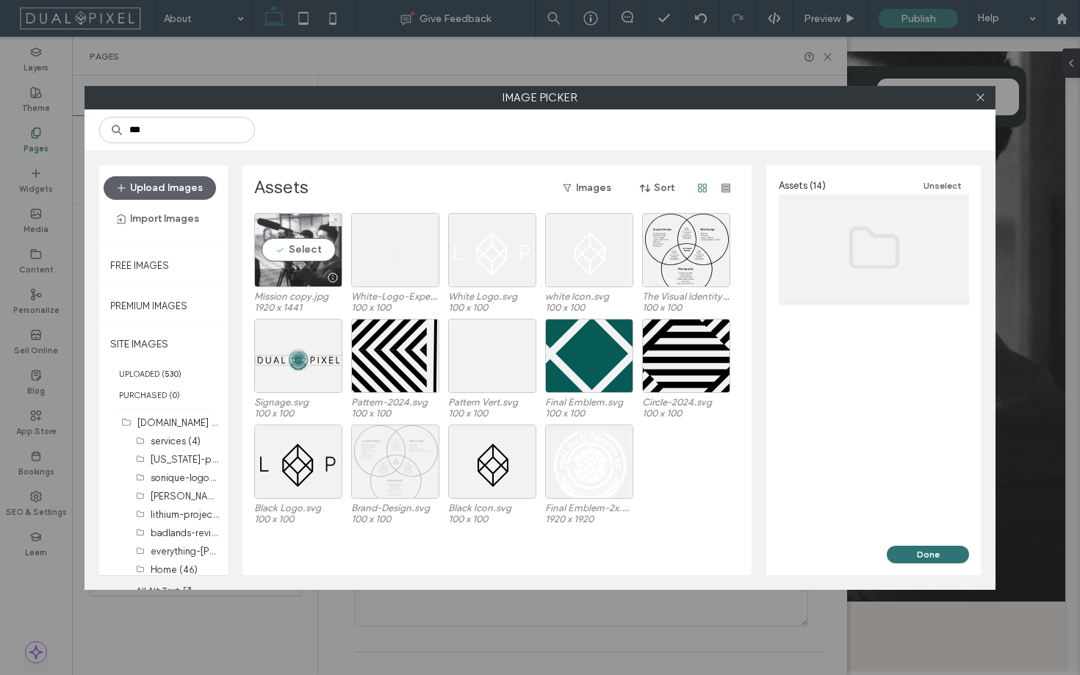
click at [315, 239] on div "Select" at bounding box center [298, 250] width 88 height 74
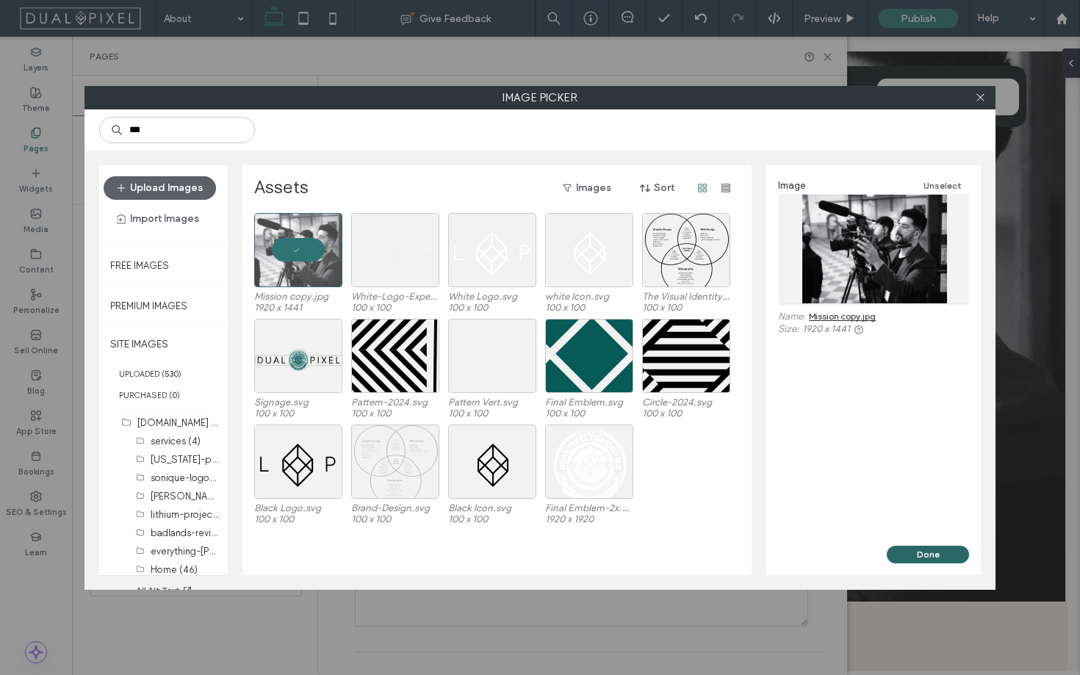
click at [938, 554] on button "Done" at bounding box center [928, 555] width 82 height 18
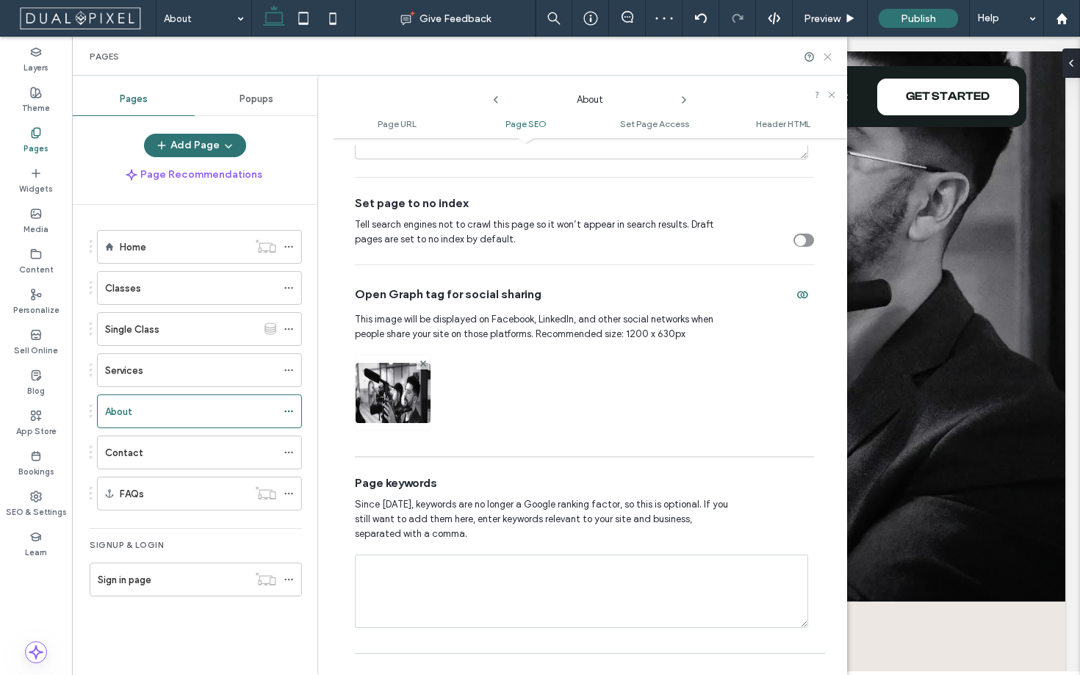
click at [827, 57] on use at bounding box center [827, 57] width 7 height 7
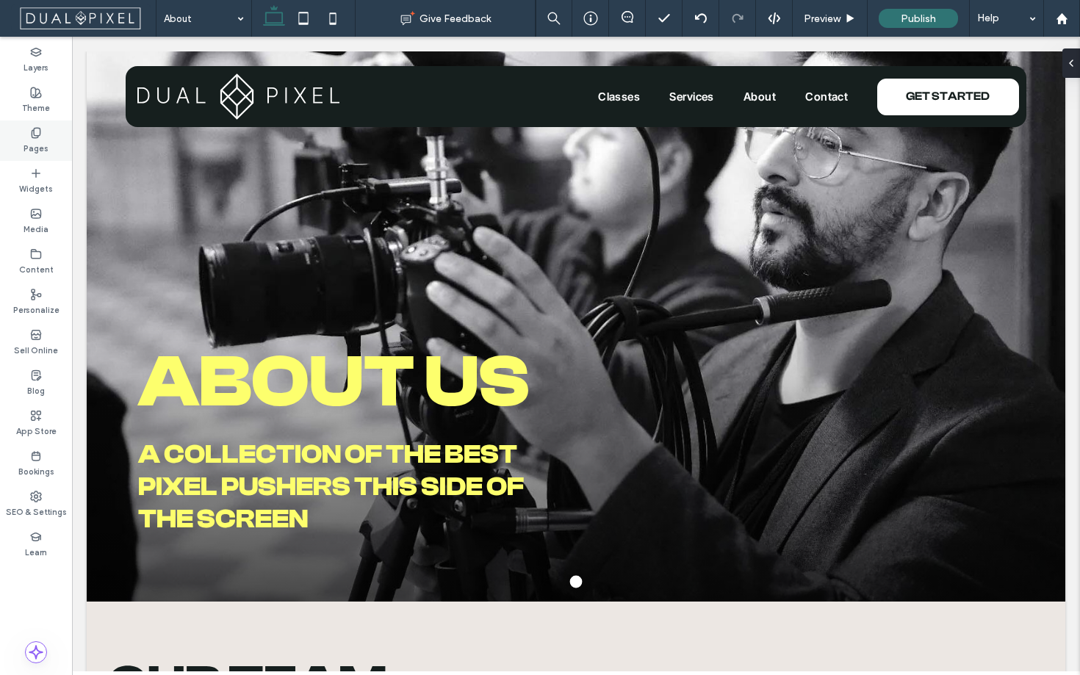
click at [53, 140] on div "Pages" at bounding box center [36, 140] width 72 height 40
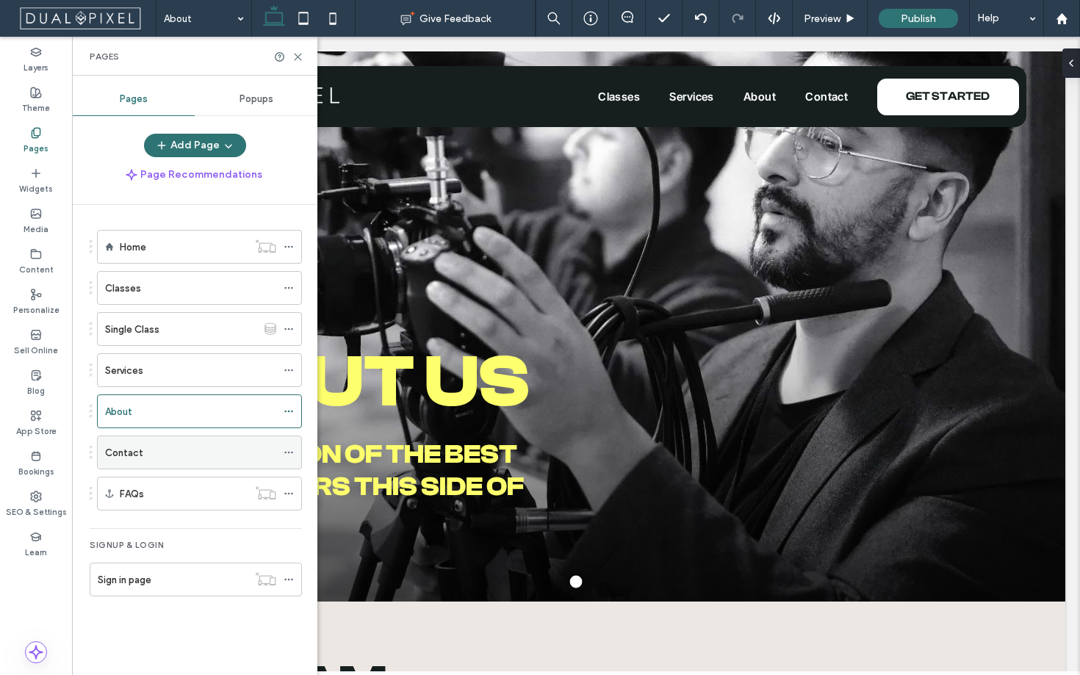
click at [287, 453] on icon at bounding box center [289, 452] width 10 height 10
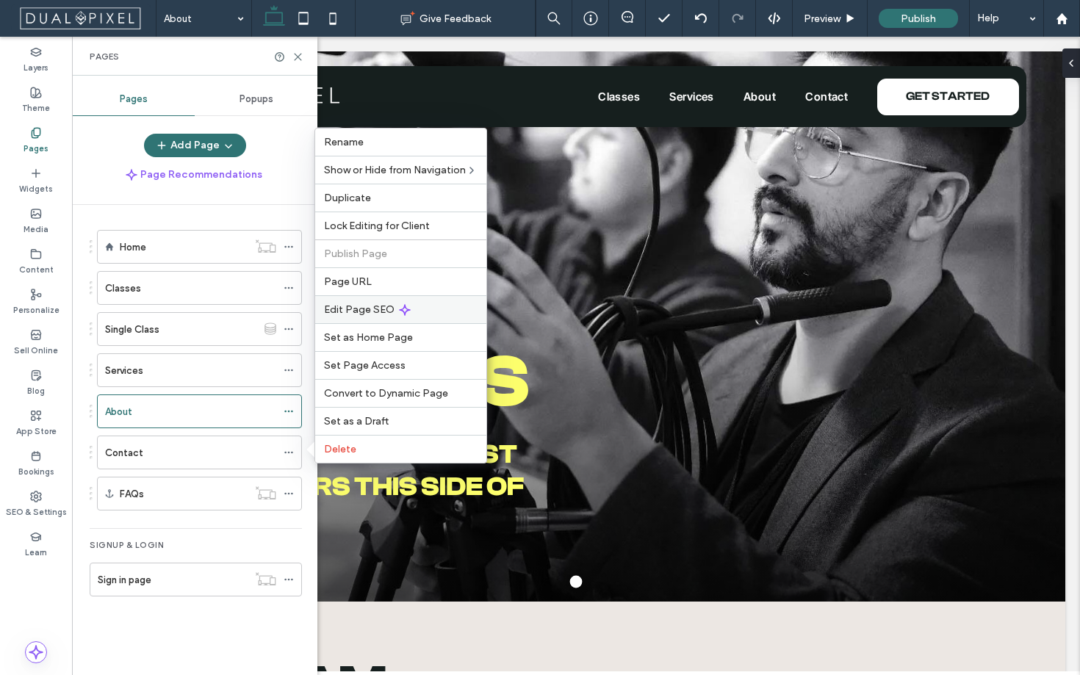
click at [382, 309] on span "Edit Page SEO" at bounding box center [359, 309] width 71 height 12
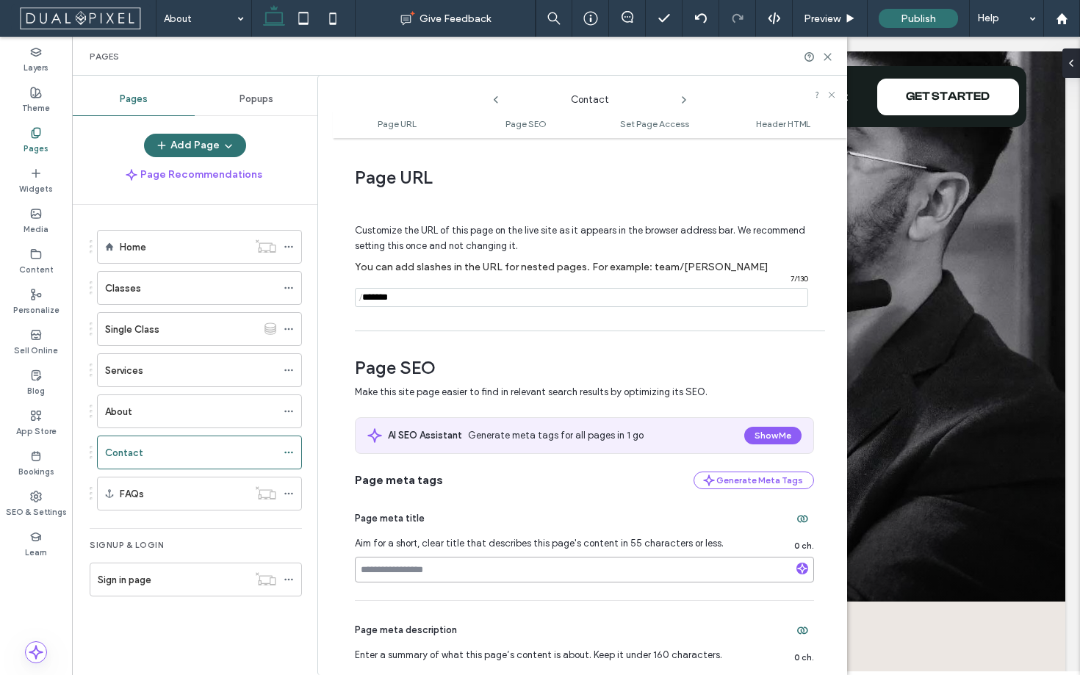
click at [449, 562] on input at bounding box center [584, 570] width 459 height 26
paste input "**********"
type input "**********"
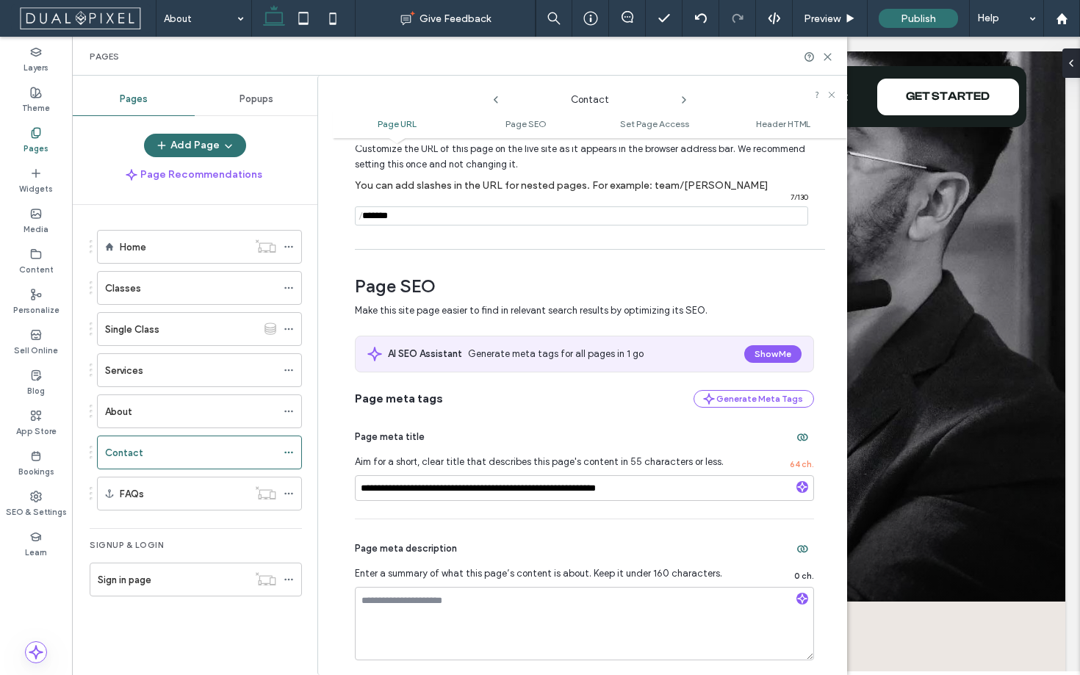
scroll to position [104, 0]
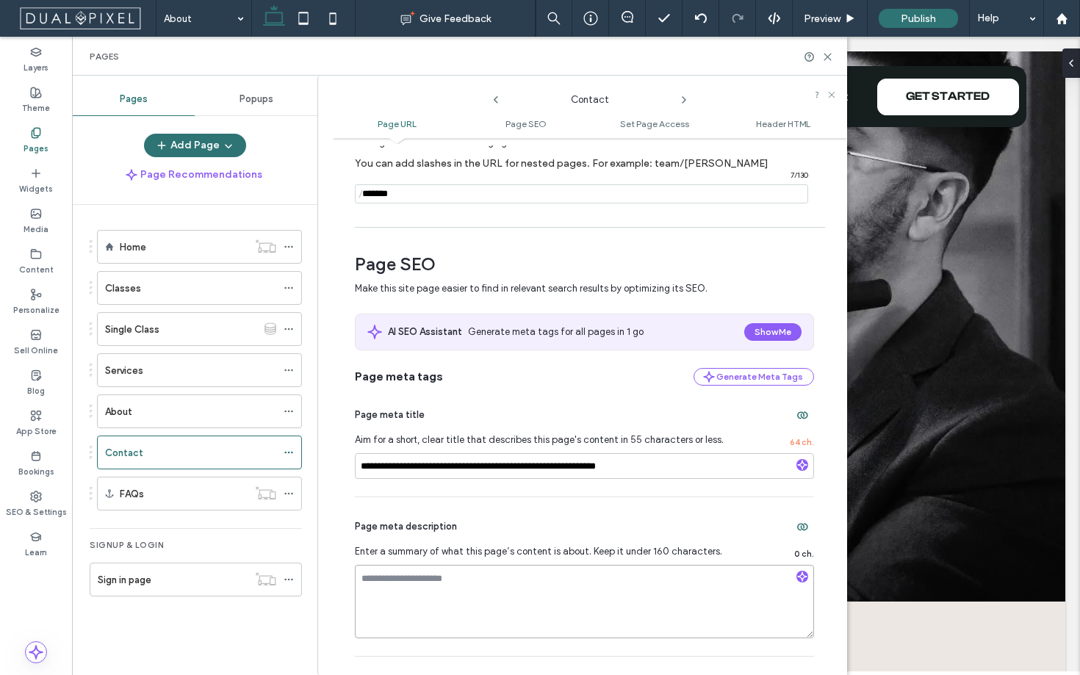
click at [559, 586] on textarea at bounding box center [584, 601] width 459 height 73
paste textarea "**********"
type textarea "**********"
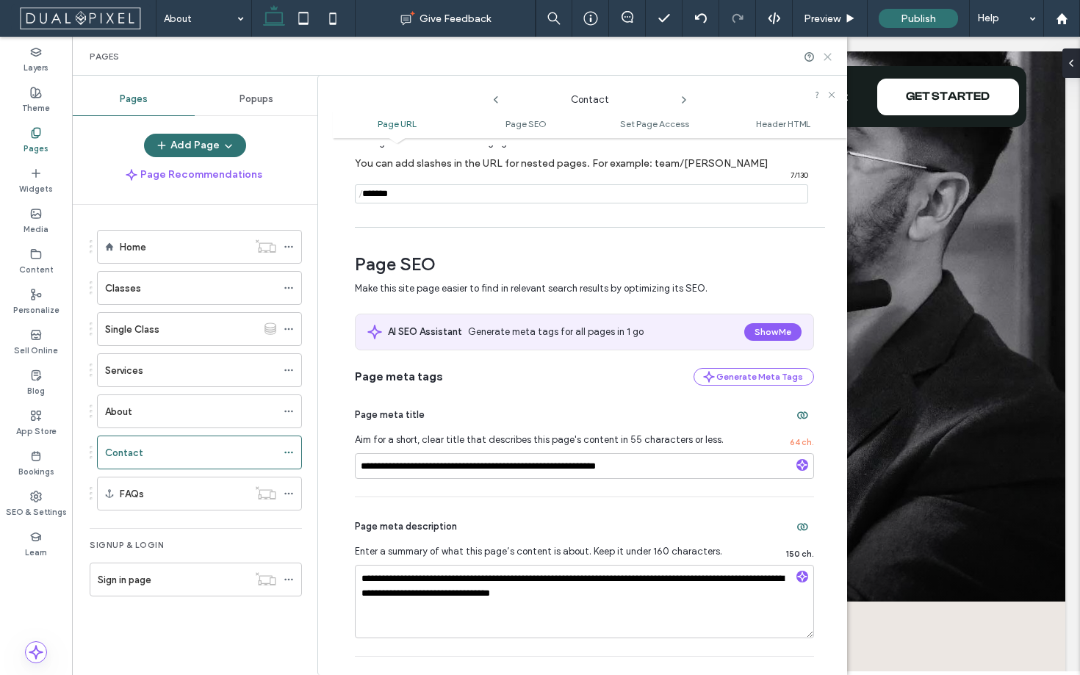
click at [832, 56] on icon at bounding box center [827, 56] width 11 height 11
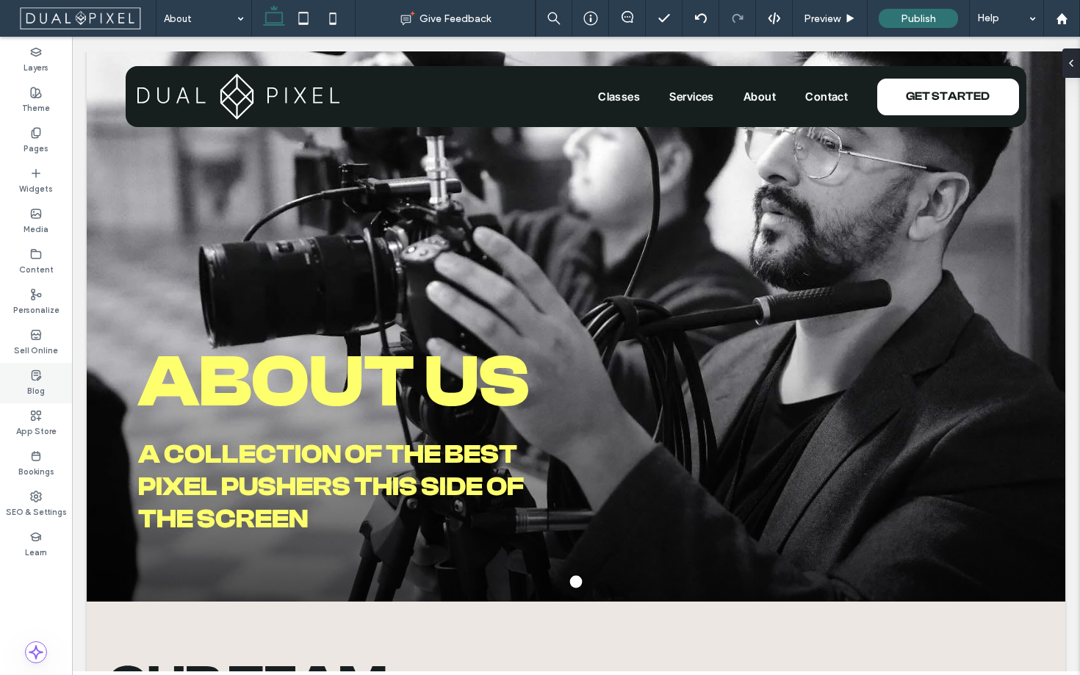
click at [44, 392] on div "Blog" at bounding box center [36, 383] width 72 height 40
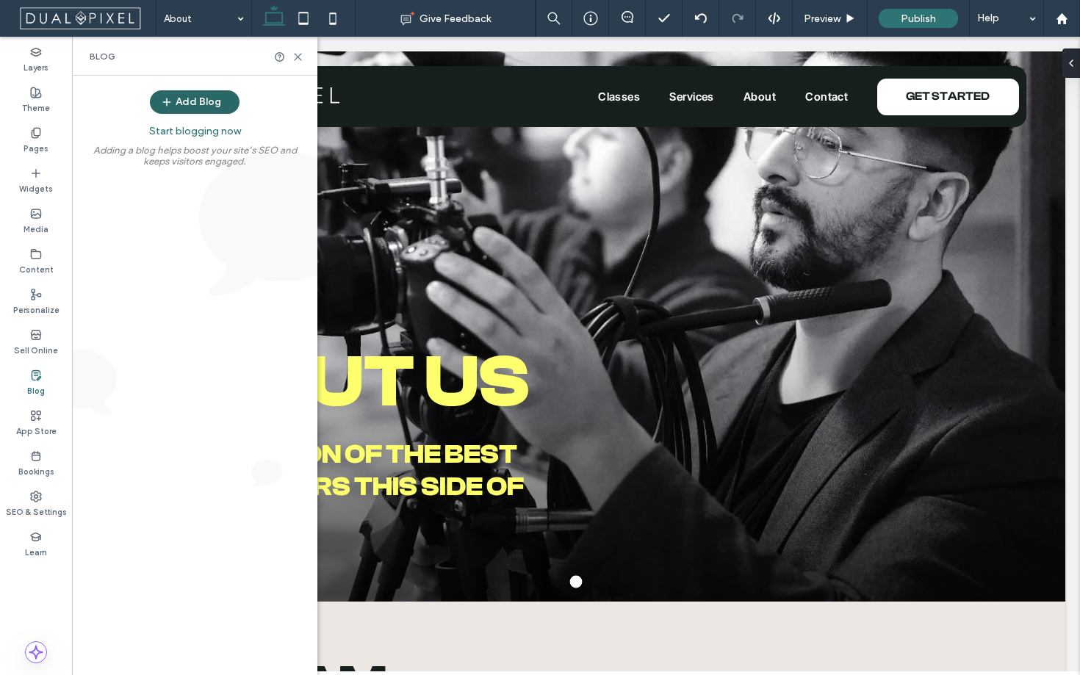
click at [211, 104] on button "Add Blog" at bounding box center [195, 102] width 90 height 24
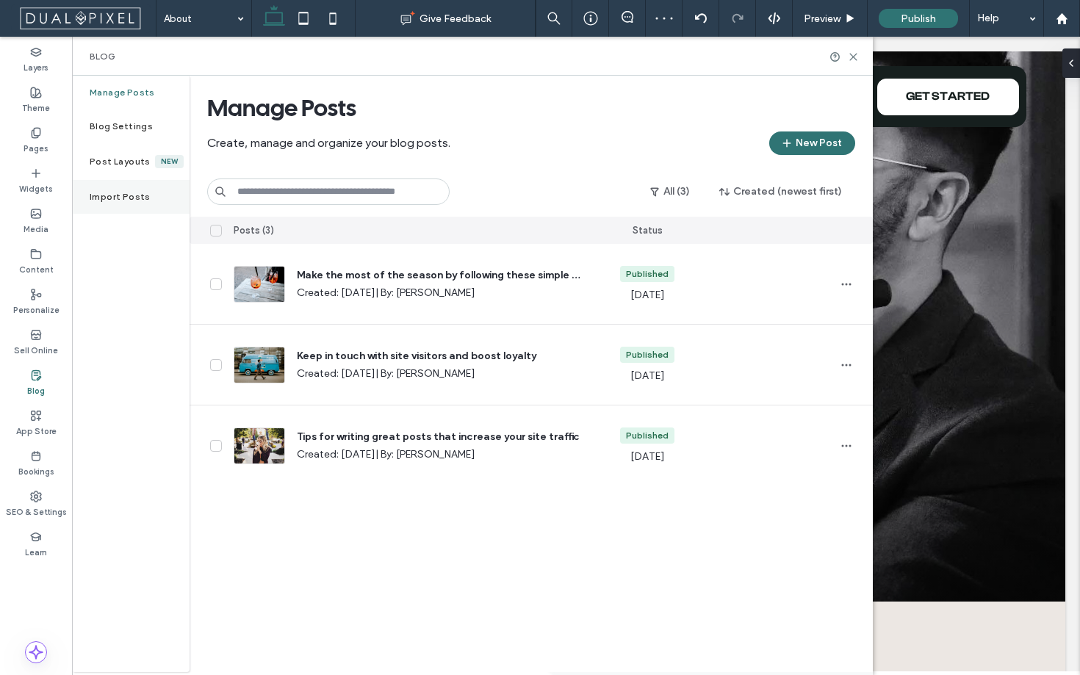
click at [126, 192] on label "Import Posts" at bounding box center [120, 197] width 61 height 10
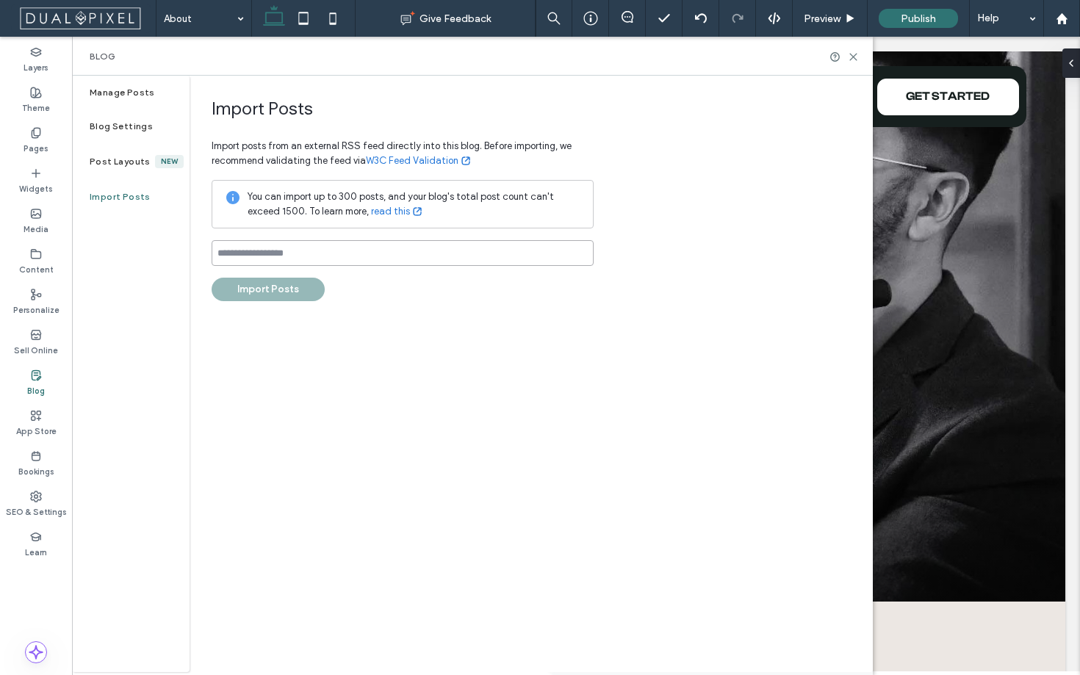
click at [292, 258] on input at bounding box center [403, 253] width 382 height 26
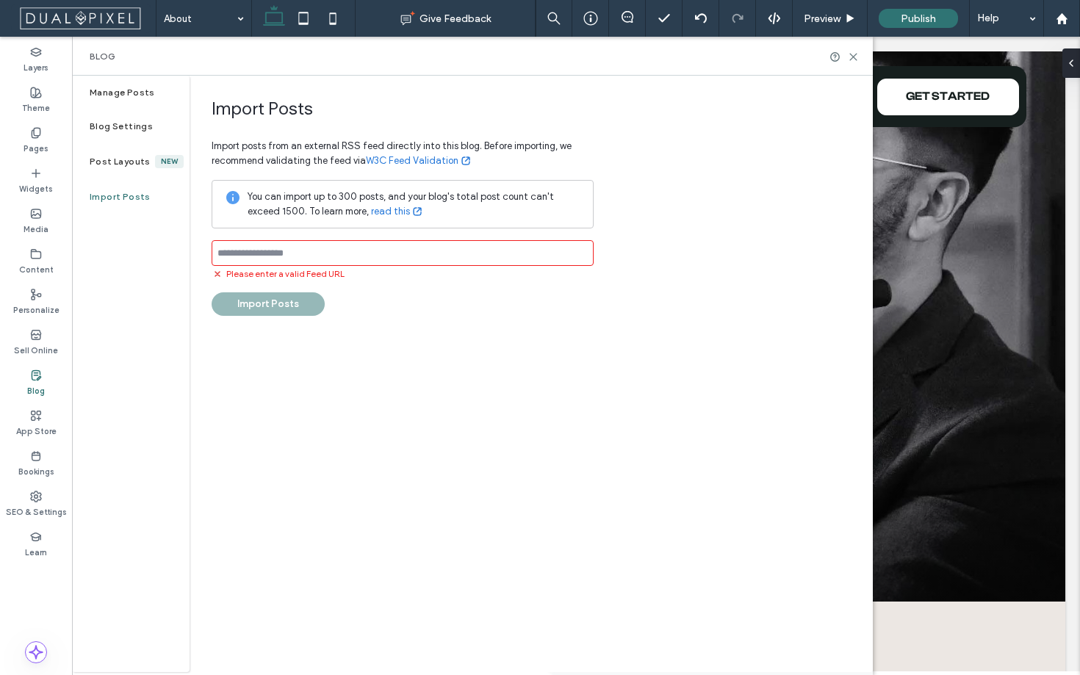
paste input "**********"
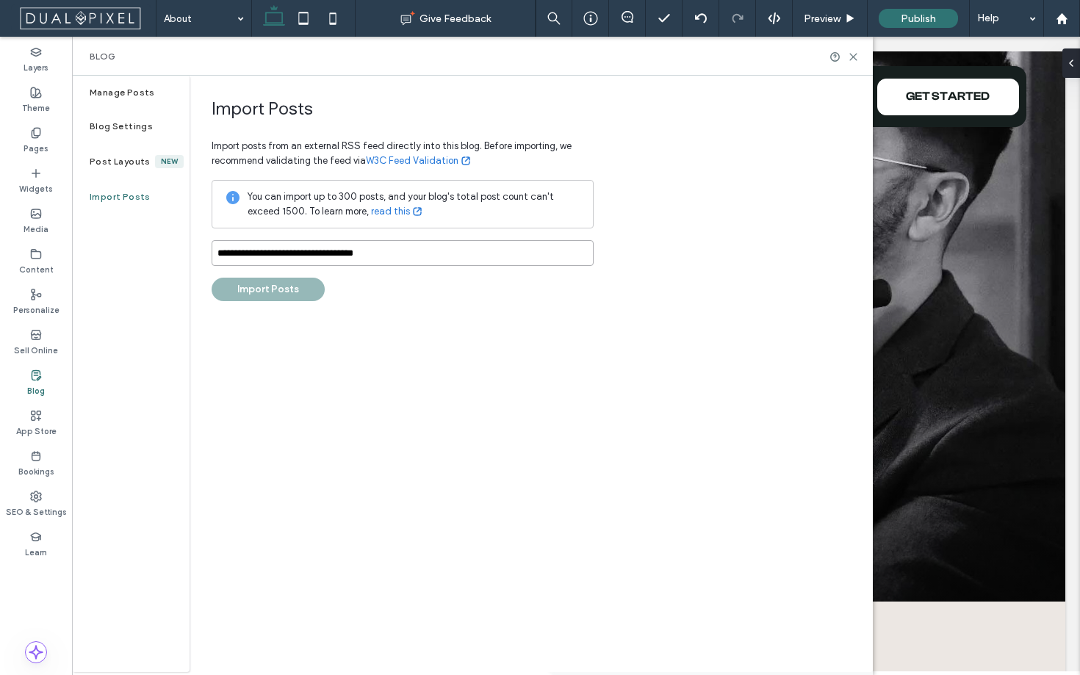
type input "**********"
click at [375, 288] on div "**********" at bounding box center [403, 199] width 382 height 203
click at [425, 248] on input "**********" at bounding box center [403, 253] width 382 height 26
click at [276, 293] on button "Import Posts" at bounding box center [268, 290] width 113 height 24
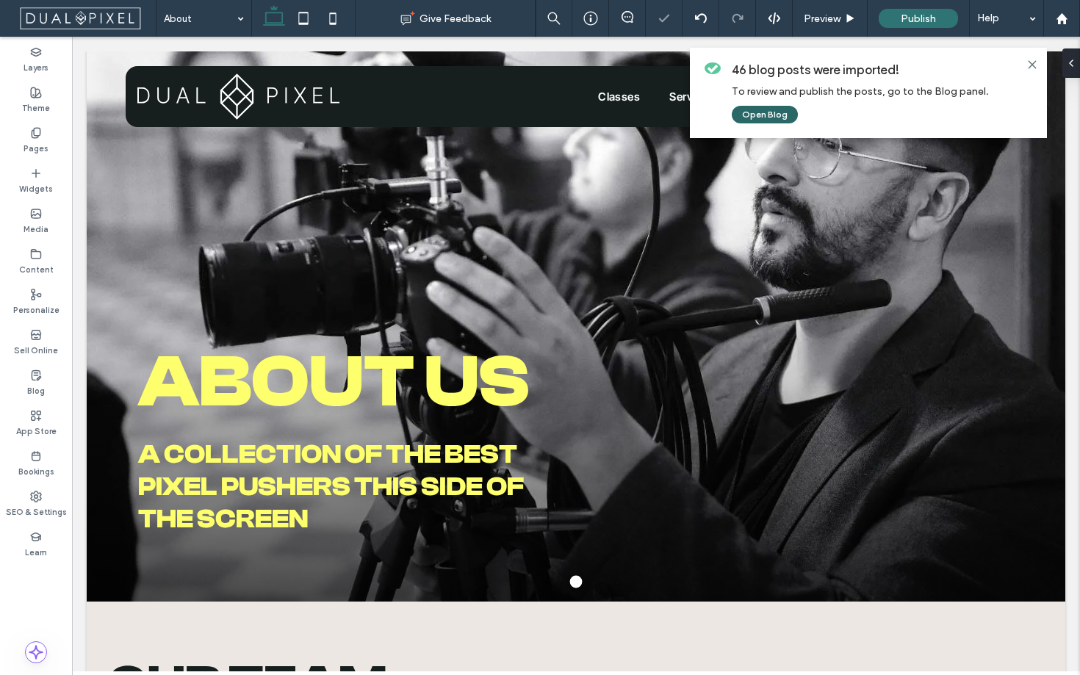
click at [759, 120] on button "Open Blog" at bounding box center [765, 115] width 66 height 18
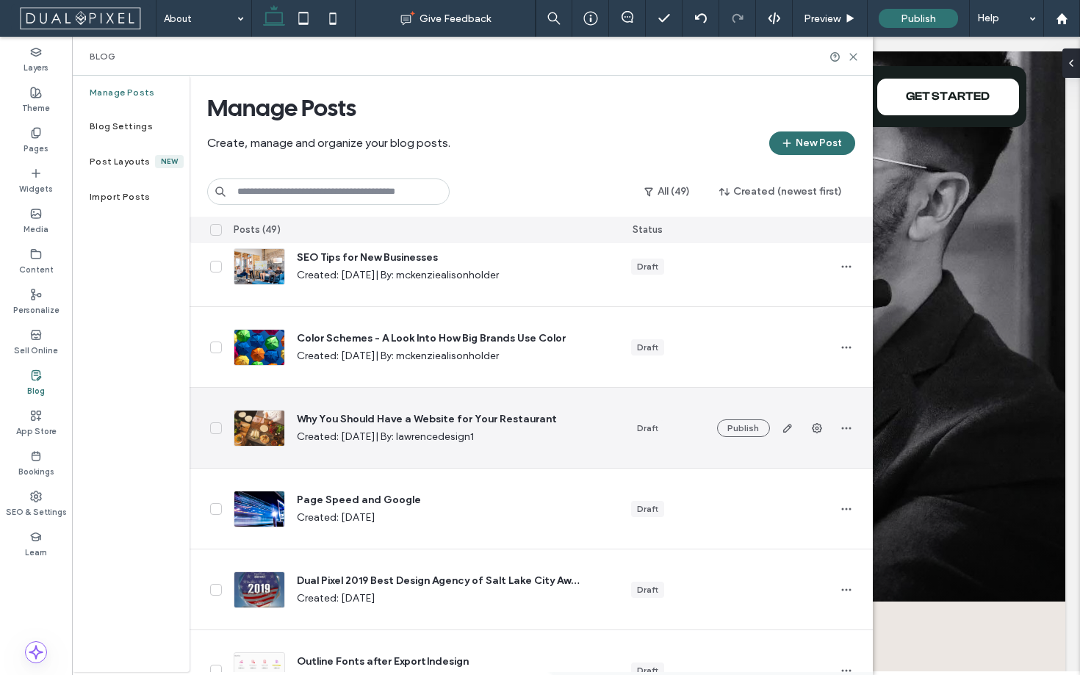
scroll to position [3537, 0]
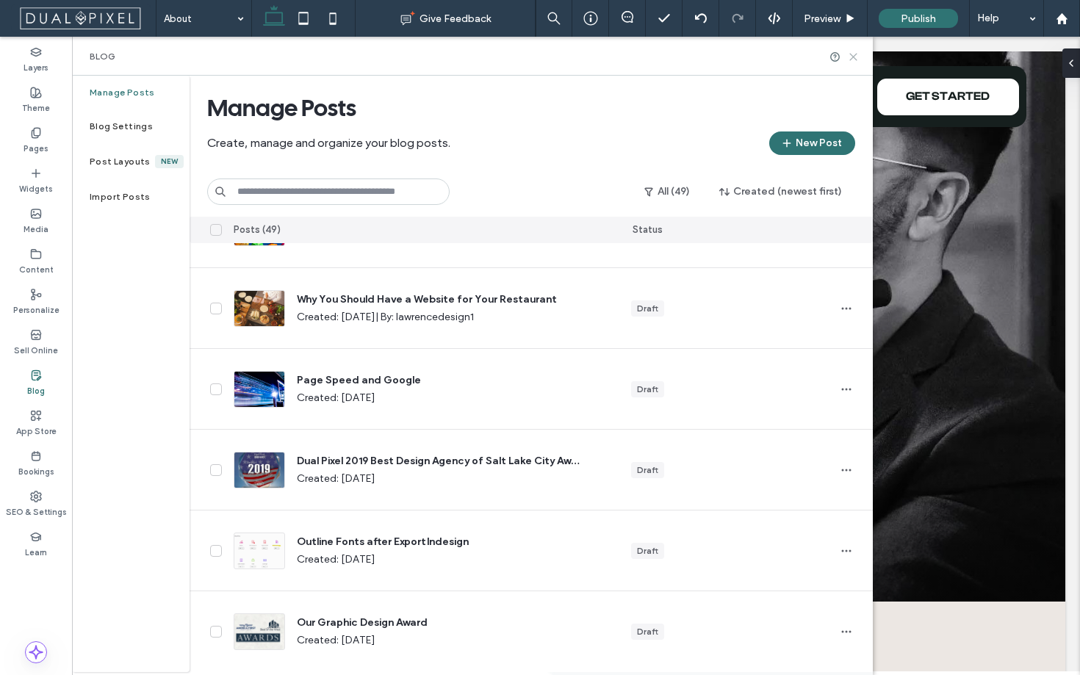
click at [856, 58] on icon at bounding box center [853, 56] width 11 height 11
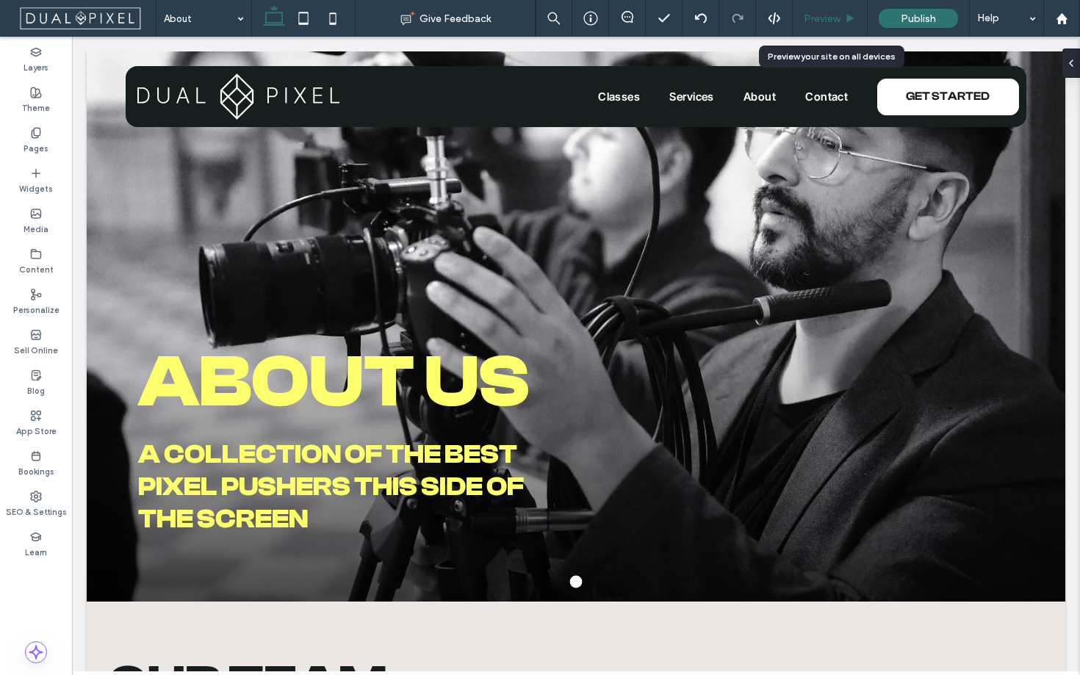
click at [843, 18] on div "Preview" at bounding box center [830, 18] width 74 height 12
